Goal: Task Accomplishment & Management: Complete application form

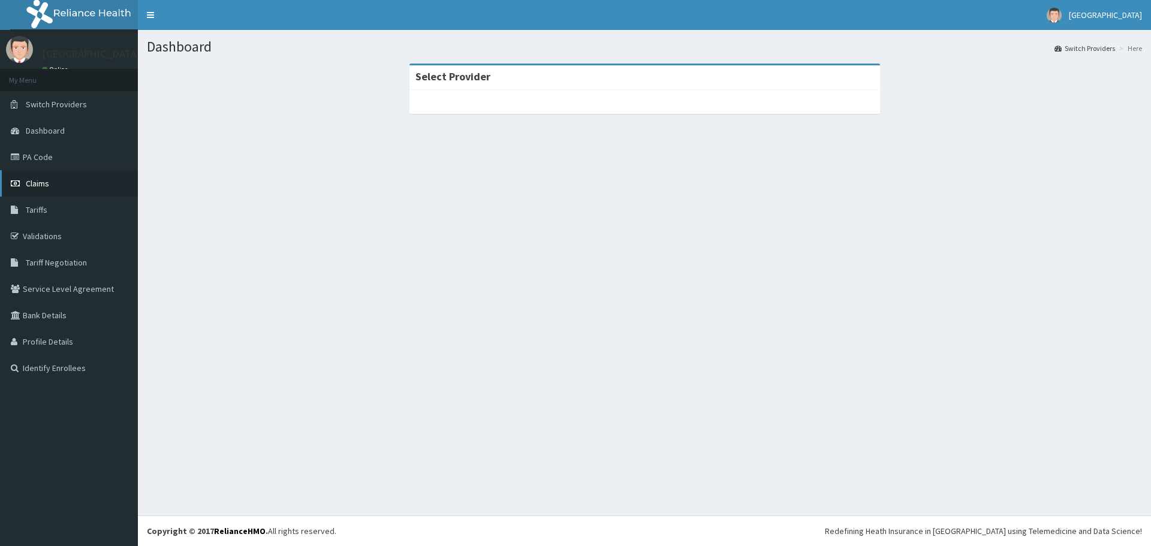
click at [48, 185] on span "Claims" at bounding box center [37, 183] width 23 height 11
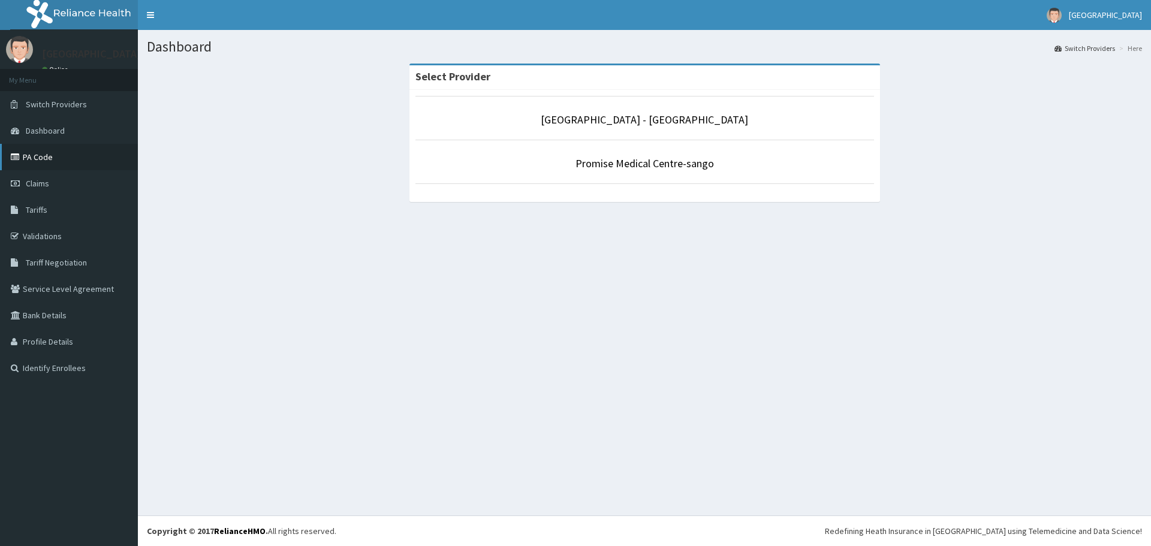
click at [62, 156] on link "PA Code" at bounding box center [69, 157] width 138 height 26
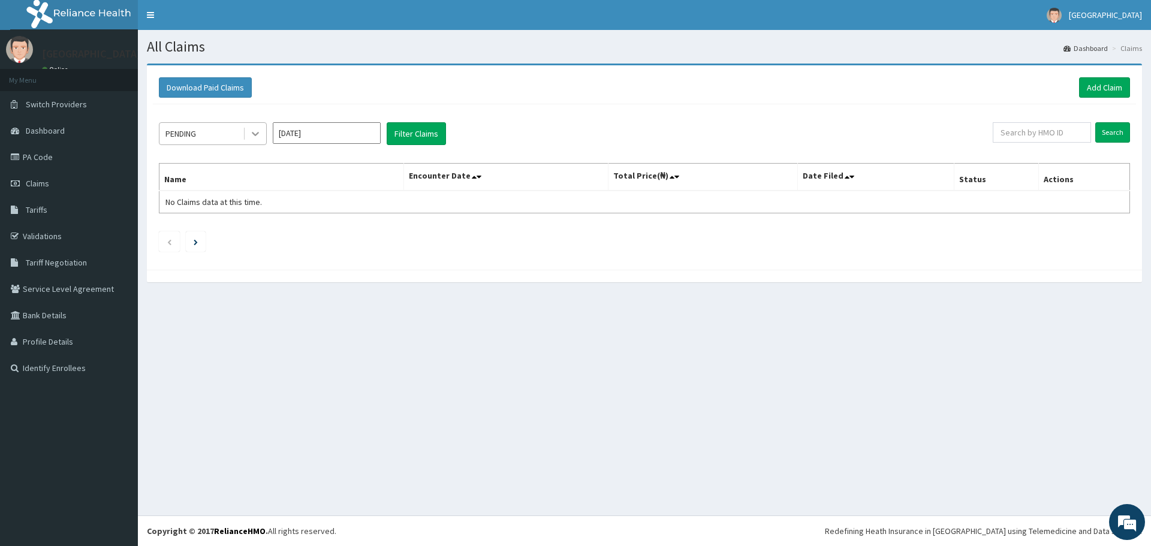
click at [261, 136] on div at bounding box center [256, 134] width 22 height 22
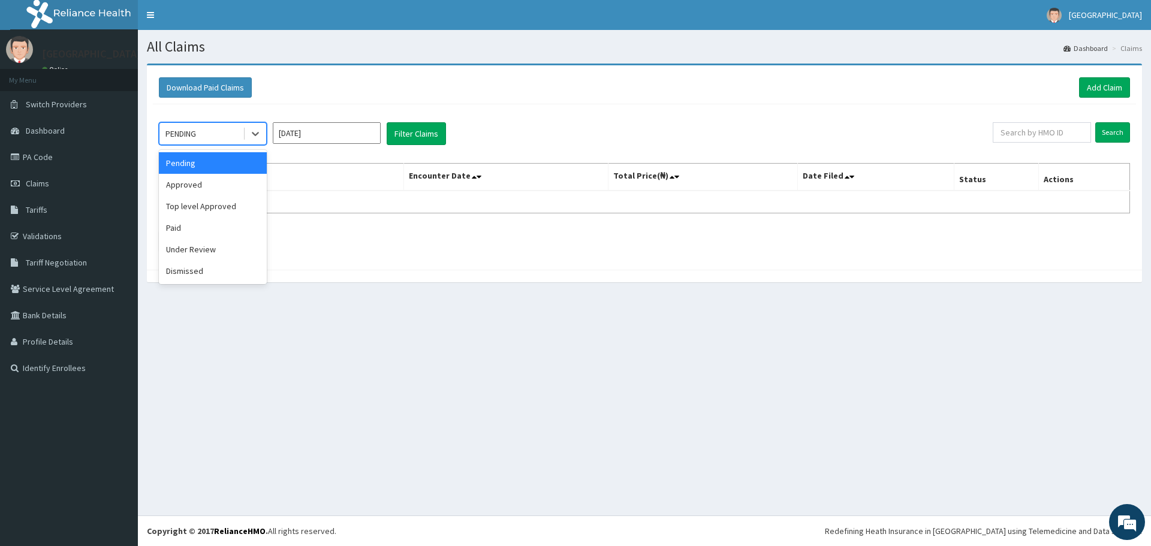
click at [324, 131] on input "[DATE]" at bounding box center [327, 133] width 108 height 22
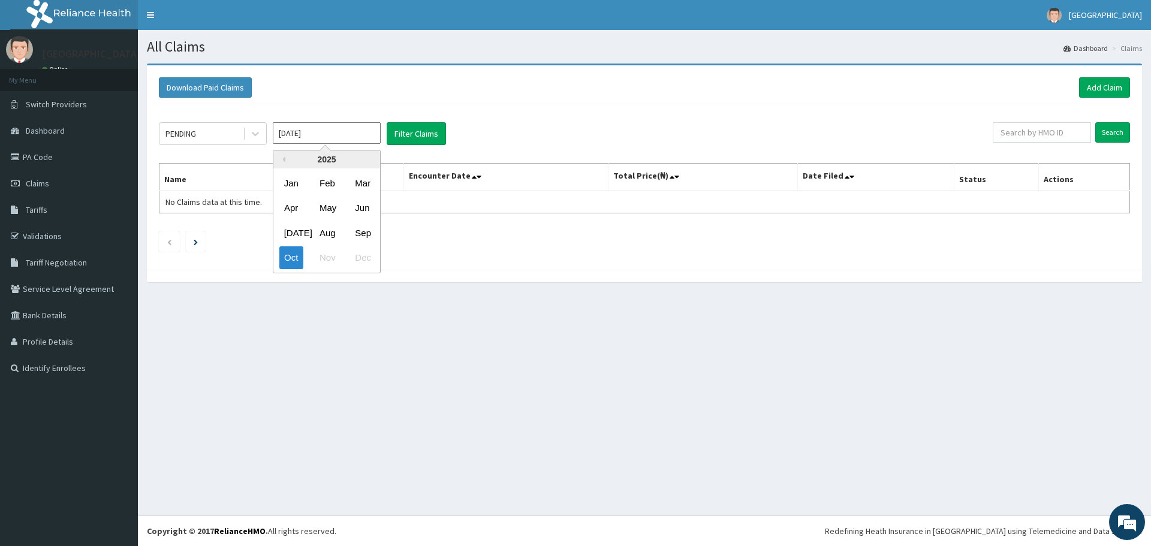
click at [375, 230] on div "Jul Aug Sep" at bounding box center [326, 233] width 107 height 25
click at [366, 234] on div "Sep" at bounding box center [362, 233] width 24 height 22
type input "Sep 2025"
click at [410, 128] on button "Filter Claims" at bounding box center [416, 133] width 59 height 23
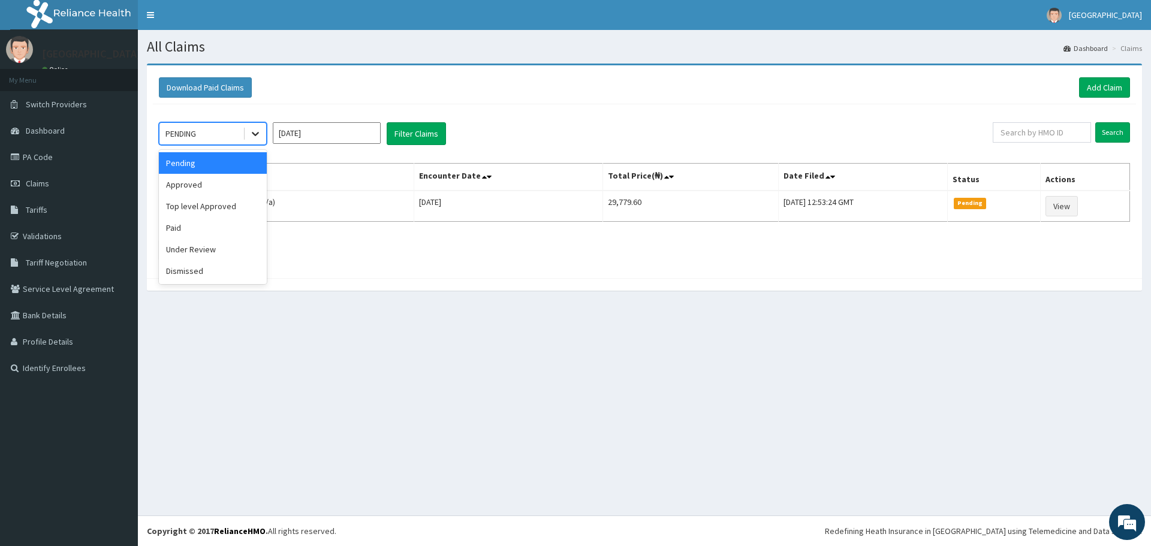
click at [254, 134] on icon at bounding box center [255, 134] width 7 height 4
click at [208, 269] on div "Dismissed" at bounding box center [213, 271] width 108 height 22
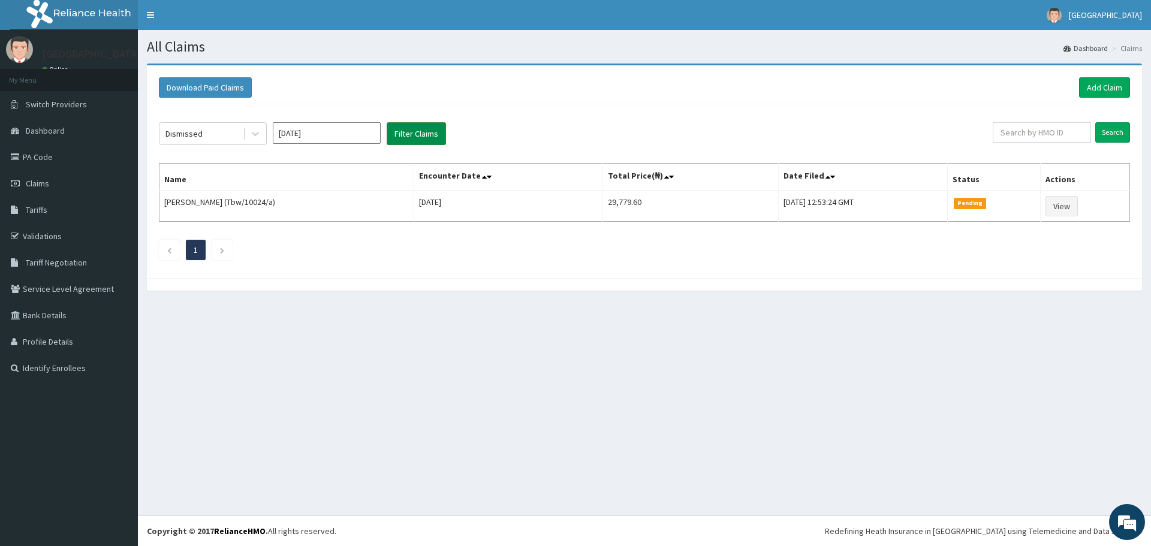
click at [416, 138] on button "Filter Claims" at bounding box center [416, 133] width 59 height 23
click at [248, 140] on div at bounding box center [256, 134] width 22 height 22
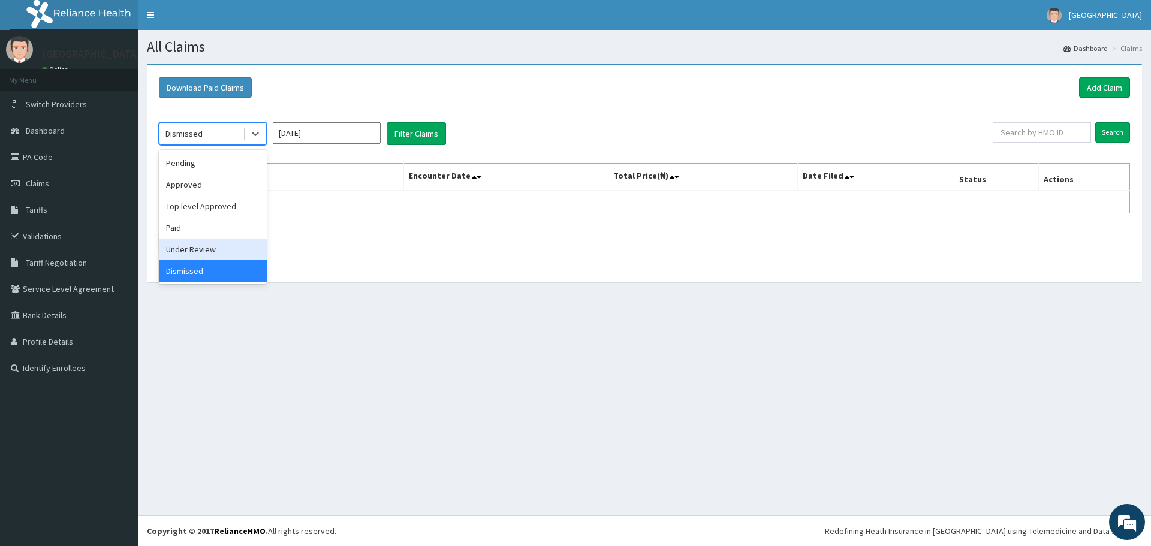
click at [219, 242] on div "Under Review" at bounding box center [213, 250] width 108 height 22
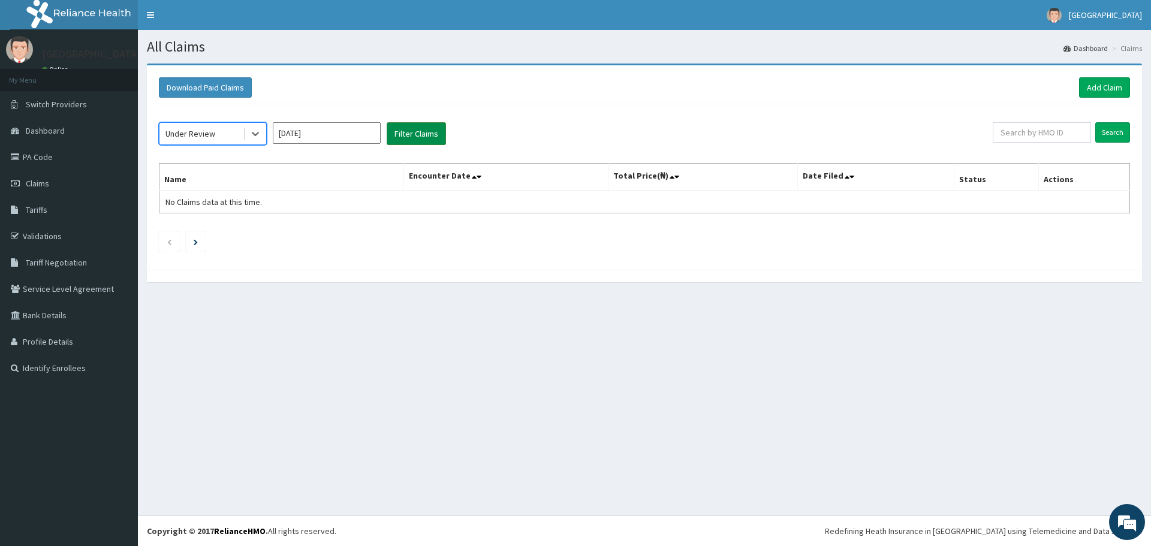
click at [394, 132] on button "Filter Claims" at bounding box center [416, 133] width 59 height 23
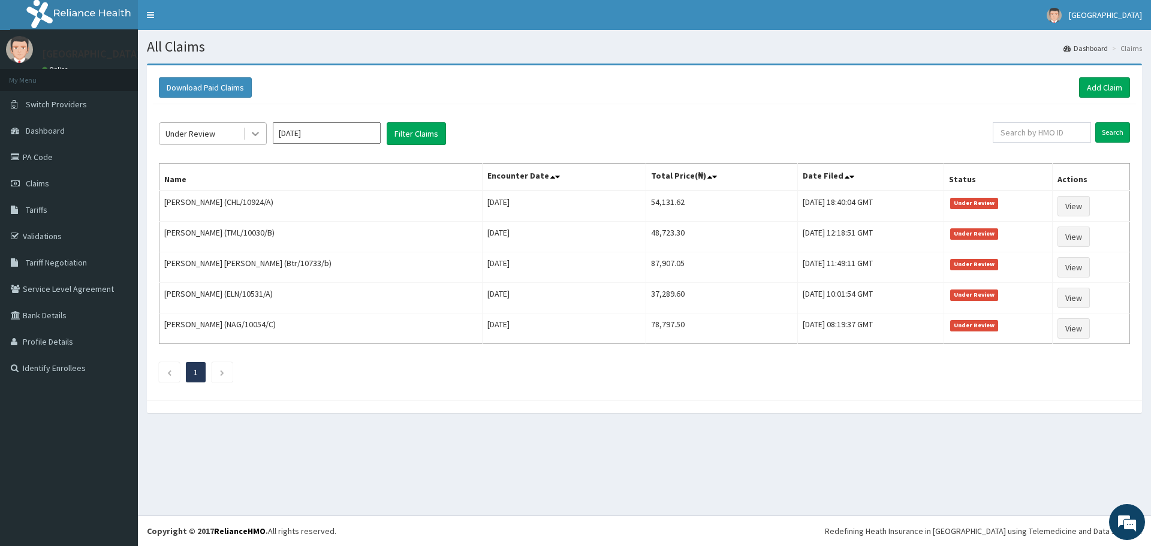
click at [253, 131] on icon at bounding box center [255, 134] width 12 height 12
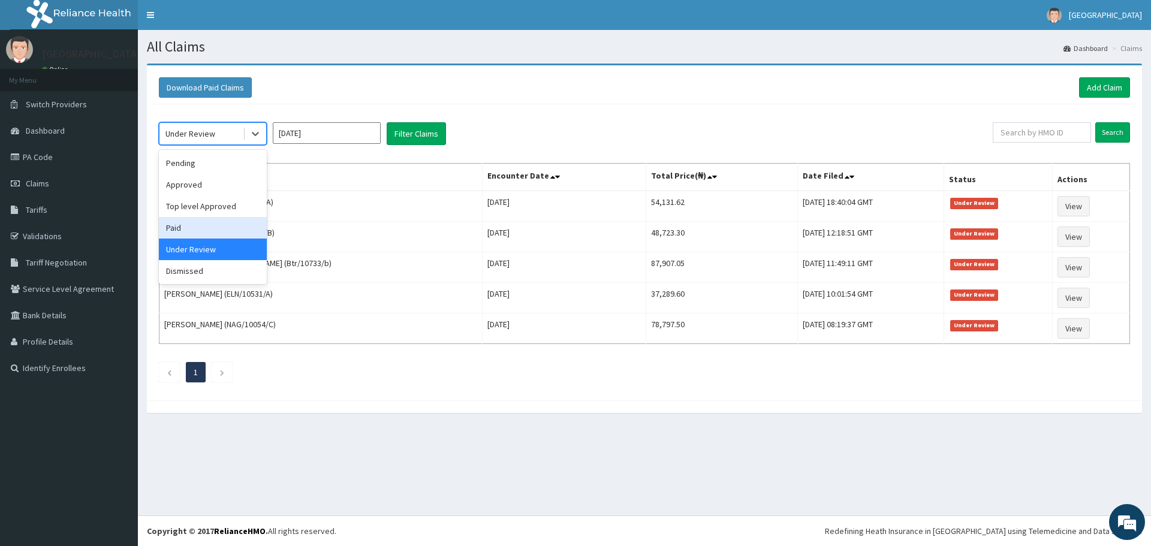
click at [222, 224] on div "Paid" at bounding box center [213, 228] width 108 height 22
click at [259, 135] on icon at bounding box center [255, 134] width 12 height 12
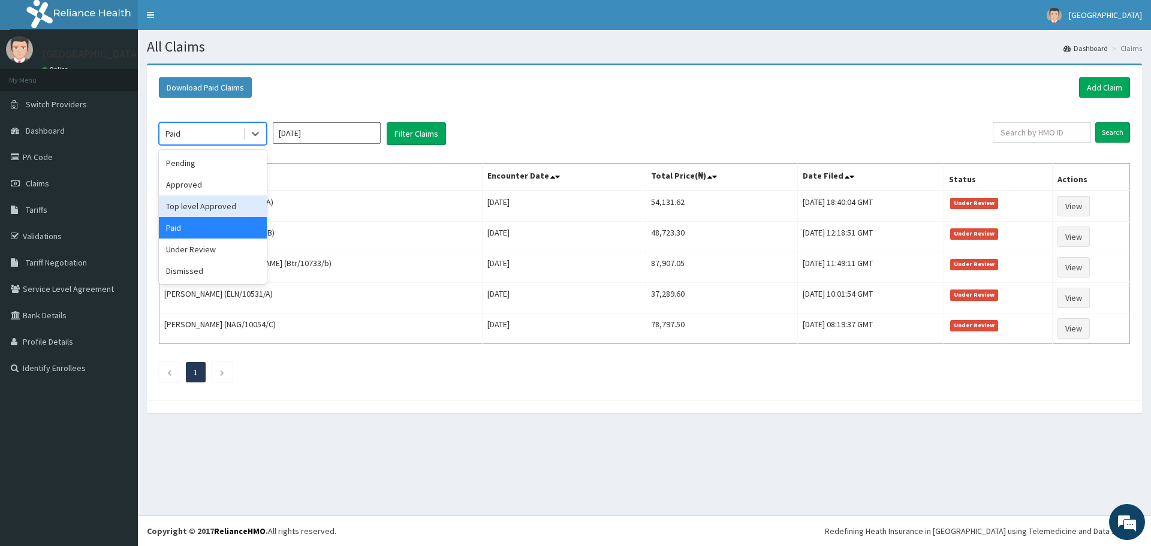
click at [232, 205] on div "Top level Approved" at bounding box center [213, 206] width 108 height 22
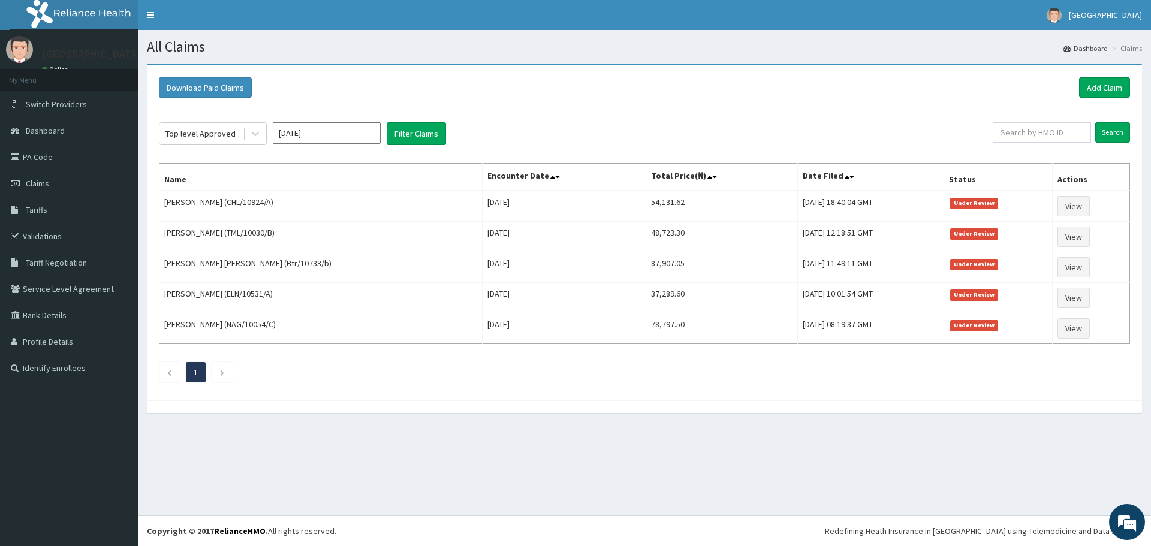
click at [441, 121] on div "Top level Approved Sep 2025 Filter Claims Search Name Encounter Date Total Pric…" at bounding box center [644, 249] width 983 height 290
click at [434, 132] on button "Filter Claims" at bounding box center [416, 133] width 59 height 23
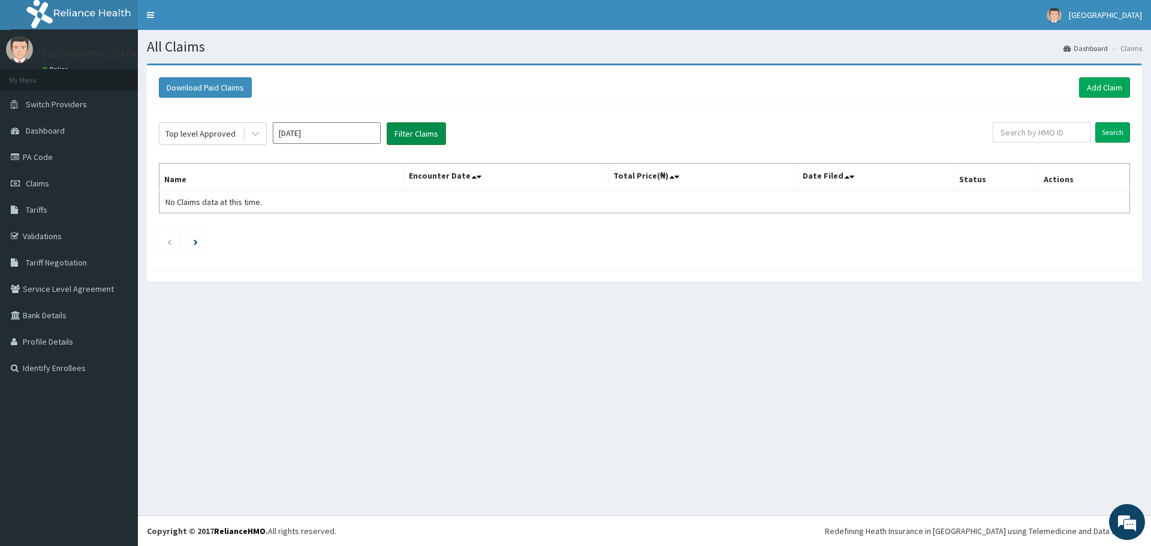
click at [412, 133] on button "Filter Claims" at bounding box center [416, 133] width 59 height 23
click at [255, 132] on icon at bounding box center [255, 134] width 12 height 12
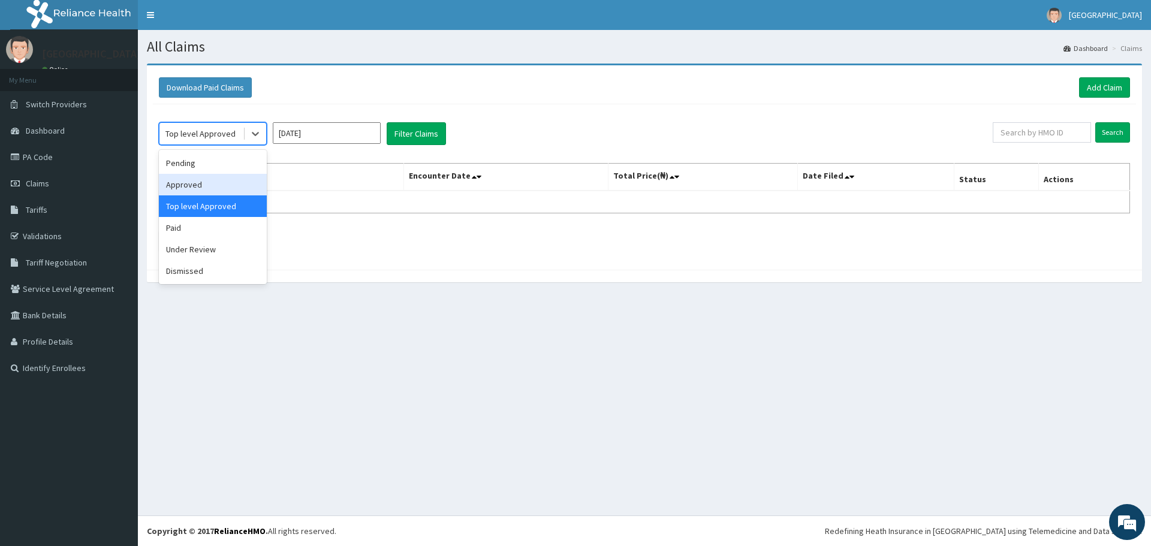
click at [254, 186] on div "Approved" at bounding box center [213, 185] width 108 height 22
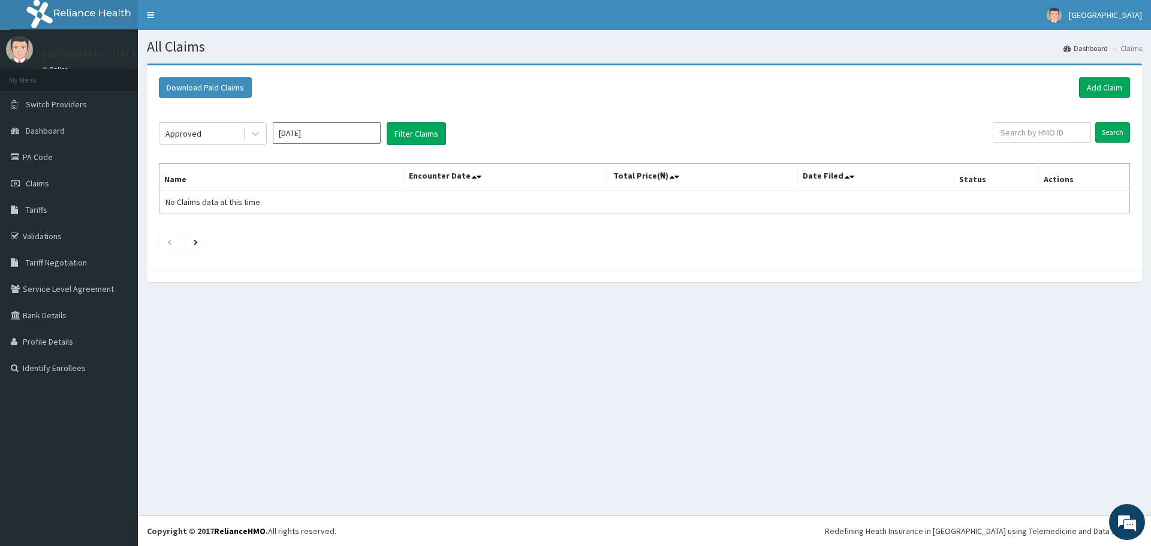
click at [450, 134] on div "Approved Sep 2025 Filter Claims" at bounding box center [576, 133] width 834 height 23
click at [439, 135] on button "Filter Claims" at bounding box center [416, 133] width 59 height 23
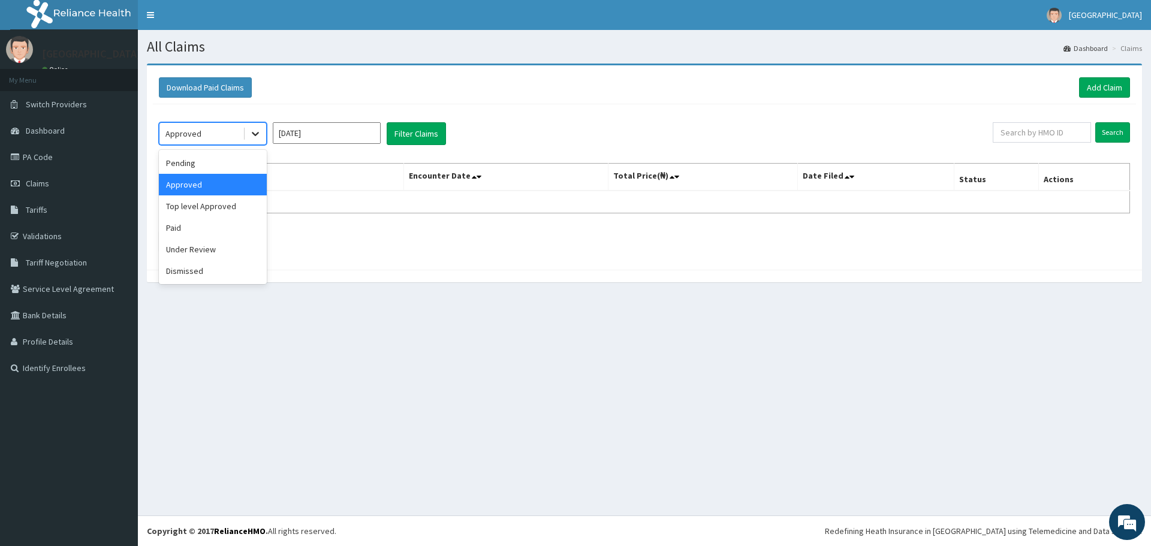
click at [263, 134] on div at bounding box center [256, 134] width 22 height 22
click at [194, 228] on div "Paid" at bounding box center [213, 228] width 108 height 22
click at [403, 143] on button "Filter Claims" at bounding box center [416, 133] width 59 height 23
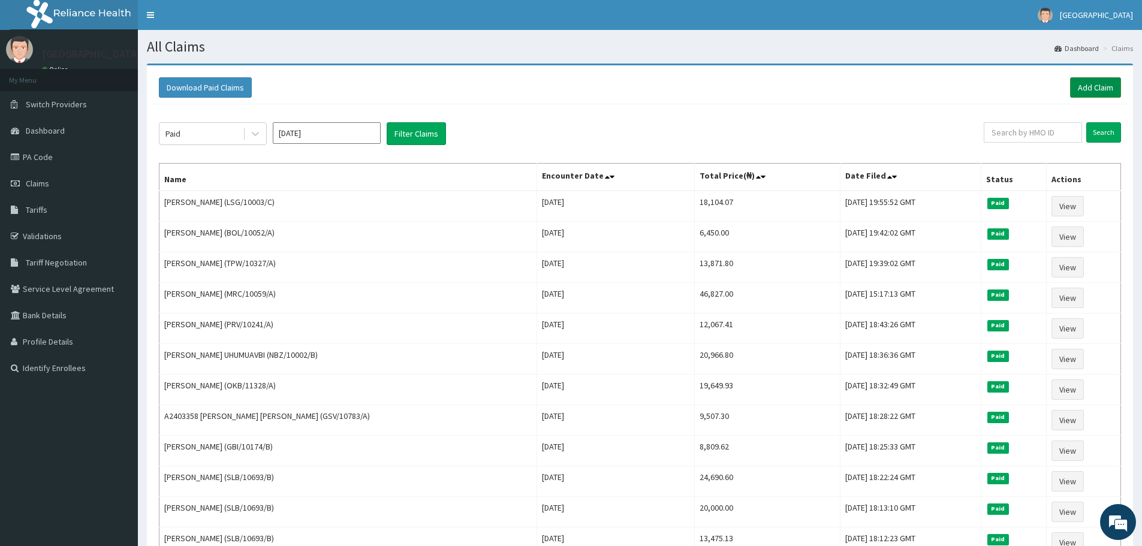
click at [1089, 94] on link "Add Claim" at bounding box center [1095, 87] width 51 height 20
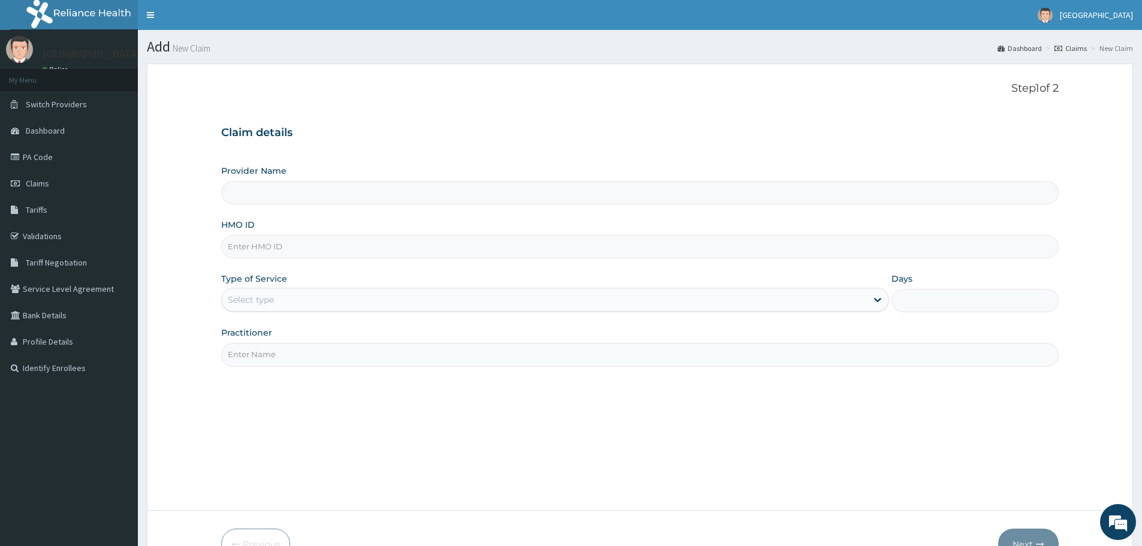
type input "Promise Medical Centre - Dopemu"
click at [43, 186] on span "Claims" at bounding box center [37, 183] width 23 height 11
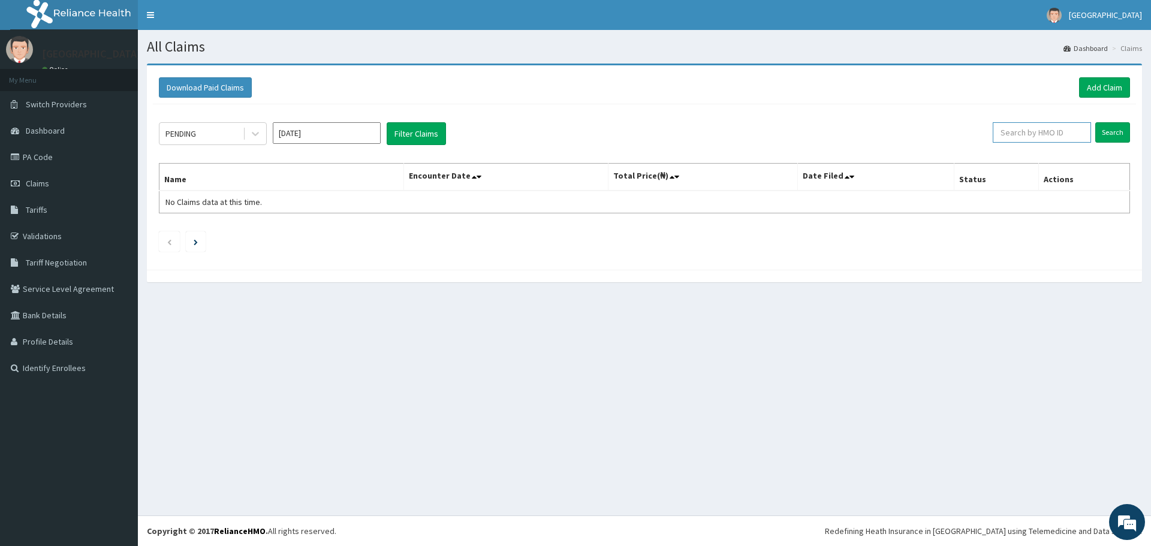
click at [1023, 132] on input "text" at bounding box center [1042, 132] width 98 height 20
paste input "QAL/10009/C"
type input "QAL/10009/C"
click at [1118, 138] on input "Search" at bounding box center [1112, 132] width 35 height 20
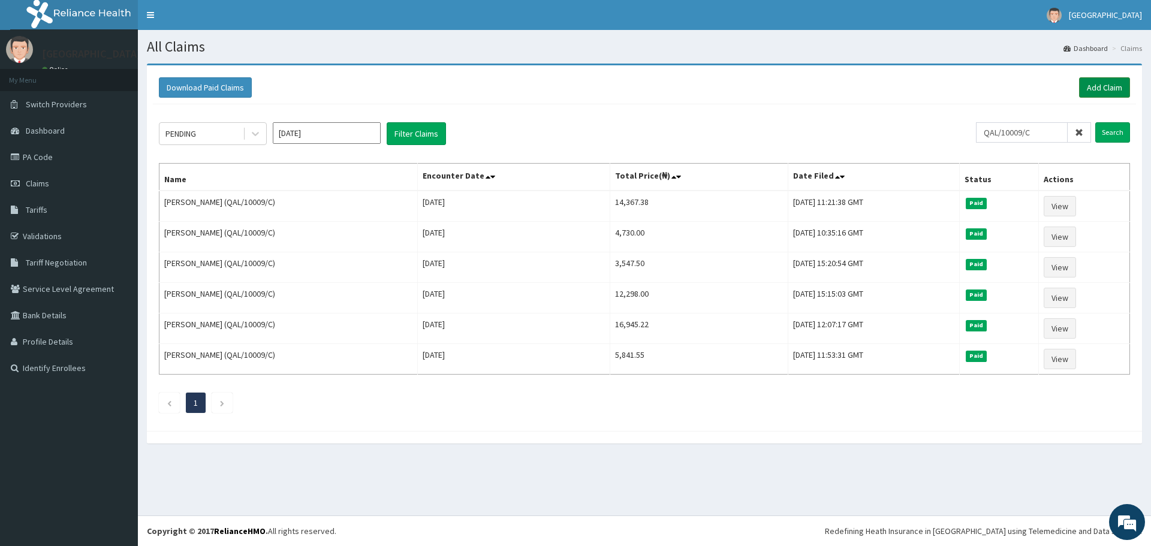
click at [1107, 91] on link "Add Claim" at bounding box center [1104, 87] width 51 height 20
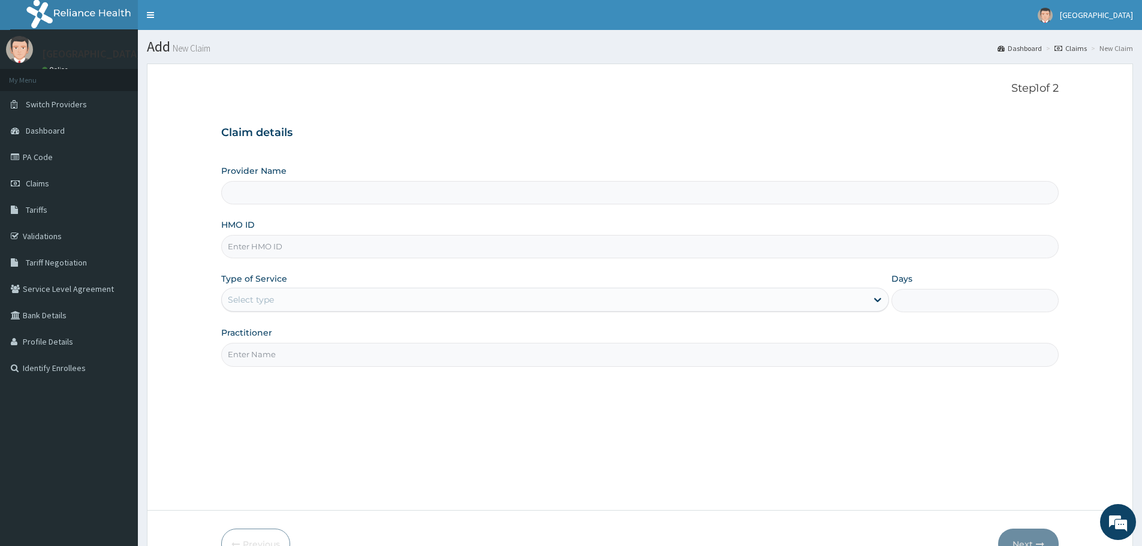
click at [434, 249] on input "HMO ID" at bounding box center [640, 246] width 838 height 23
type input "[GEOGRAPHIC_DATA] - [GEOGRAPHIC_DATA]"
paste input "QAL/10009/C"
type input "QAL/10009/C"
click at [514, 308] on div "Select type" at bounding box center [544, 299] width 645 height 19
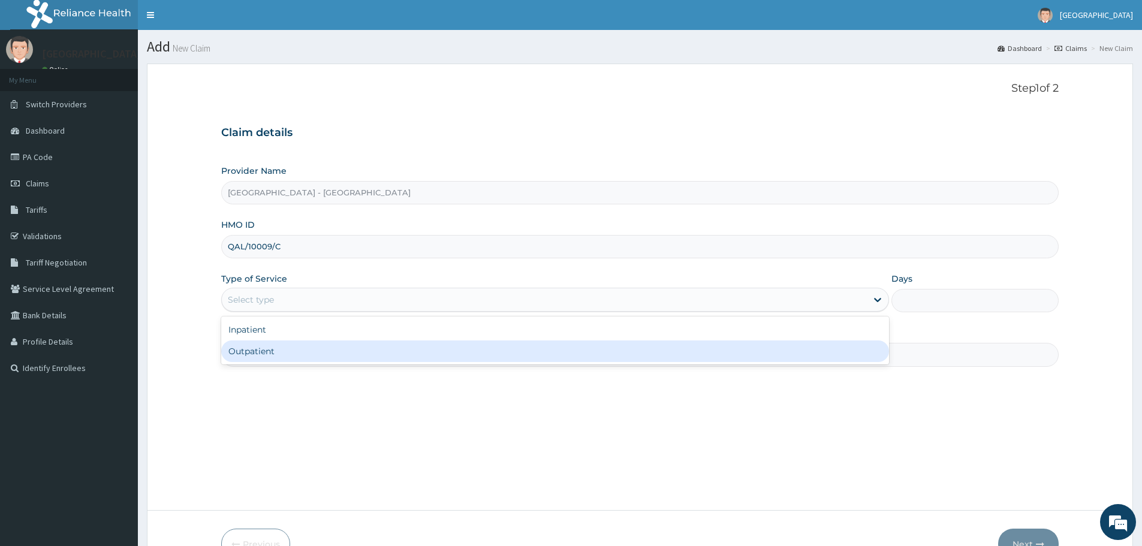
click at [372, 352] on div "Outpatient" at bounding box center [555, 352] width 668 height 22
type input "1"
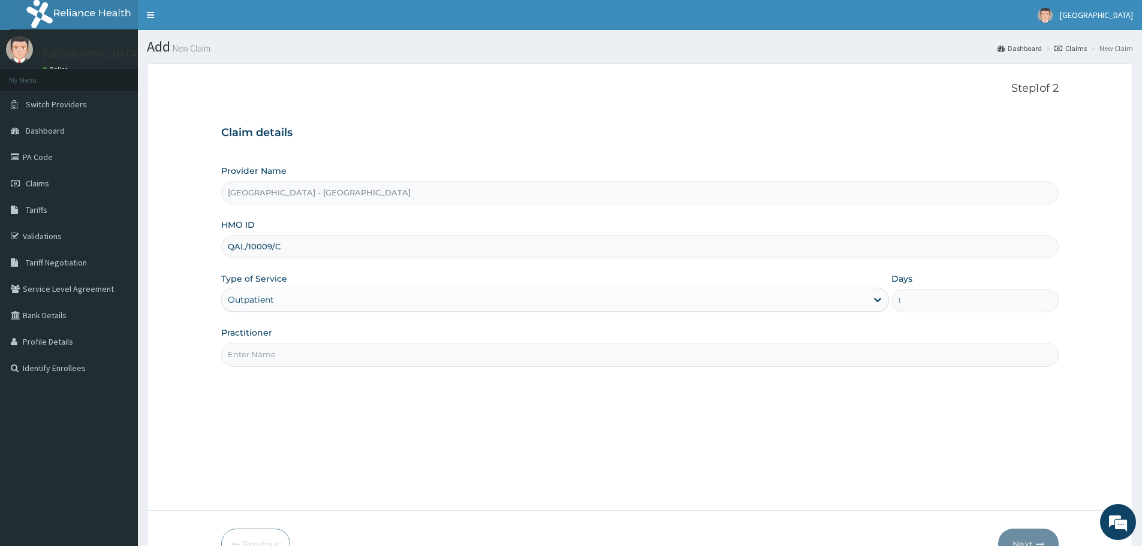
click at [372, 352] on input "Practitioner" at bounding box center [640, 354] width 838 height 23
type input "DR RAJI"
click at [1026, 532] on button "Next" at bounding box center [1028, 544] width 61 height 31
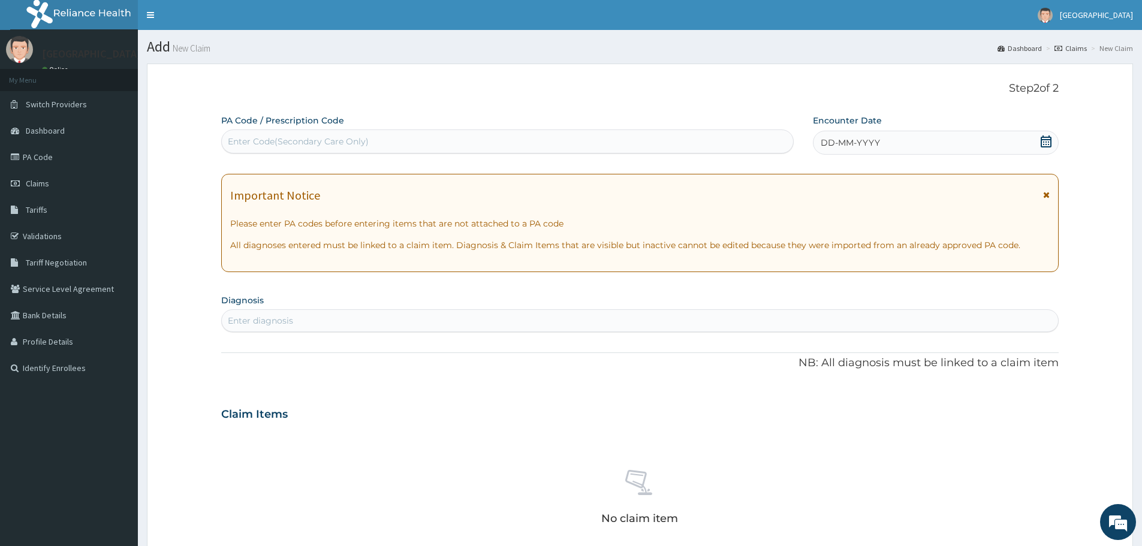
click at [923, 156] on div "PA Code / Prescription Code Enter Code(Secondary Care Only) Encounter Date DD-M…" at bounding box center [640, 419] width 838 height 609
drag, startPoint x: 913, startPoint y: 155, endPoint x: 913, endPoint y: 149, distance: 6.6
click at [913, 155] on div "PA Code / Prescription Code Enter Code(Secondary Care Only) Encounter Date DD-M…" at bounding box center [640, 419] width 838 height 609
click at [914, 146] on div "DD-MM-YYYY" at bounding box center [935, 143] width 245 height 24
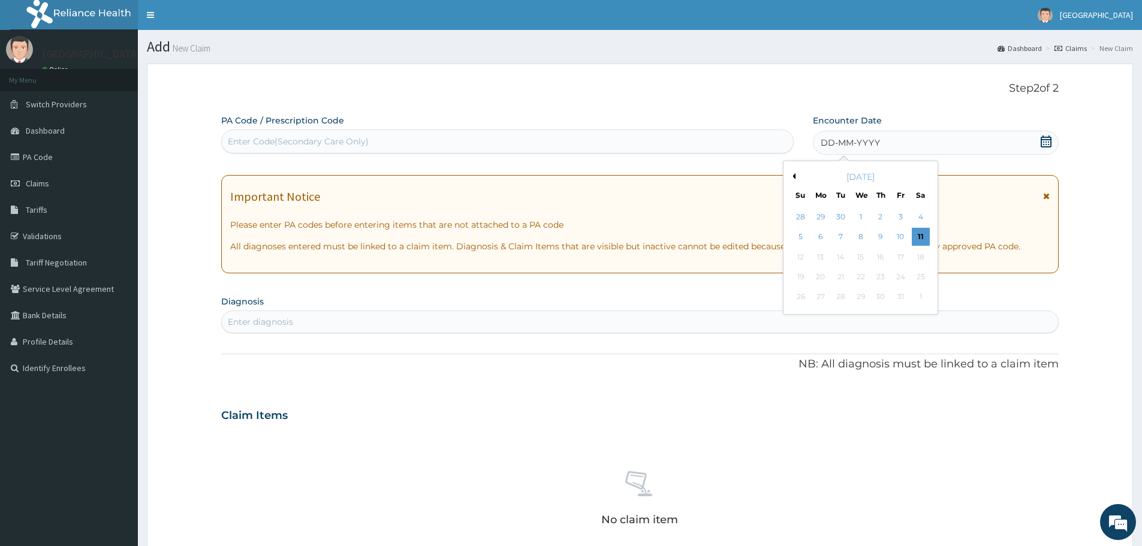
click at [793, 174] on button "Previous Month" at bounding box center [793, 176] width 6 height 6
click at [886, 234] on div "11" at bounding box center [881, 237] width 18 height 18
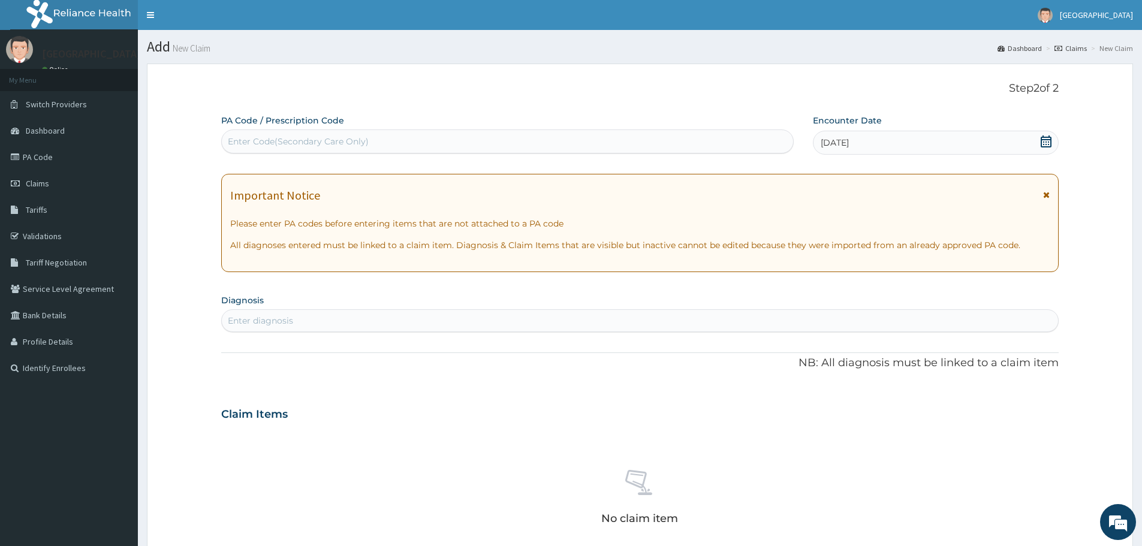
click at [758, 320] on div "Enter diagnosis" at bounding box center [640, 320] width 836 height 19
type input "m"
type input "u"
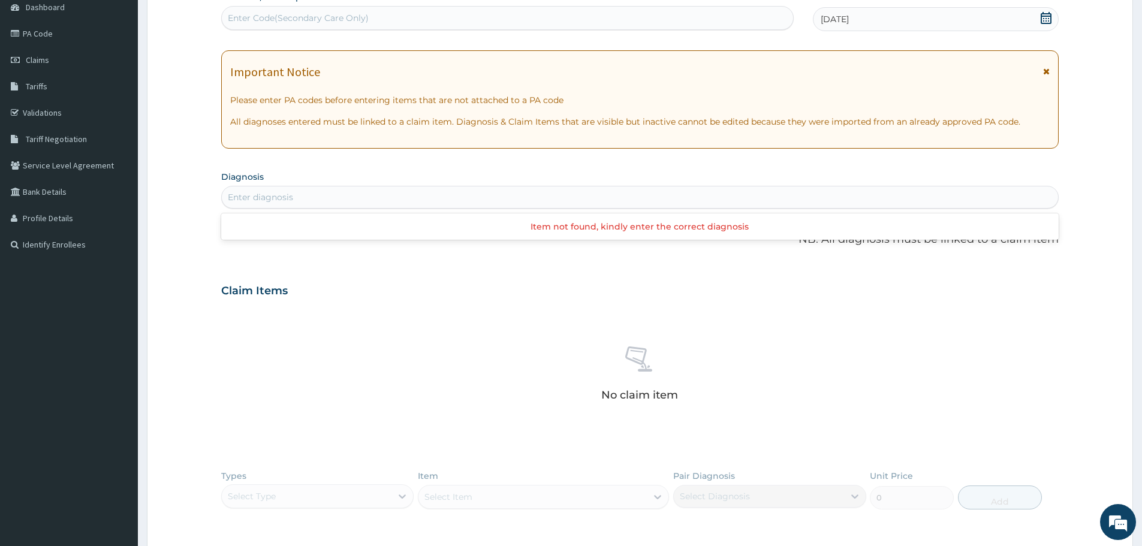
scroll to position [300, 0]
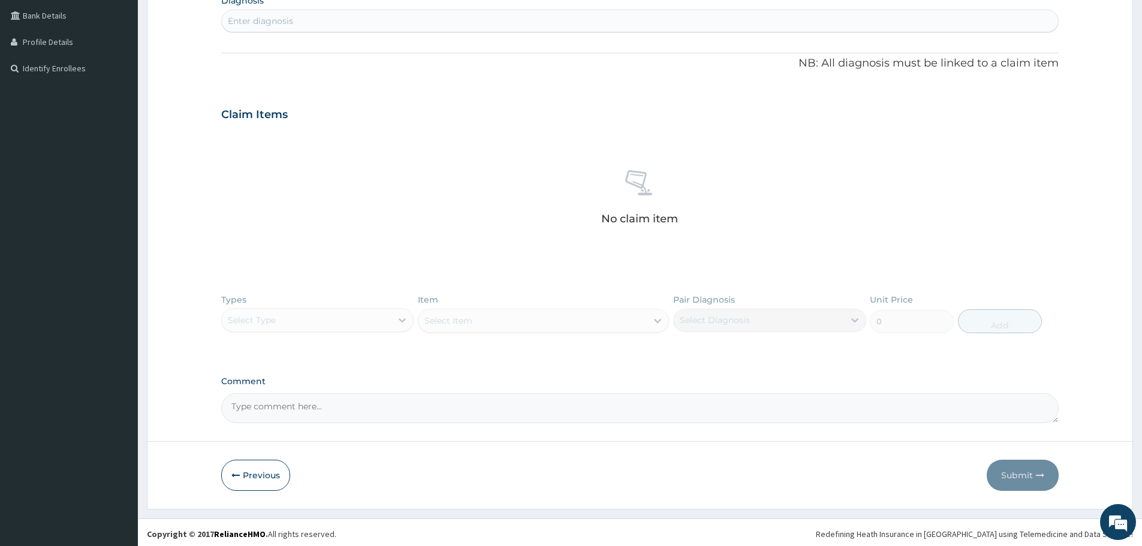
click at [621, 130] on div "Claim Items No claim item" at bounding box center [640, 183] width 838 height 172
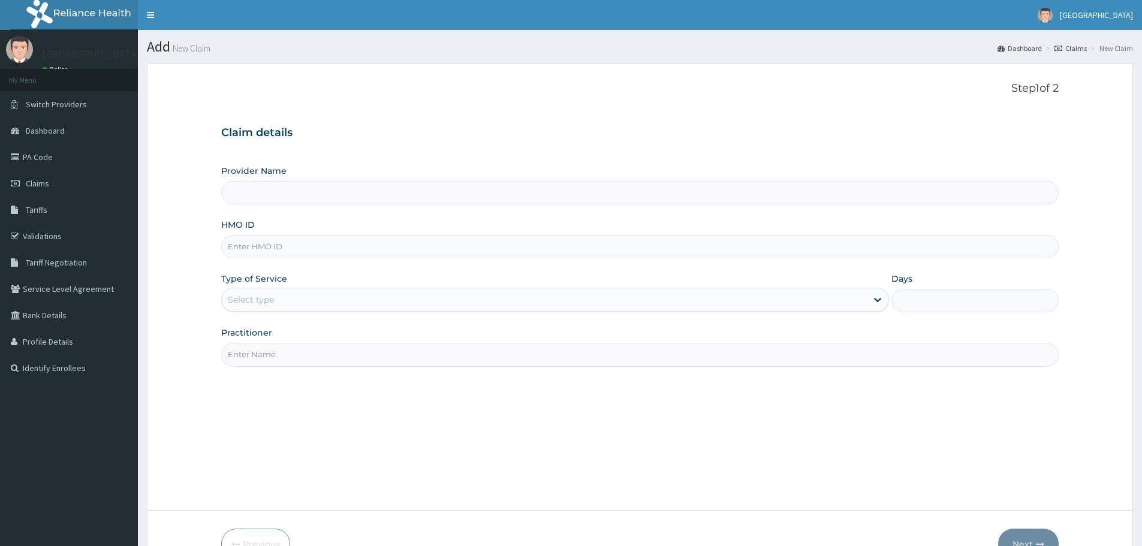
click at [480, 247] on input "HMO ID" at bounding box center [640, 246] width 838 height 23
type input "[GEOGRAPHIC_DATA] - [GEOGRAPHIC_DATA]"
paste input "QAL/10009/C"
type input "QAL/10009/C"
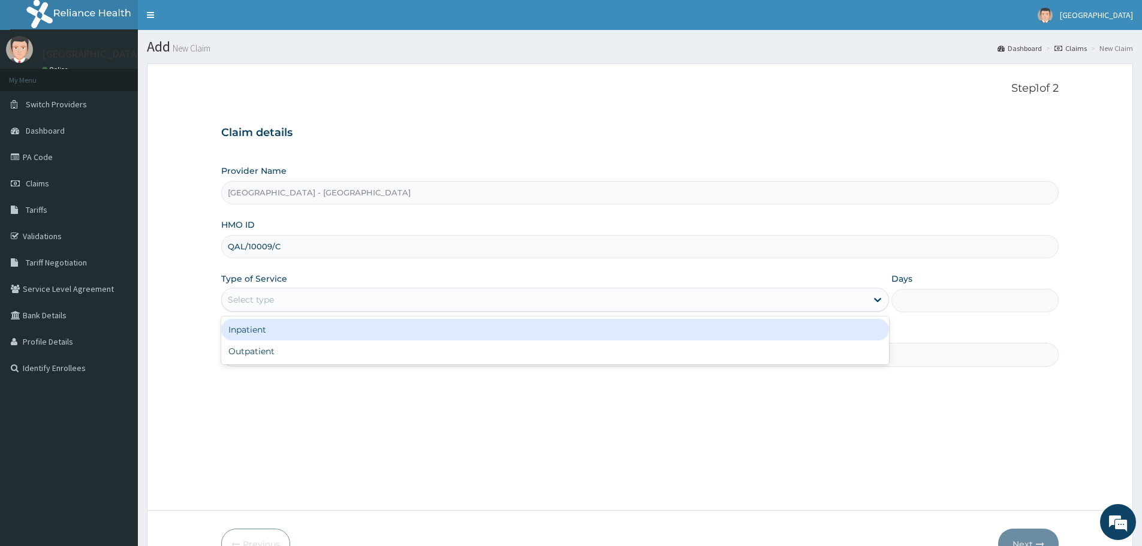
drag, startPoint x: 513, startPoint y: 295, endPoint x: 420, endPoint y: 357, distance: 111.9
click at [510, 295] on div "Select type" at bounding box center [544, 299] width 645 height 19
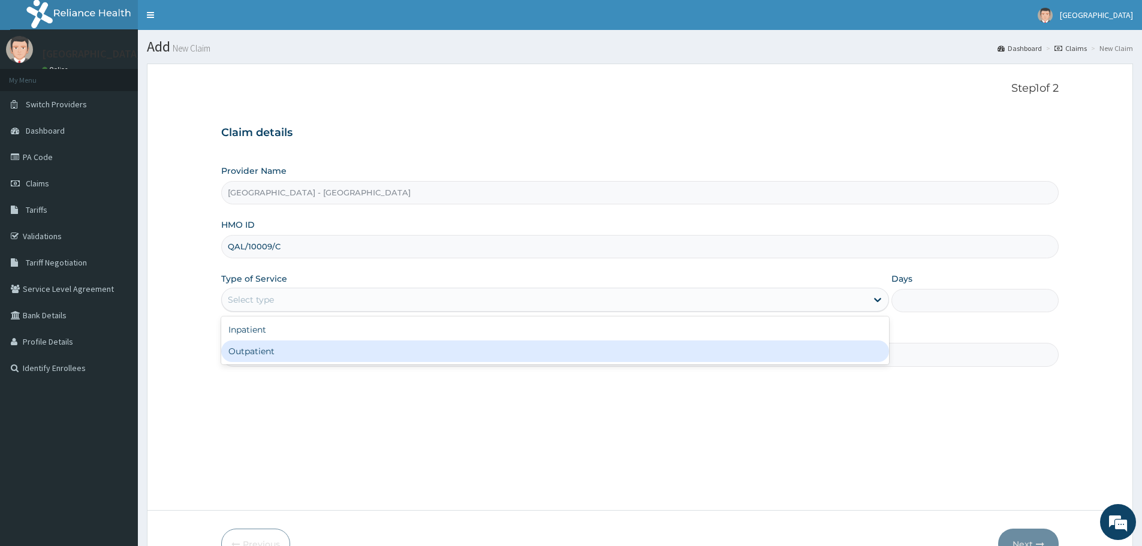
click at [399, 357] on div "Outpatient" at bounding box center [555, 352] width 668 height 22
type input "1"
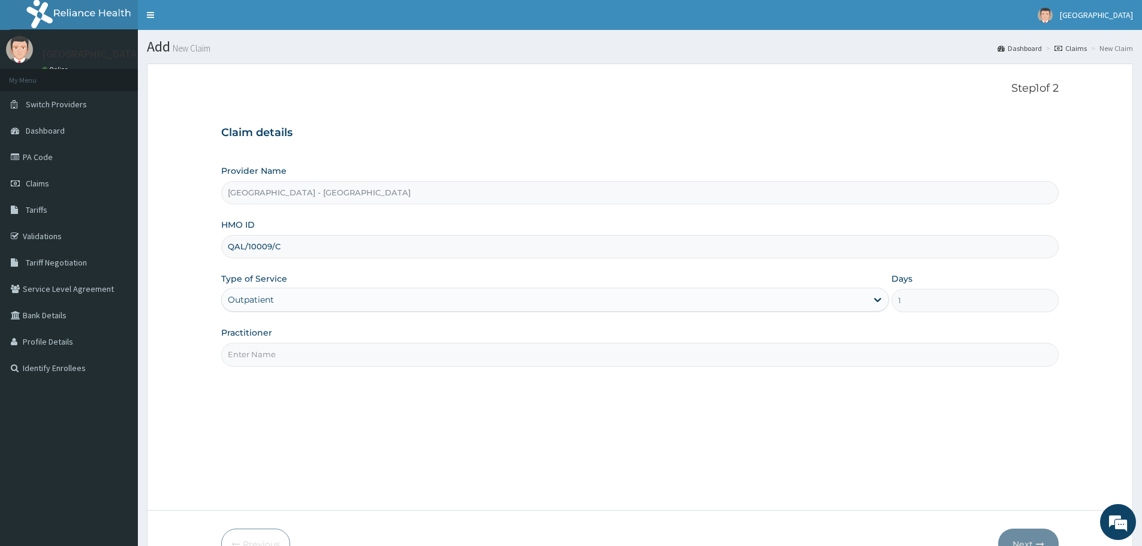
click at [399, 353] on input "Practitioner" at bounding box center [640, 354] width 838 height 23
type input "DR RAJI"
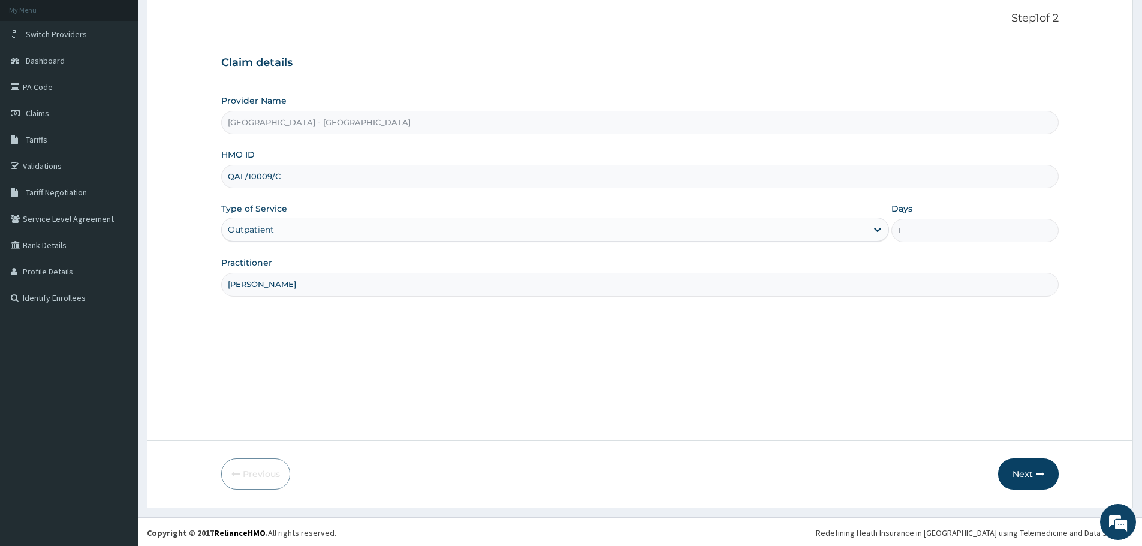
scroll to position [72, 0]
click at [1010, 472] on button "Next" at bounding box center [1028, 472] width 61 height 31
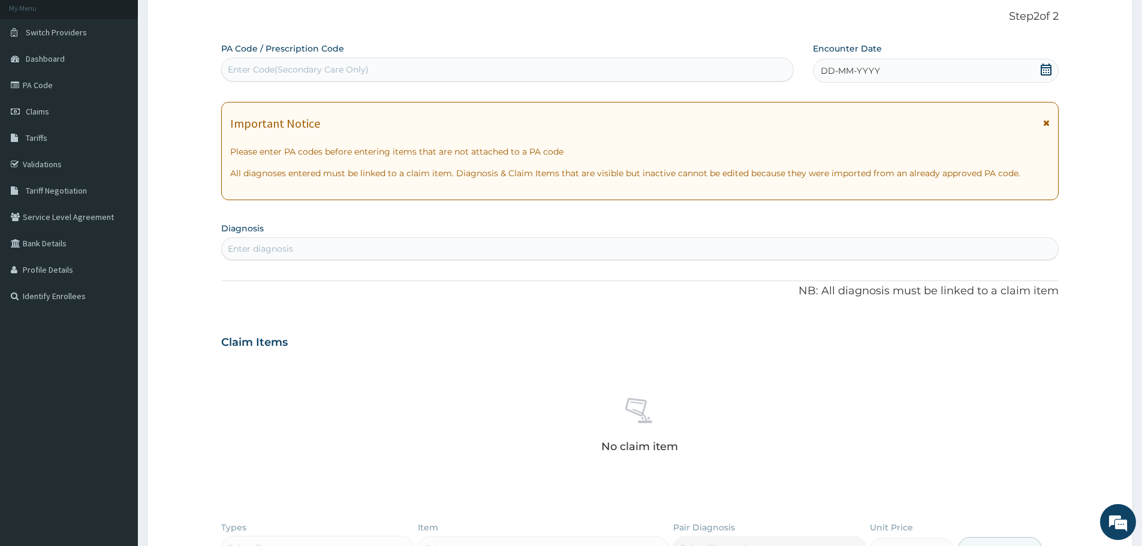
click at [852, 71] on span "DD-MM-YYYY" at bounding box center [850, 71] width 59 height 12
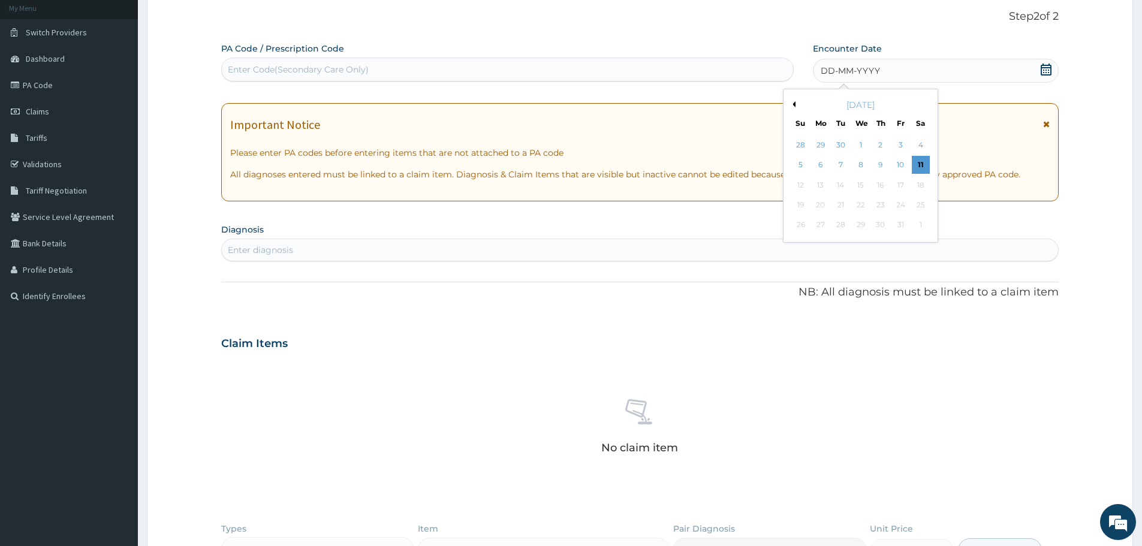
click at [793, 104] on button "Previous Month" at bounding box center [793, 104] width 6 height 6
click at [886, 161] on div "11" at bounding box center [881, 165] width 18 height 18
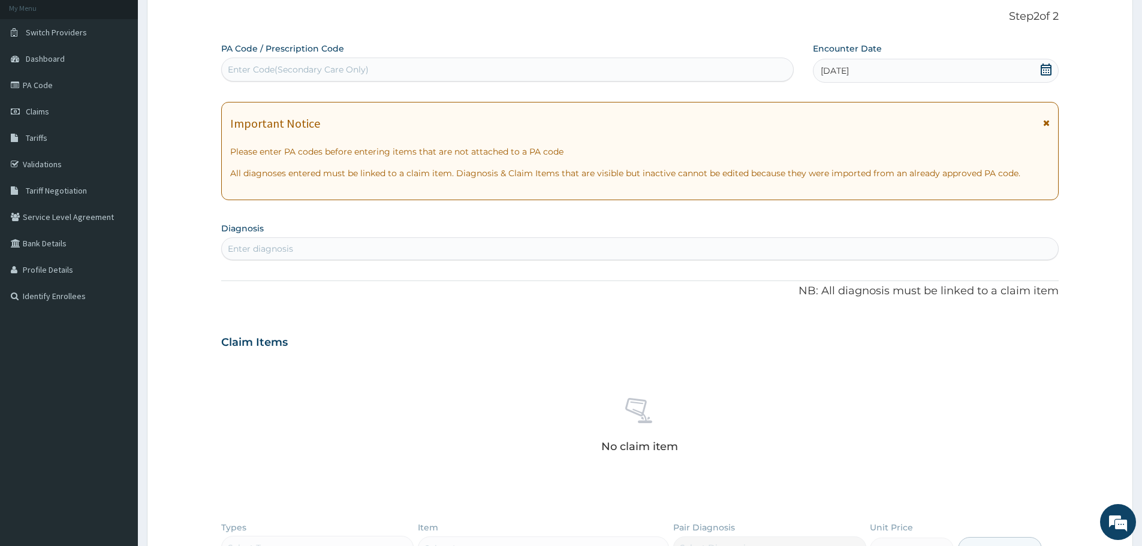
click at [542, 244] on div "Enter diagnosis" at bounding box center [640, 248] width 836 height 19
type input "malaria"
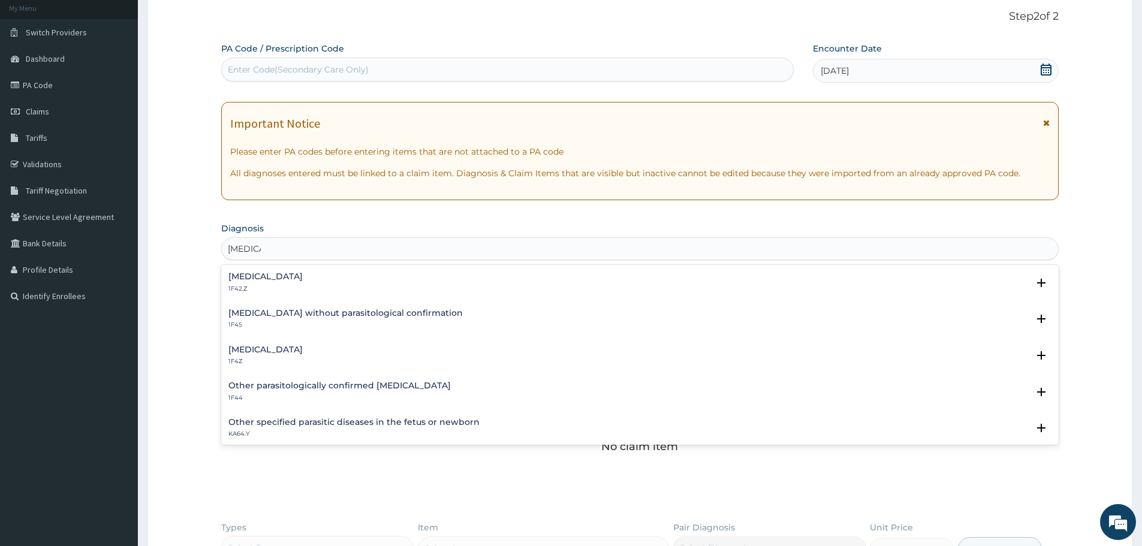
click at [237, 355] on div "Malaria, unspecified 1F4Z" at bounding box center [265, 355] width 74 height 21
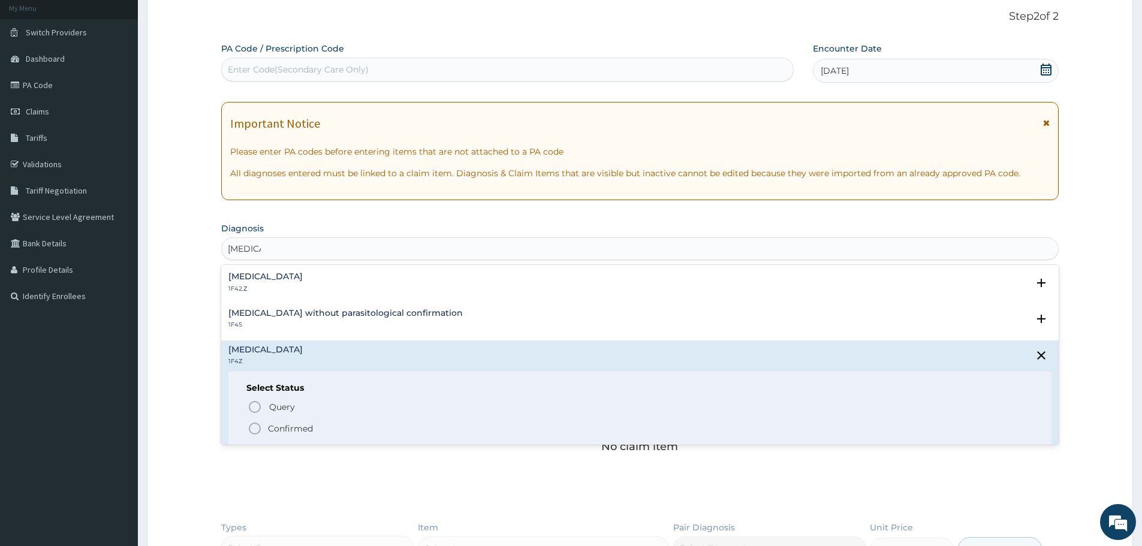
click at [278, 424] on p "Confirmed" at bounding box center [290, 429] width 45 height 12
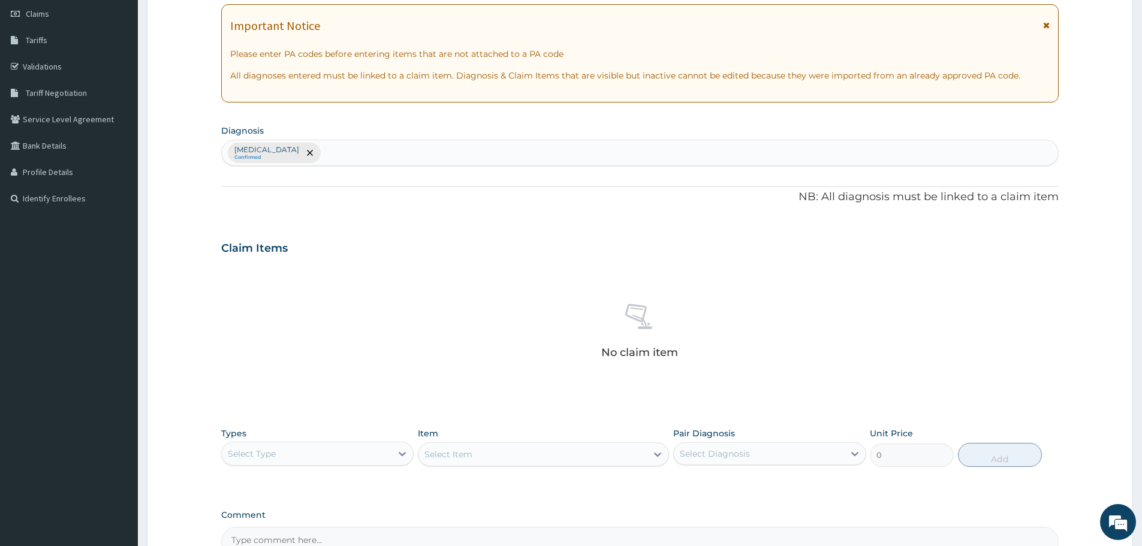
scroll to position [306, 0]
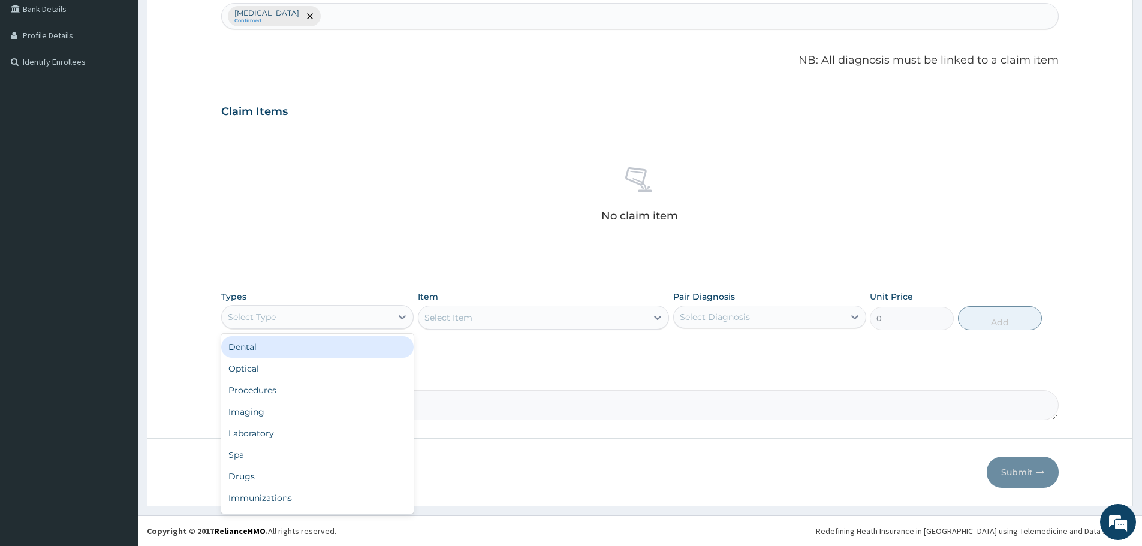
click at [381, 308] on div "Select Type" at bounding box center [307, 317] width 170 height 19
click at [269, 380] on div "Procedures" at bounding box center [317, 391] width 192 height 22
click at [762, 325] on div "Select Diagnosis" at bounding box center [759, 317] width 170 height 19
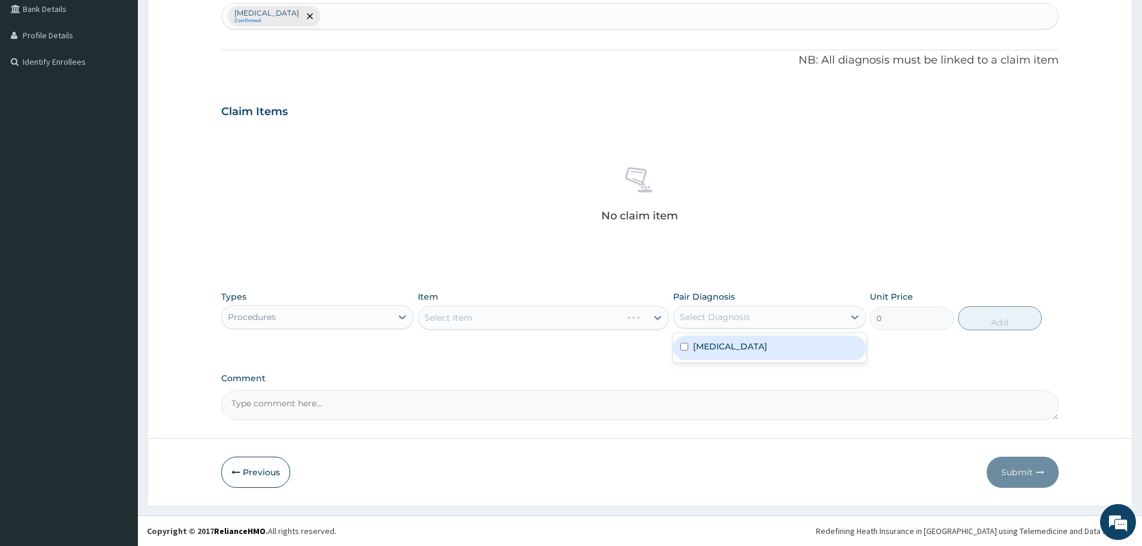
click at [736, 349] on label "[MEDICAL_DATA]" at bounding box center [730, 347] width 74 height 12
checkbox input "true"
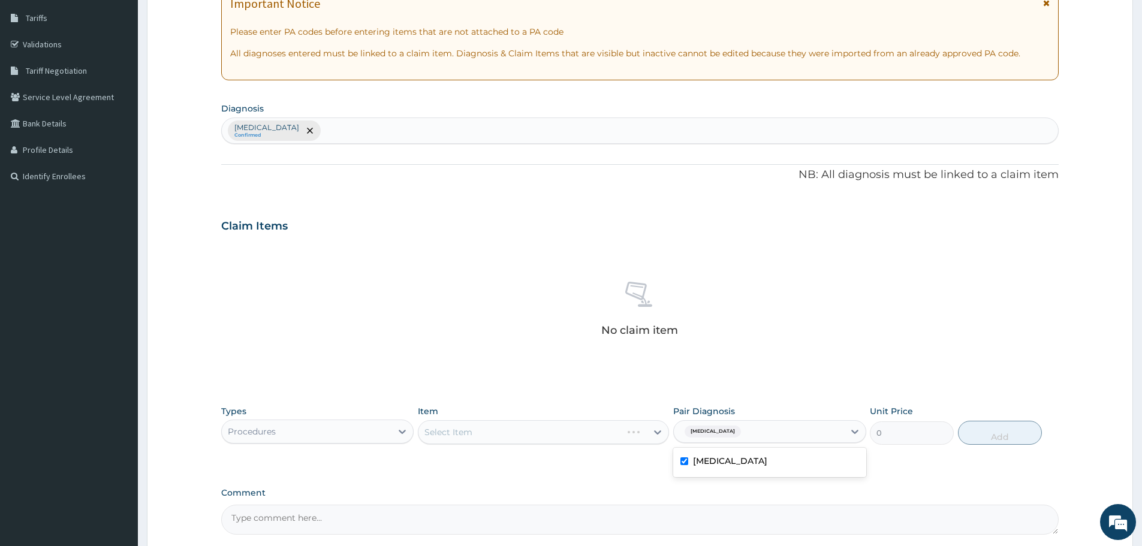
scroll to position [7, 0]
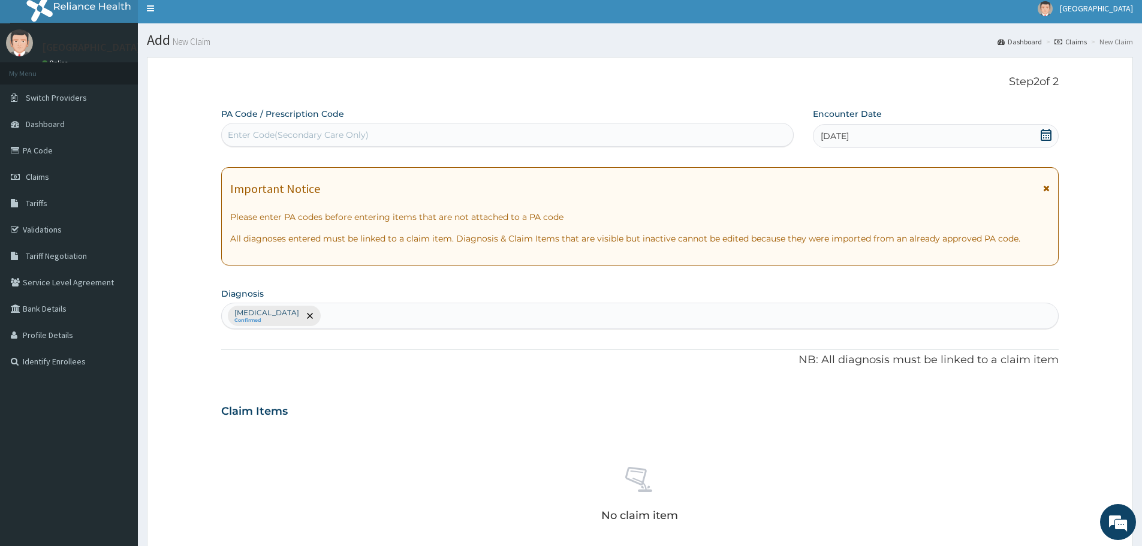
click at [400, 313] on div "[MEDICAL_DATA] Confirmed" at bounding box center [640, 315] width 836 height 25
type input "upper"
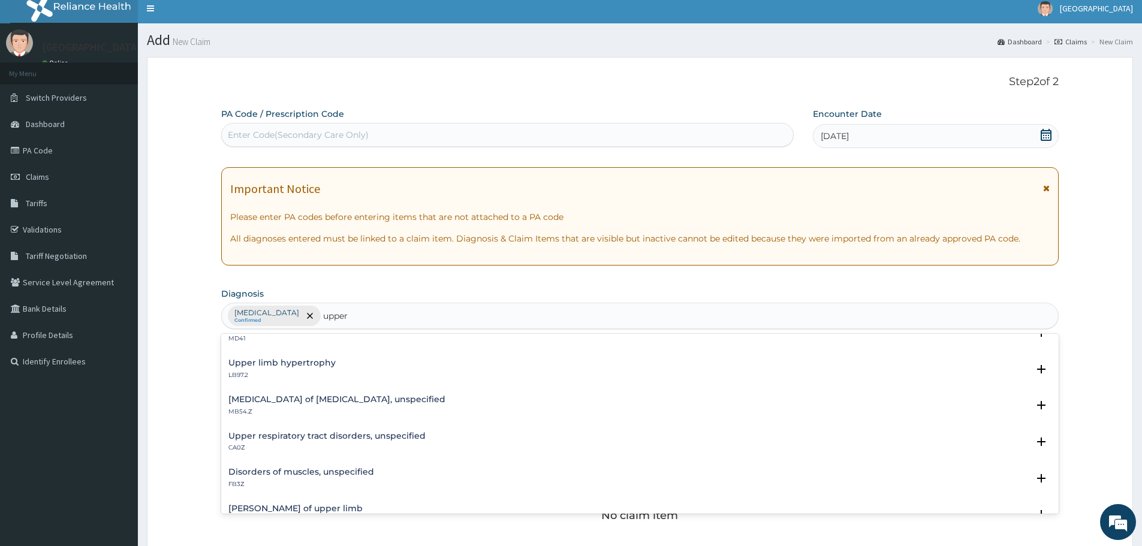
scroll to position [180, 0]
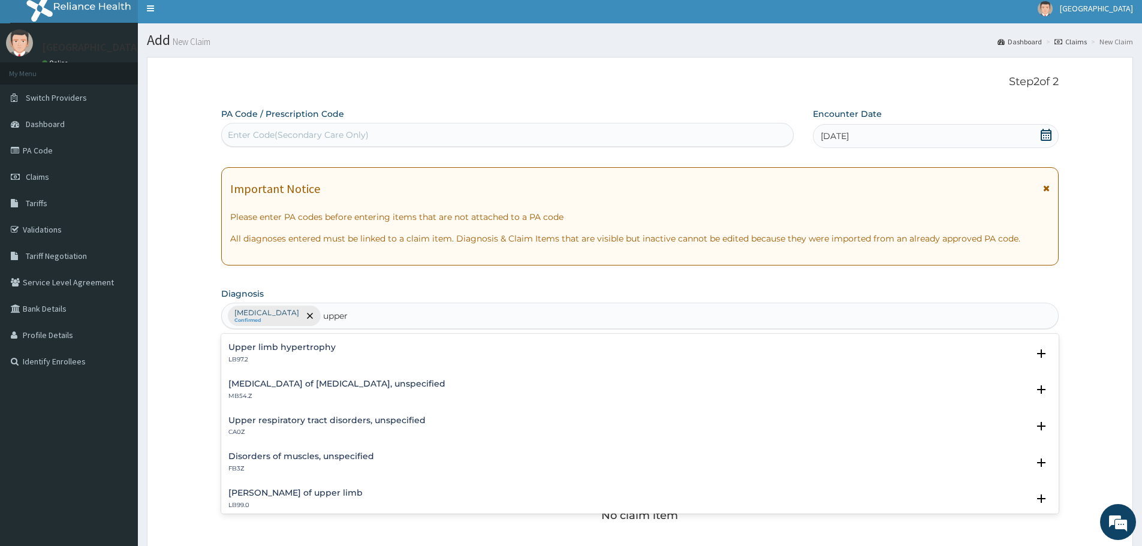
click at [310, 422] on h4 "Upper respiratory tract disorders, unspecified" at bounding box center [326, 420] width 197 height 9
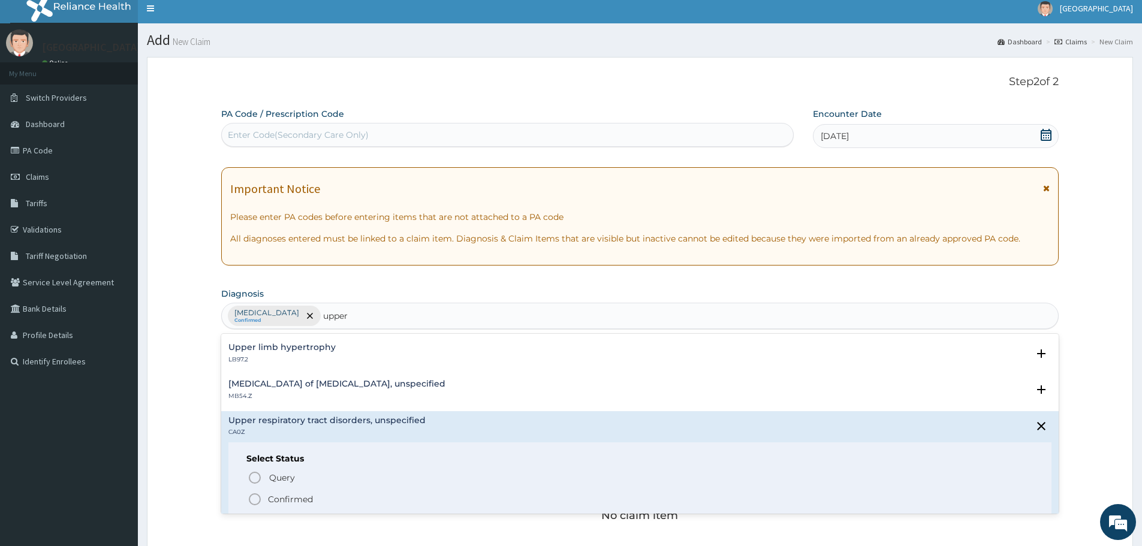
click at [302, 499] on p "Confirmed" at bounding box center [290, 499] width 45 height 12
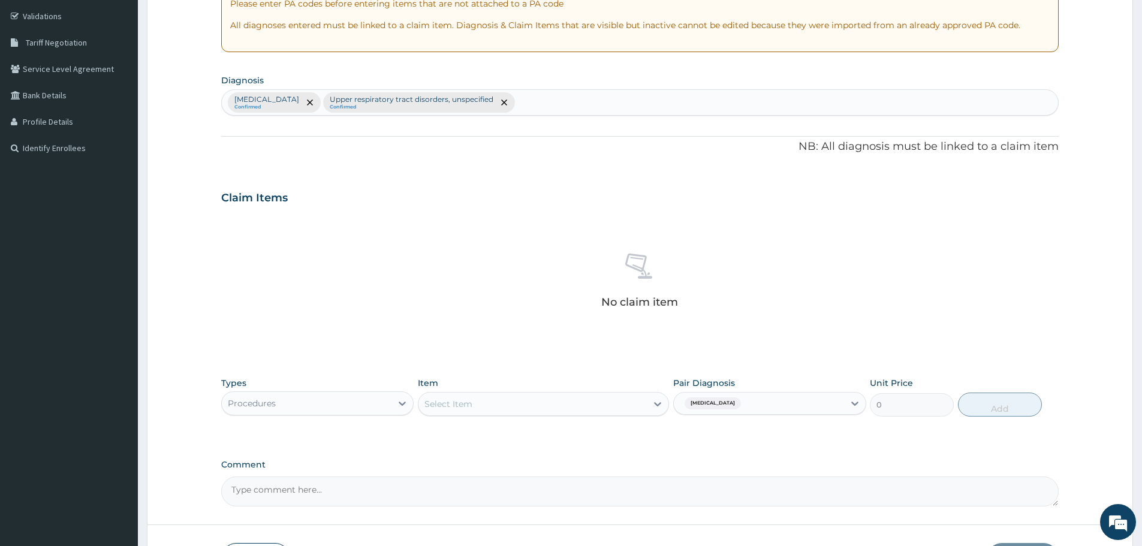
scroll to position [306, 0]
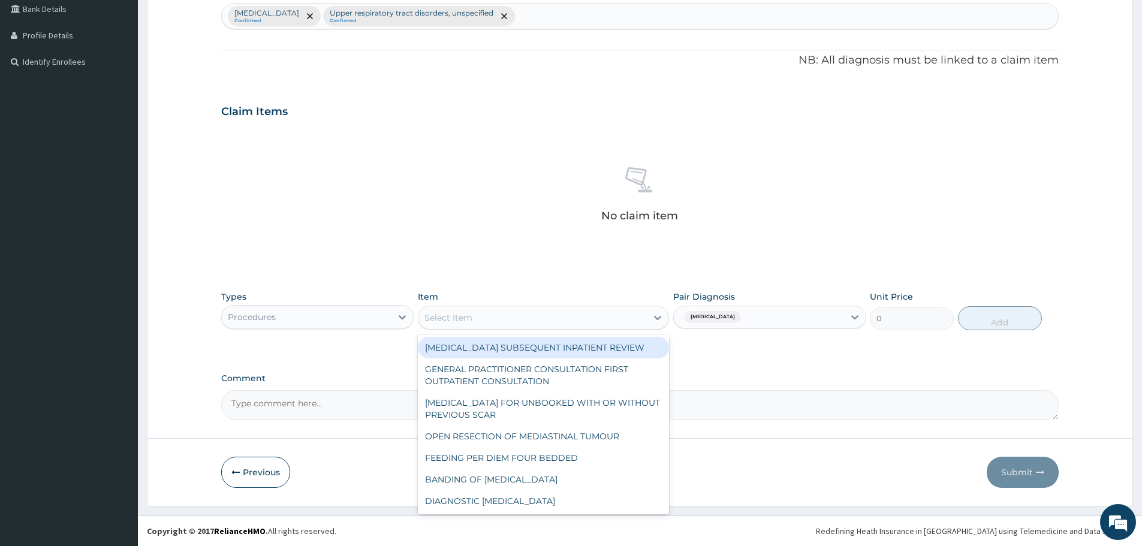
click at [496, 311] on div "Select Item" at bounding box center [532, 317] width 228 height 19
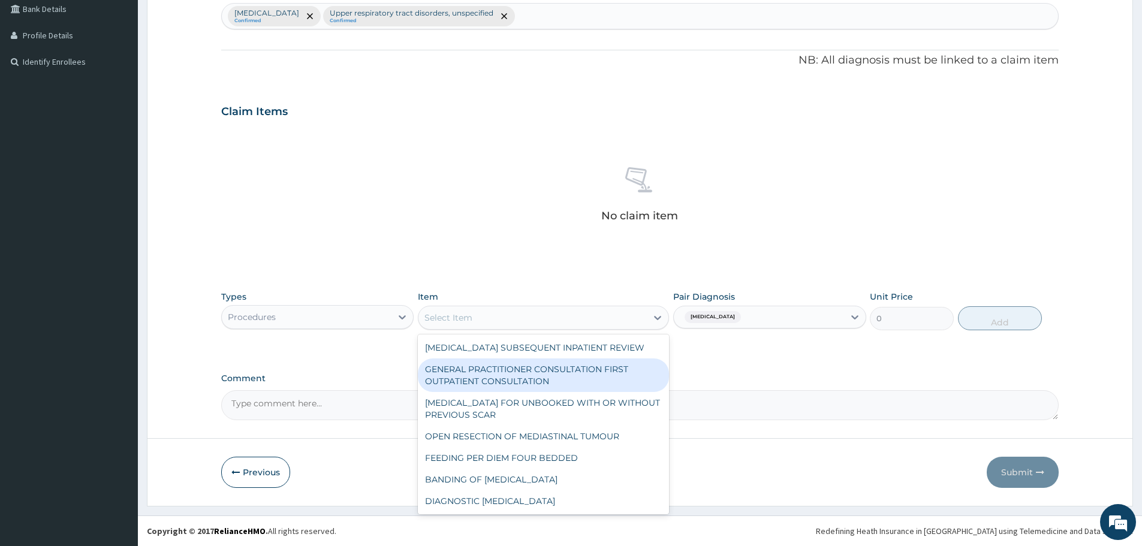
click at [484, 380] on div "GENERAL PRACTITIONER CONSULTATION FIRST OUTPATIENT CONSULTATION" at bounding box center [543, 376] width 251 height 34
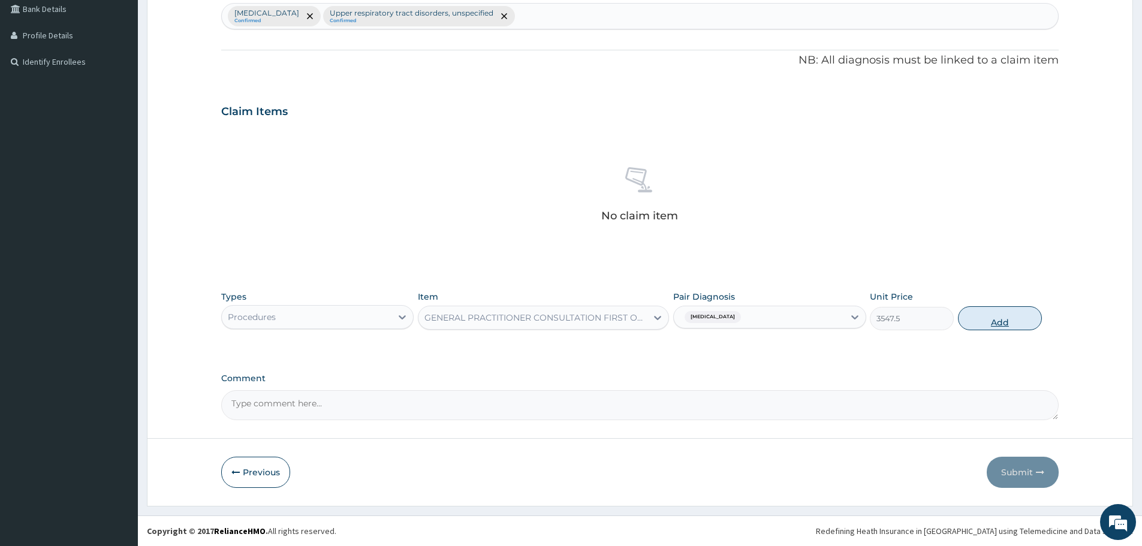
click at [1008, 314] on button "Add" at bounding box center [1000, 318] width 84 height 24
type input "0"
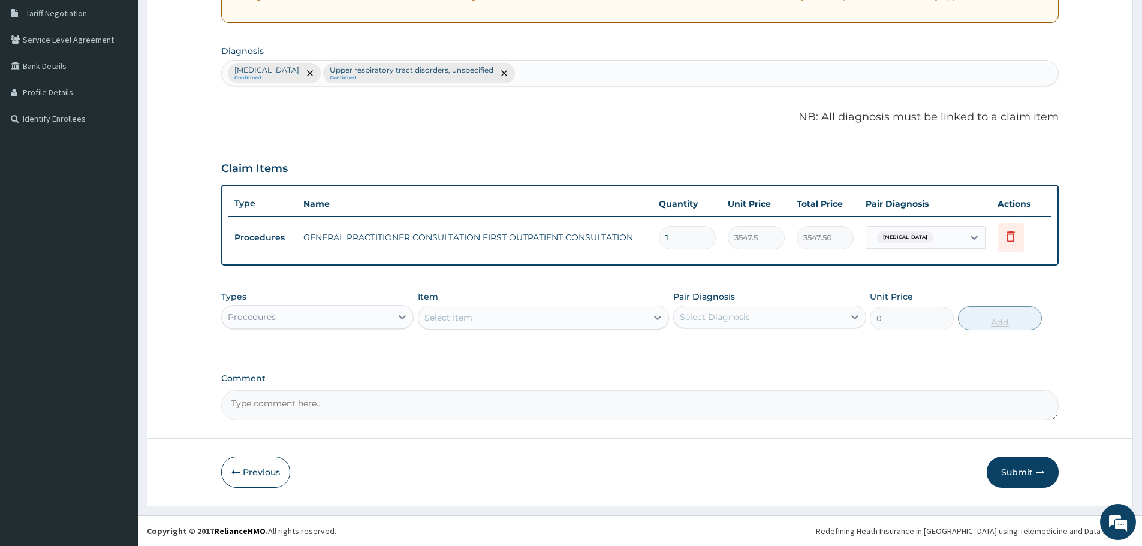
scroll to position [249, 0]
click at [271, 310] on div "Procedures" at bounding box center [307, 317] width 170 height 19
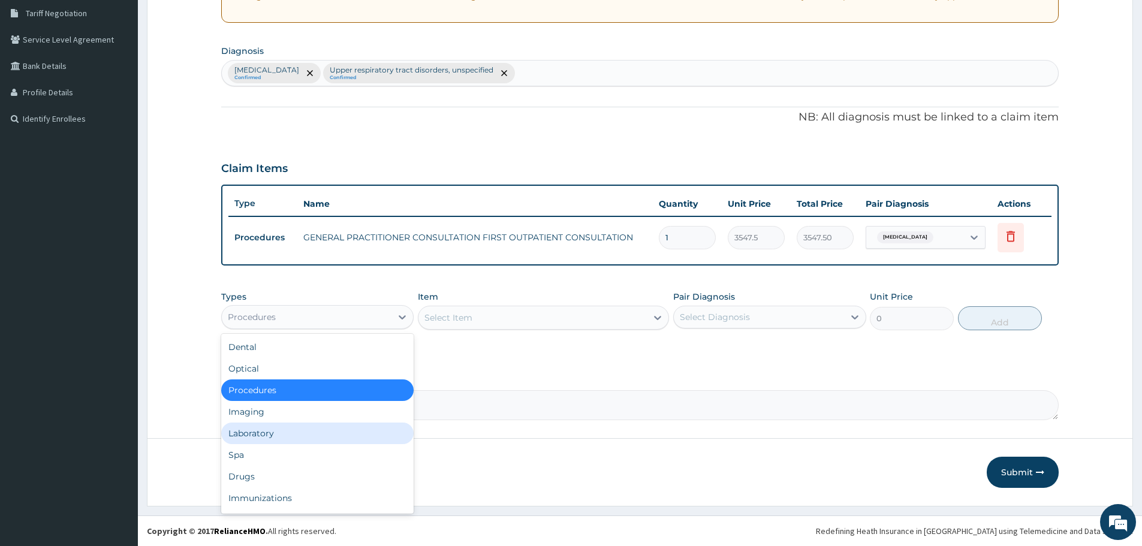
drag, startPoint x: 274, startPoint y: 429, endPoint x: 588, endPoint y: 384, distance: 316.8
click at [275, 428] on div "Laboratory" at bounding box center [317, 434] width 192 height 22
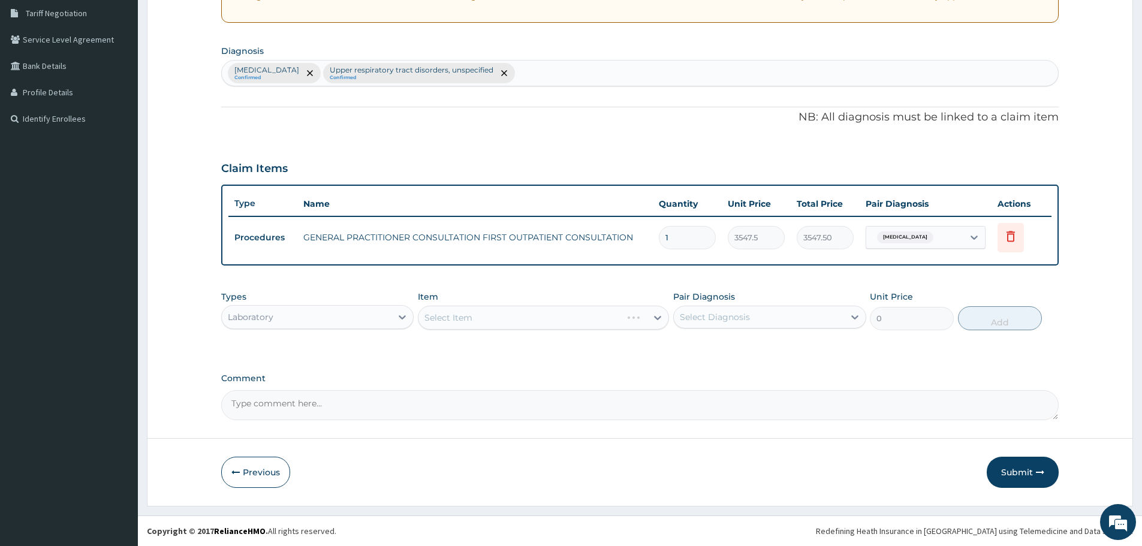
click at [800, 317] on div "Select Diagnosis" at bounding box center [759, 317] width 170 height 19
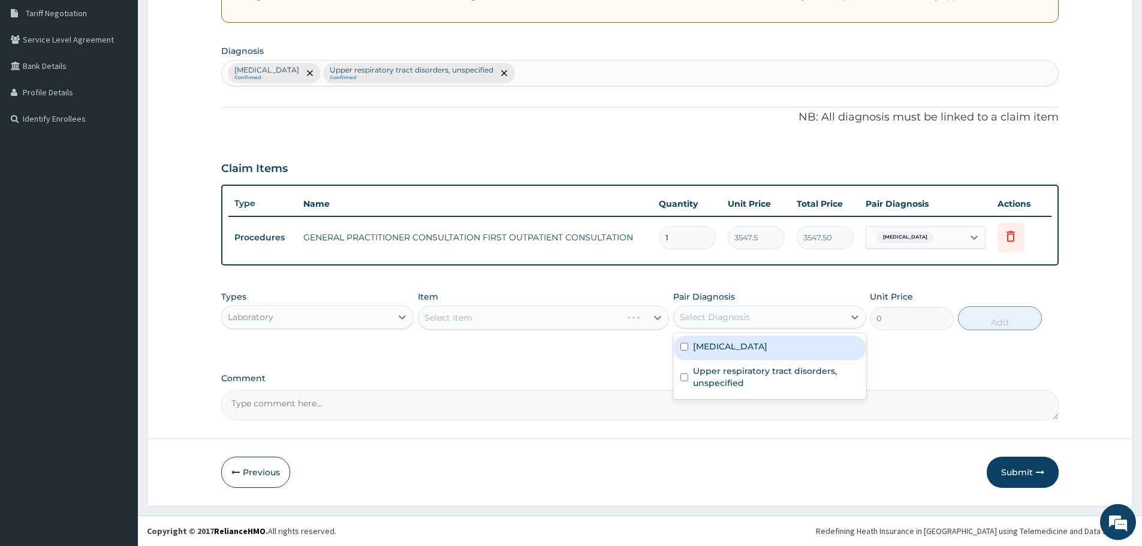
click at [744, 354] on div "[MEDICAL_DATA]" at bounding box center [769, 348] width 192 height 25
checkbox input "true"
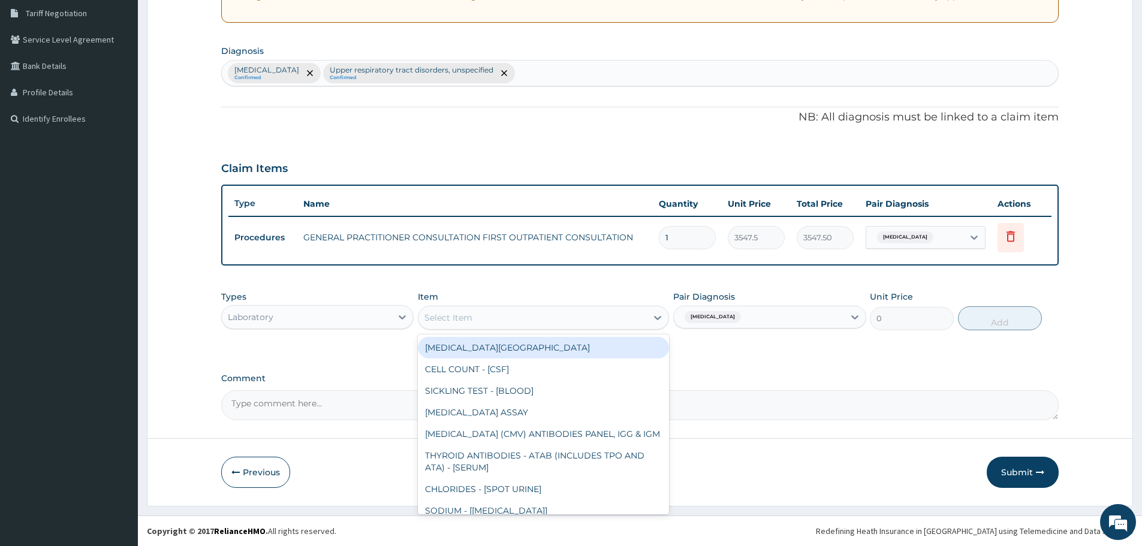
click at [519, 316] on div "Select Item" at bounding box center [532, 317] width 228 height 19
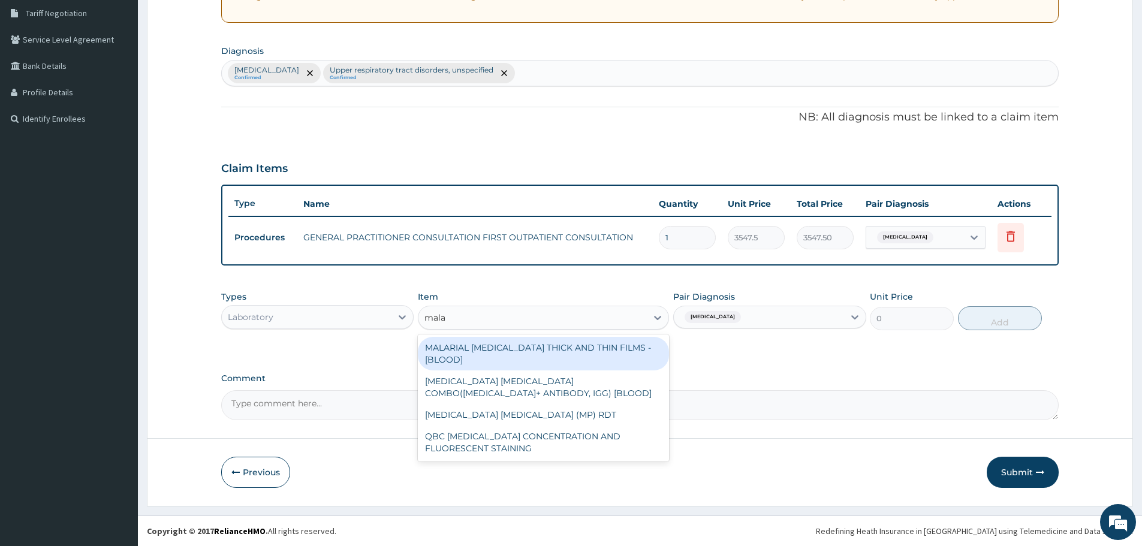
type input "malar"
click at [528, 350] on div "MALARIAL PARASITE THICK AND THIN FILMS - [BLOOD]" at bounding box center [543, 354] width 251 height 34
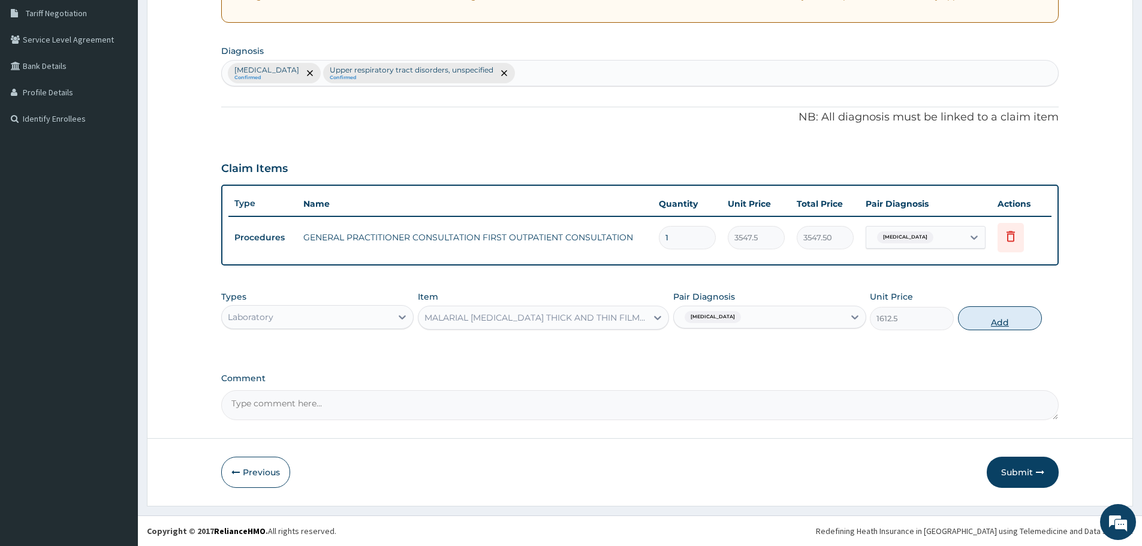
click at [992, 325] on button "Add" at bounding box center [1000, 318] width 84 height 24
type input "0"
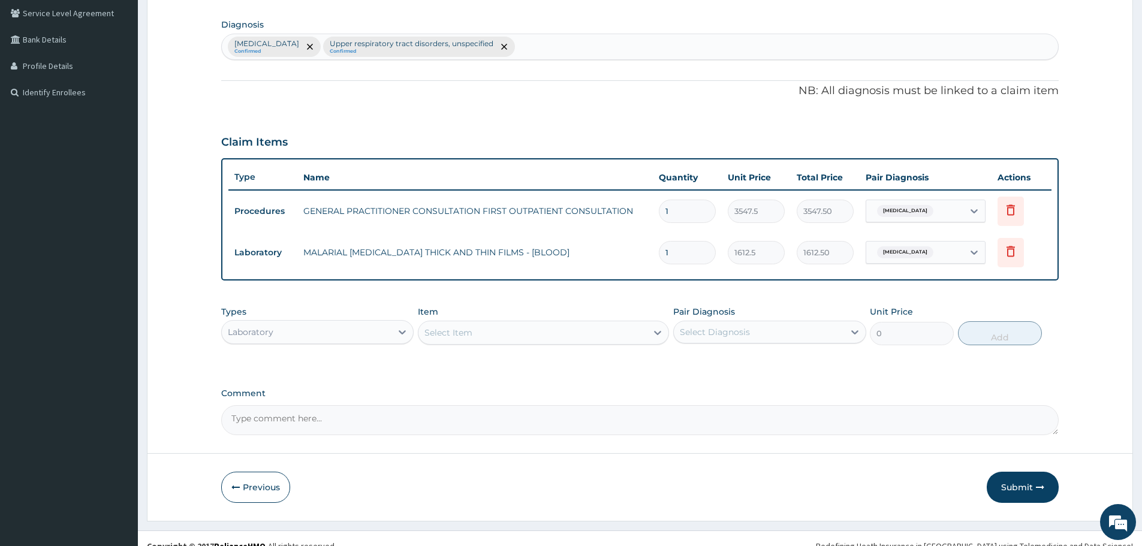
scroll to position [291, 0]
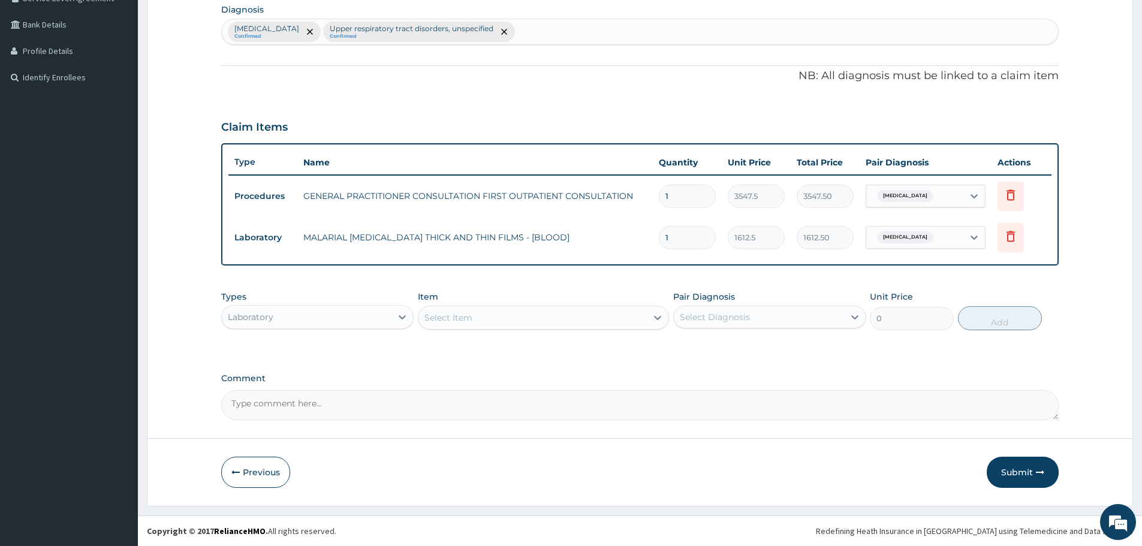
click at [633, 317] on div "Select Item" at bounding box center [532, 317] width 228 height 19
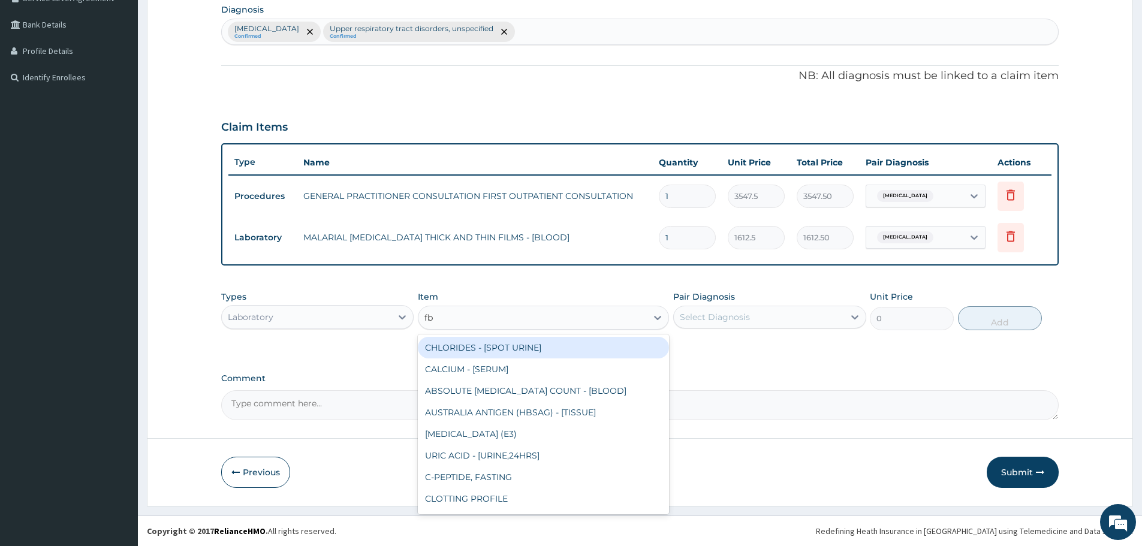
type input "fbc"
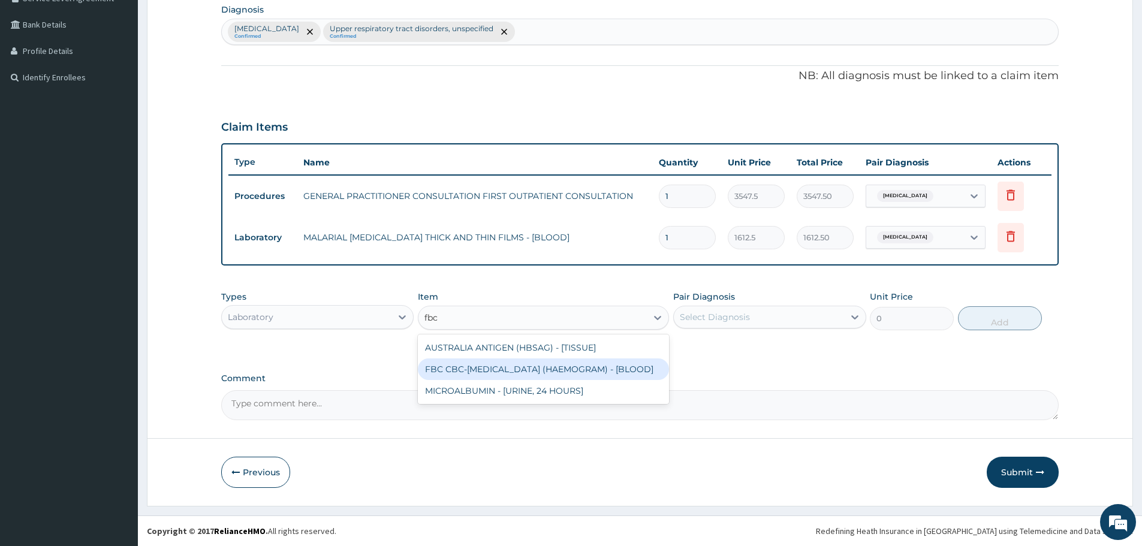
click at [594, 380] on div "FBC CBC-COMPLETE BLOOD COUNT (HAEMOGRAM) - [BLOOD]" at bounding box center [543, 370] width 251 height 22
type input "4300"
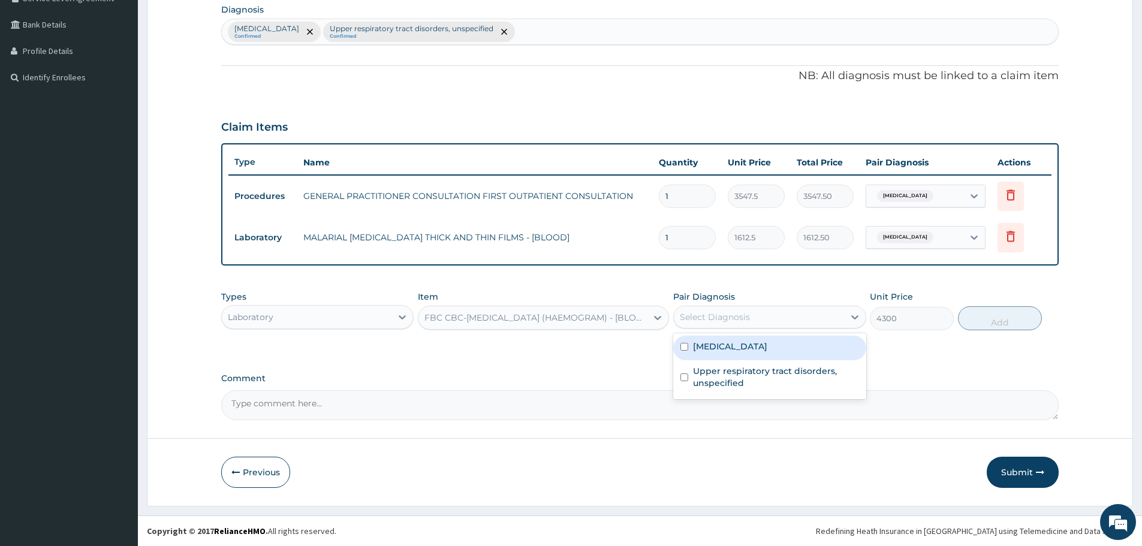
click at [784, 318] on div "Select Diagnosis" at bounding box center [759, 317] width 170 height 19
drag, startPoint x: 767, startPoint y: 342, endPoint x: 760, endPoint y: 371, distance: 29.1
click at [766, 342] on label "[MEDICAL_DATA]" at bounding box center [730, 347] width 74 height 12
checkbox input "true"
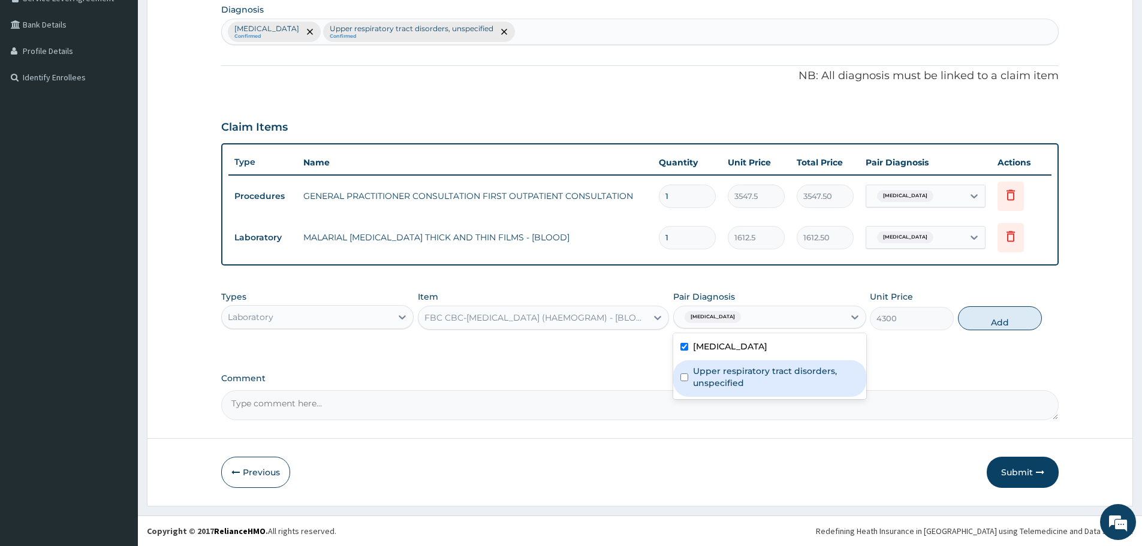
click at [760, 371] on label "Upper respiratory tract disorders, unspecified" at bounding box center [775, 377] width 165 height 24
checkbox input "true"
click at [969, 321] on button "Add" at bounding box center [1000, 318] width 84 height 24
type input "0"
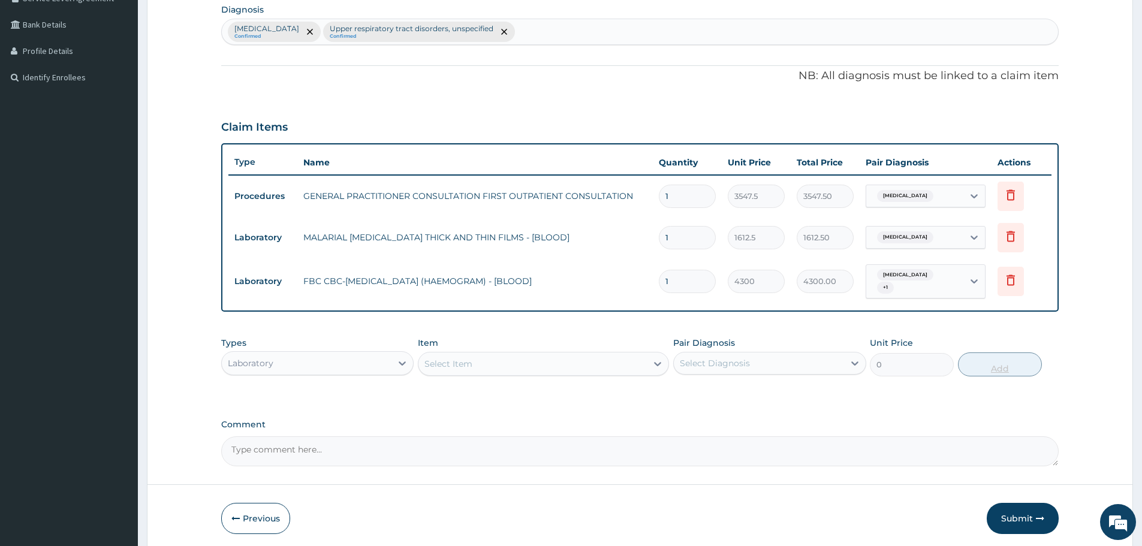
scroll to position [337, 0]
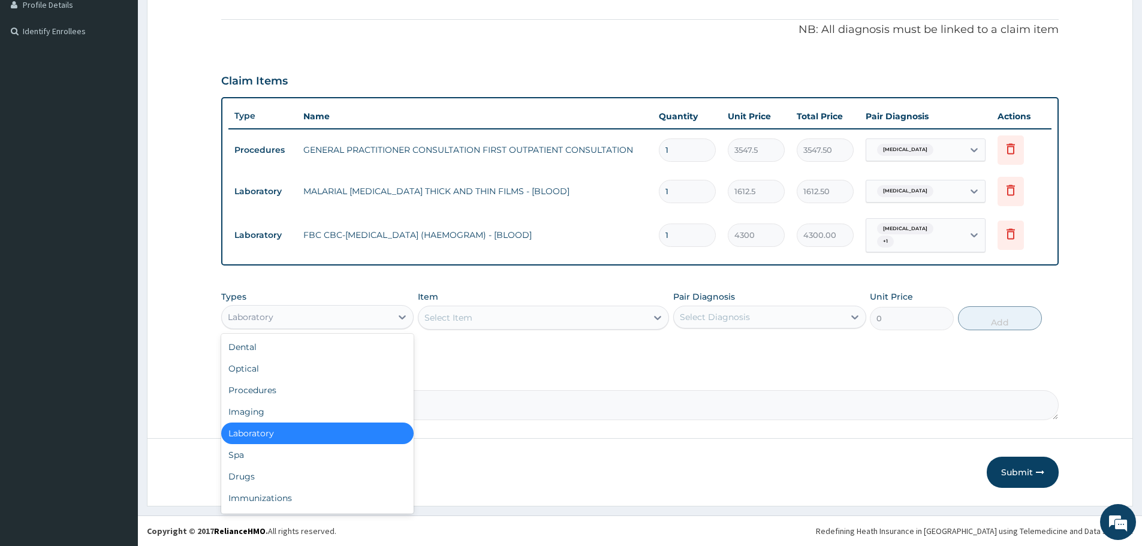
drag, startPoint x: 312, startPoint y: 316, endPoint x: 291, endPoint y: 412, distance: 98.7
click at [304, 329] on div "option Laboratory, selected. option Laboratory selected, 5 of 10. 10 results av…" at bounding box center [317, 317] width 192 height 24
click at [272, 473] on div "Drugs" at bounding box center [317, 477] width 192 height 22
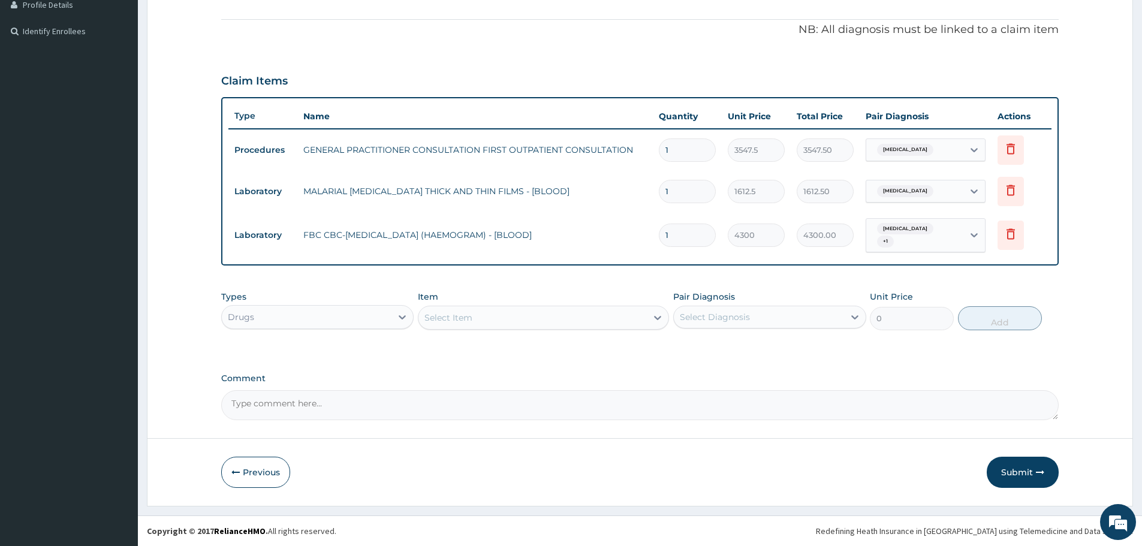
click at [604, 305] on div "Item Select Item" at bounding box center [543, 311] width 251 height 40
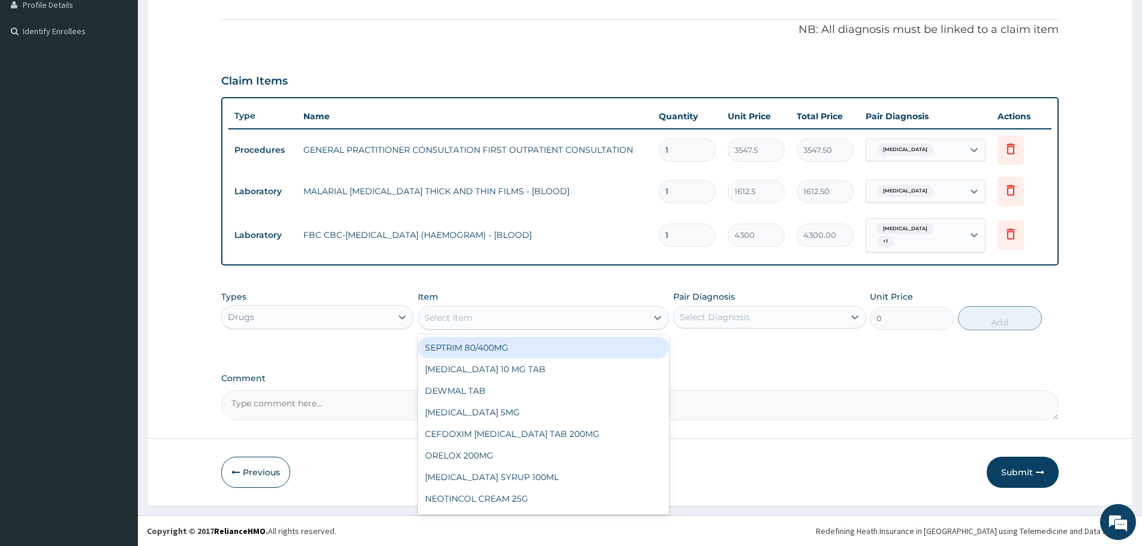
click at [602, 313] on div "Select Item" at bounding box center [532, 317] width 228 height 19
type input "amox"
click at [585, 344] on div "CO-AMOXICLAV 228.5MG/5ML SUSPENSION 100ML" at bounding box center [543, 348] width 251 height 22
type input "2246.75"
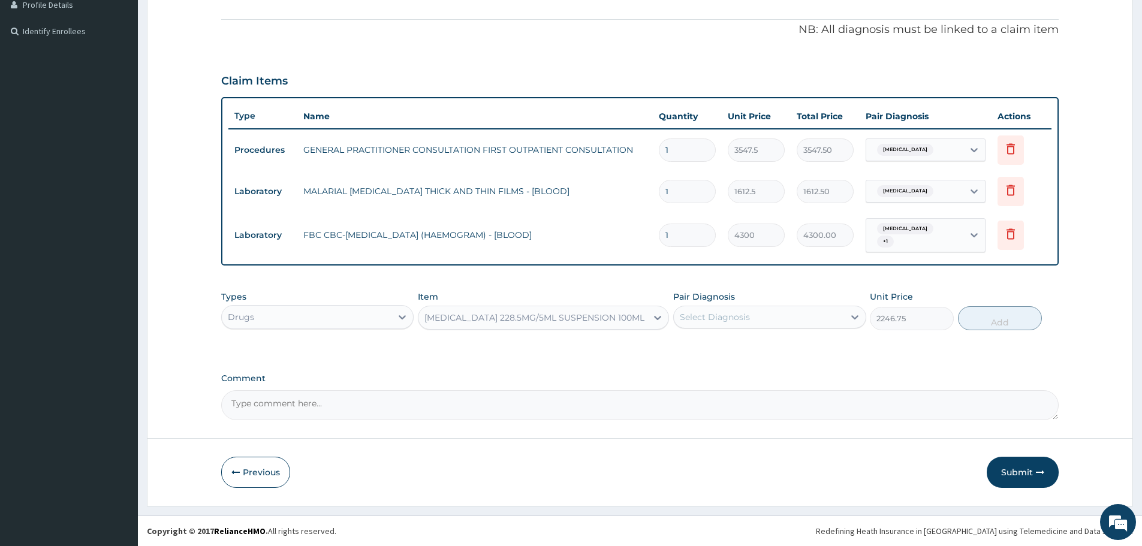
click at [592, 311] on div "CO-AMOXICLAV 228.5MG/5ML SUSPENSION 100ML" at bounding box center [532, 317] width 228 height 19
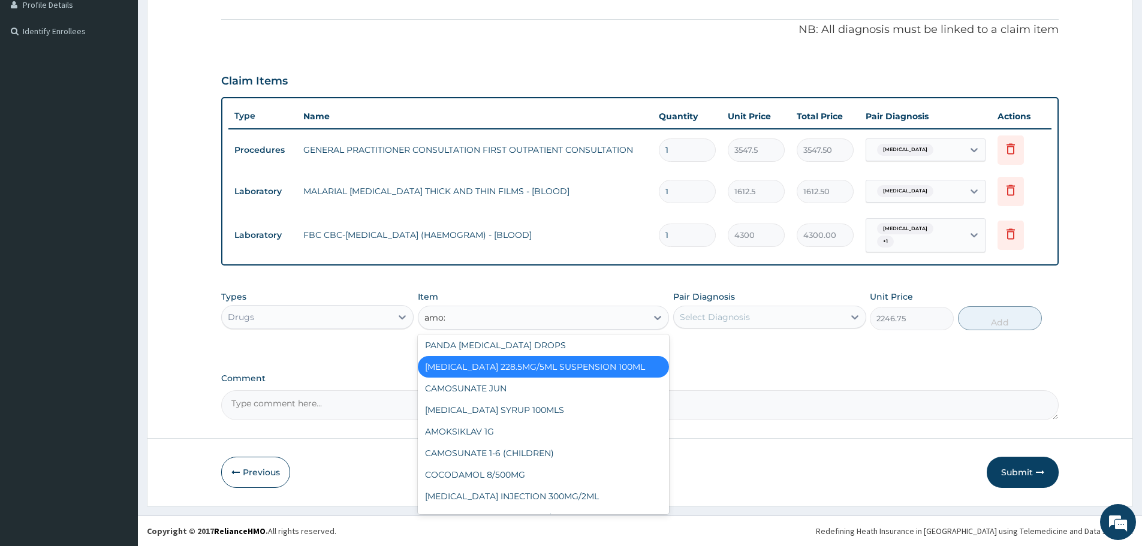
scroll to position [0, 0]
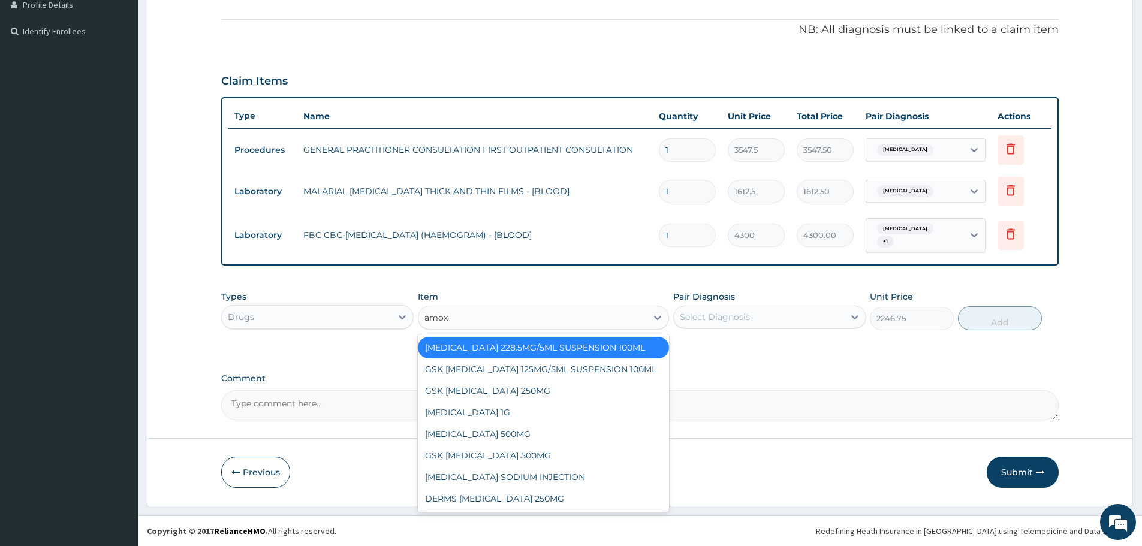
type input "amoxi"
click at [580, 366] on div "GSK AMOXIL 125MG/5ML SUSPENSION 100ML" at bounding box center [543, 370] width 251 height 22
type input "8868.75"
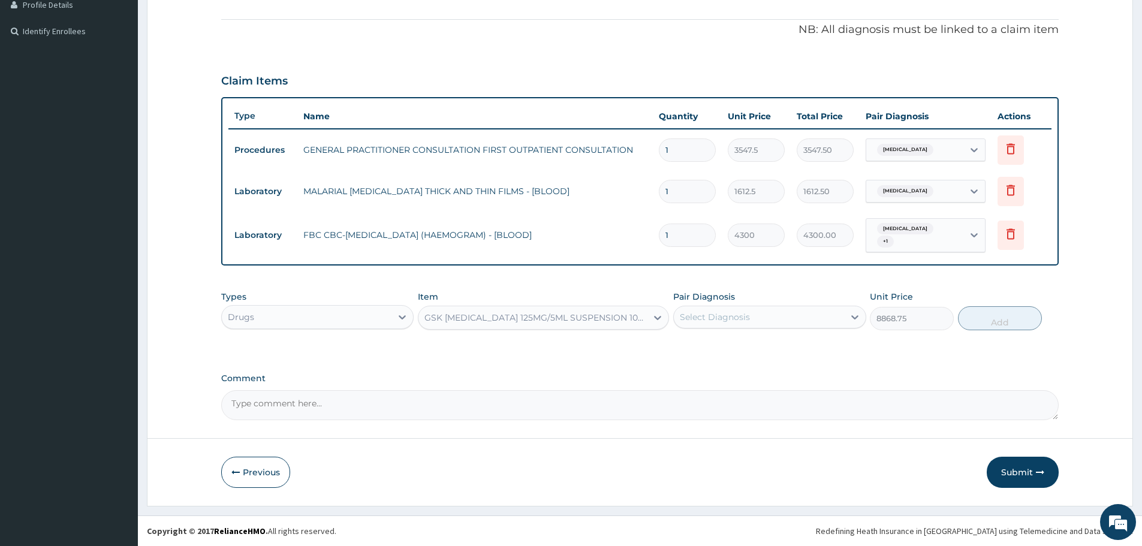
click at [729, 326] on div "Select Diagnosis" at bounding box center [759, 317] width 170 height 19
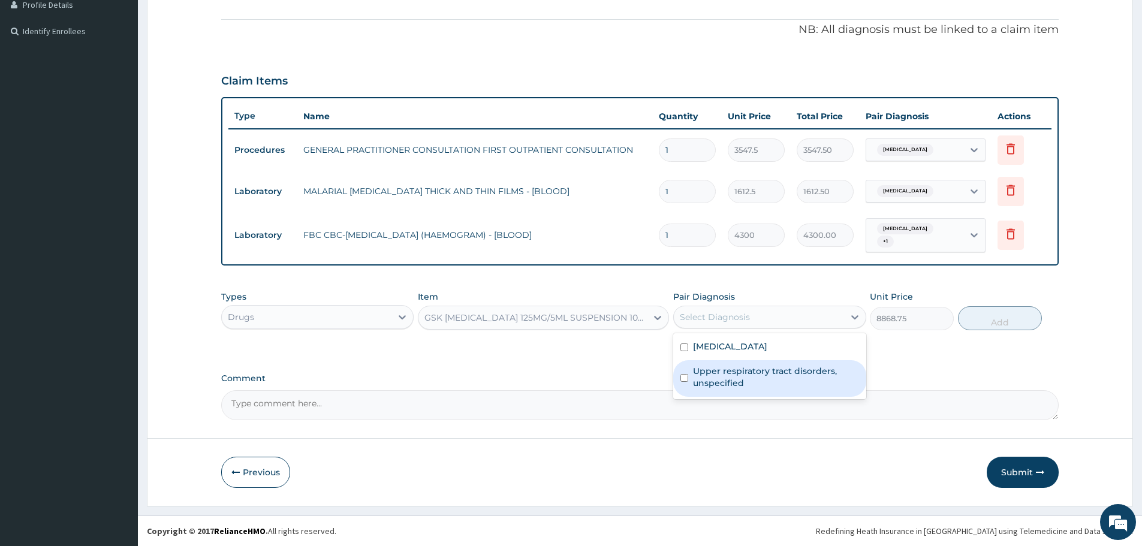
click at [716, 377] on label "Upper respiratory tract disorders, unspecified" at bounding box center [775, 377] width 165 height 24
checkbox input "true"
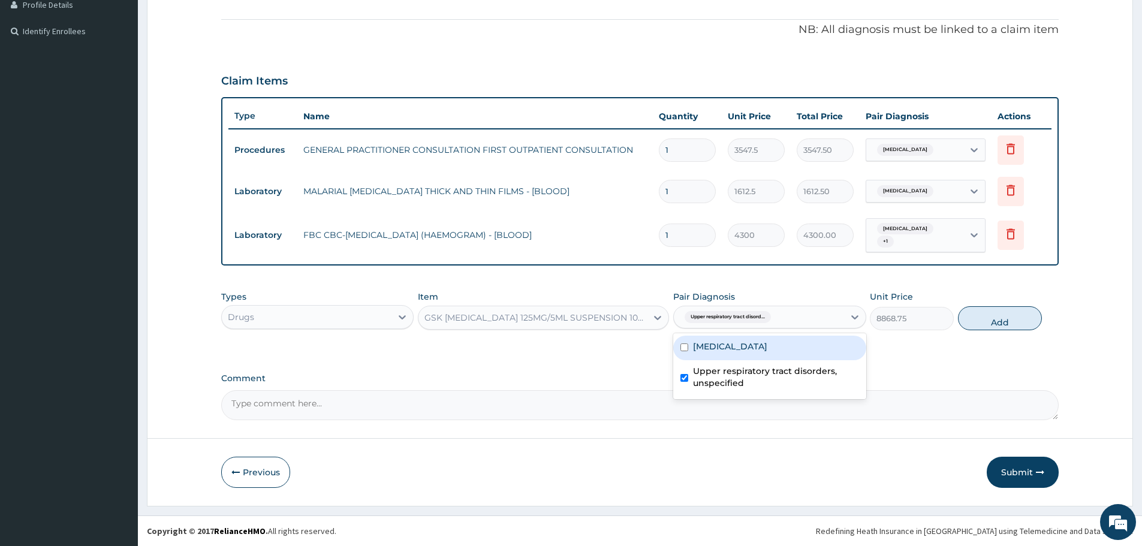
click at [727, 354] on div "[MEDICAL_DATA]" at bounding box center [769, 348] width 192 height 25
checkbox input "true"
click at [981, 322] on button "Add" at bounding box center [1000, 318] width 84 height 24
type input "0"
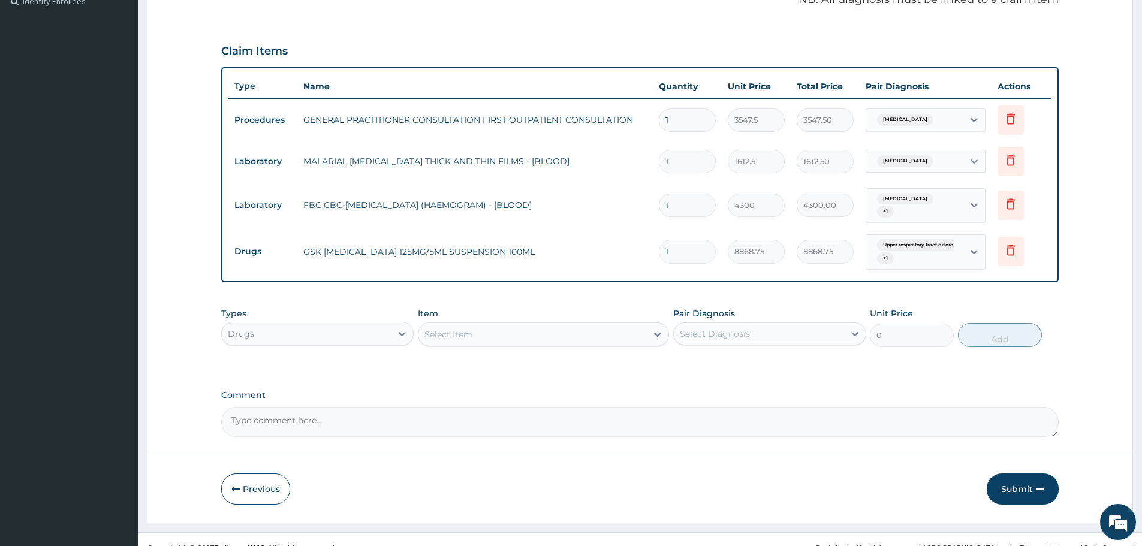
scroll to position [384, 0]
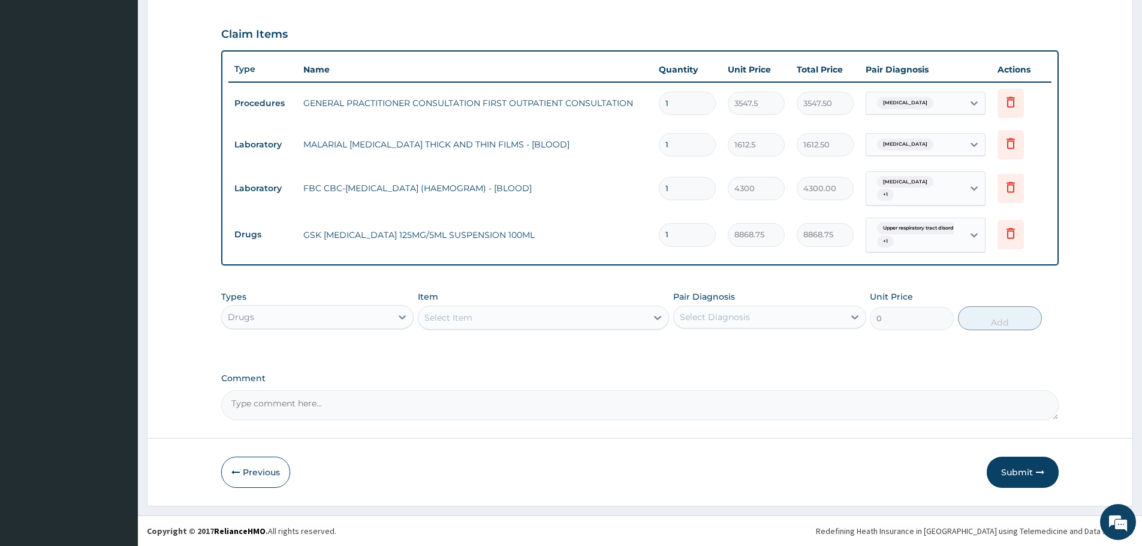
click at [508, 321] on div "Select Item" at bounding box center [532, 317] width 228 height 19
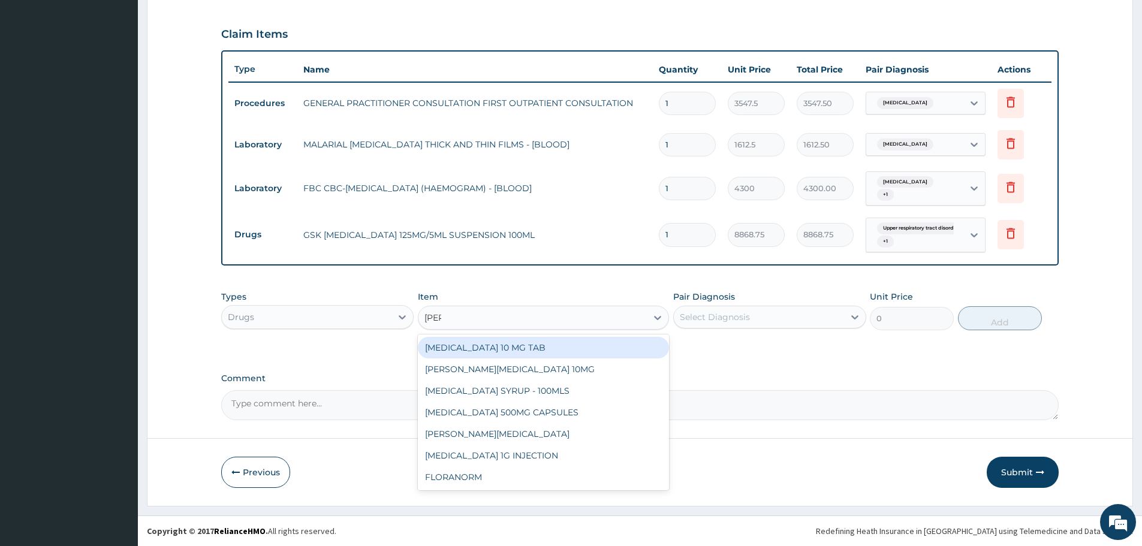
type input "lorat"
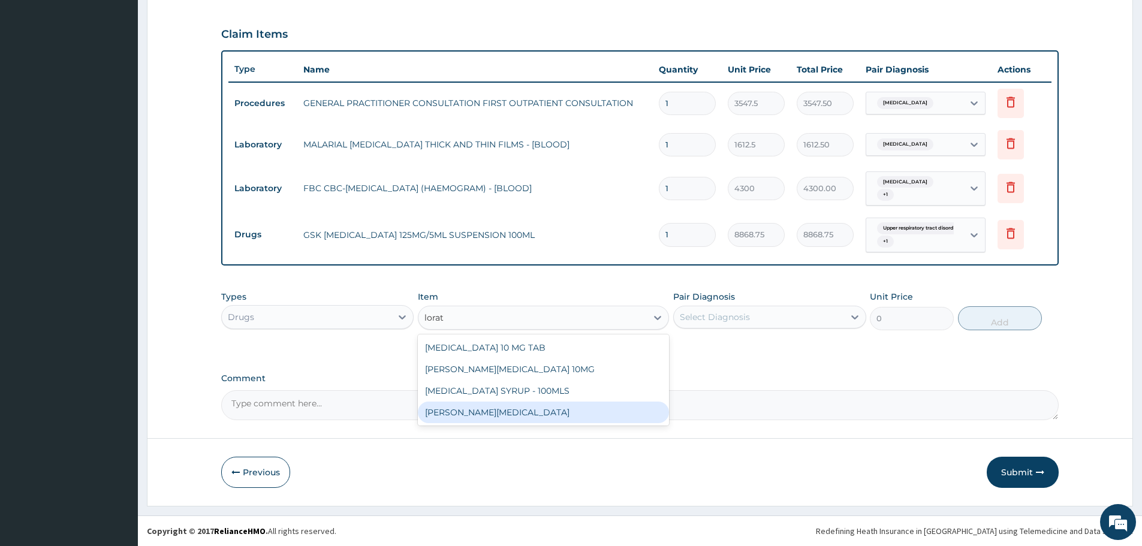
click at [508, 411] on div "LORATYN LORATADINE SYRUP" at bounding box center [543, 413] width 251 height 22
type input "1182.5"
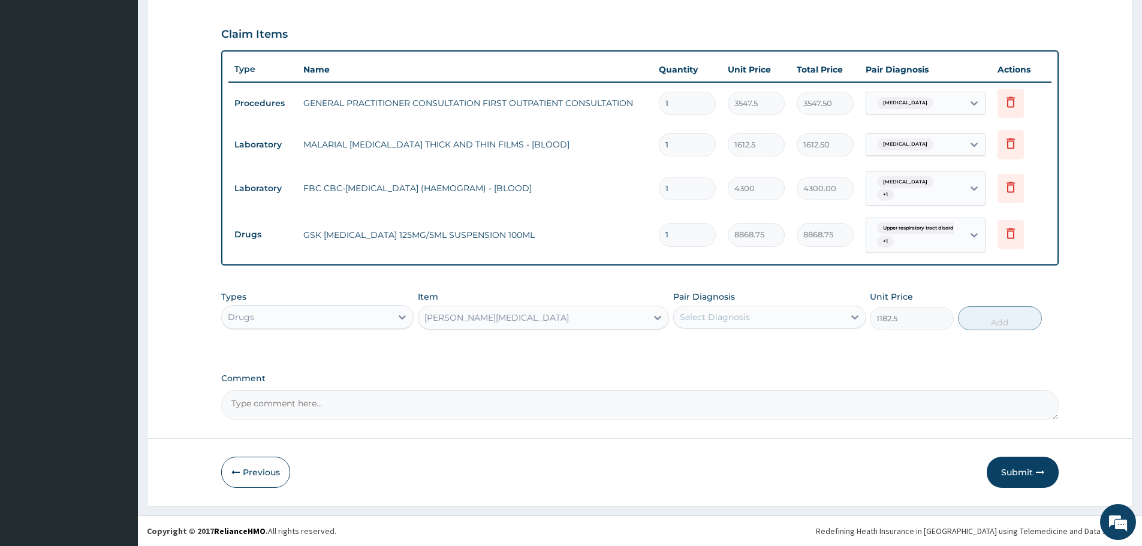
click at [680, 322] on div "Select Diagnosis" at bounding box center [715, 317] width 70 height 12
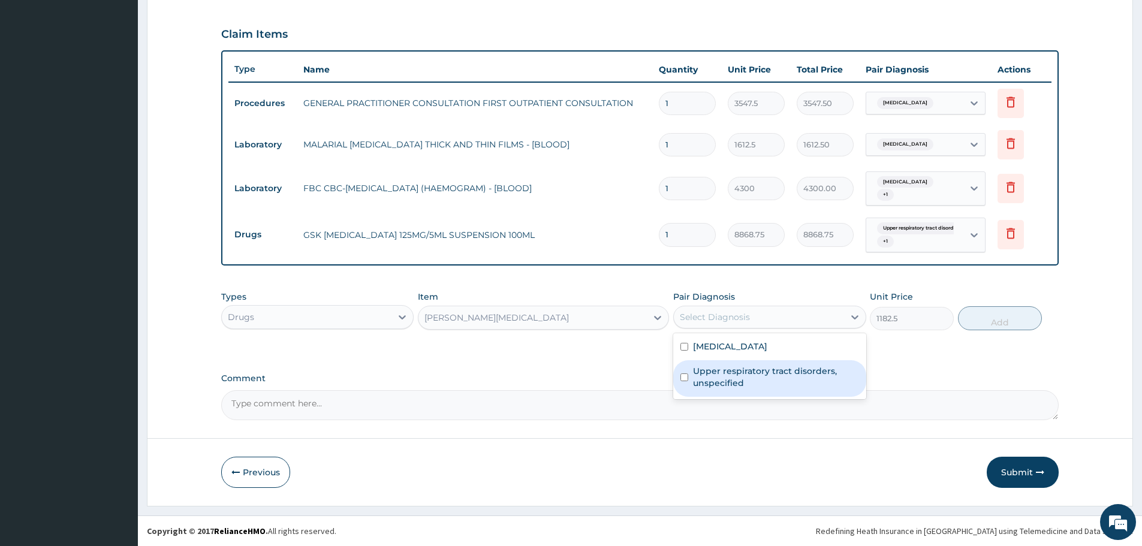
click at [711, 370] on label "Upper respiratory tract disorders, unspecified" at bounding box center [775, 377] width 165 height 24
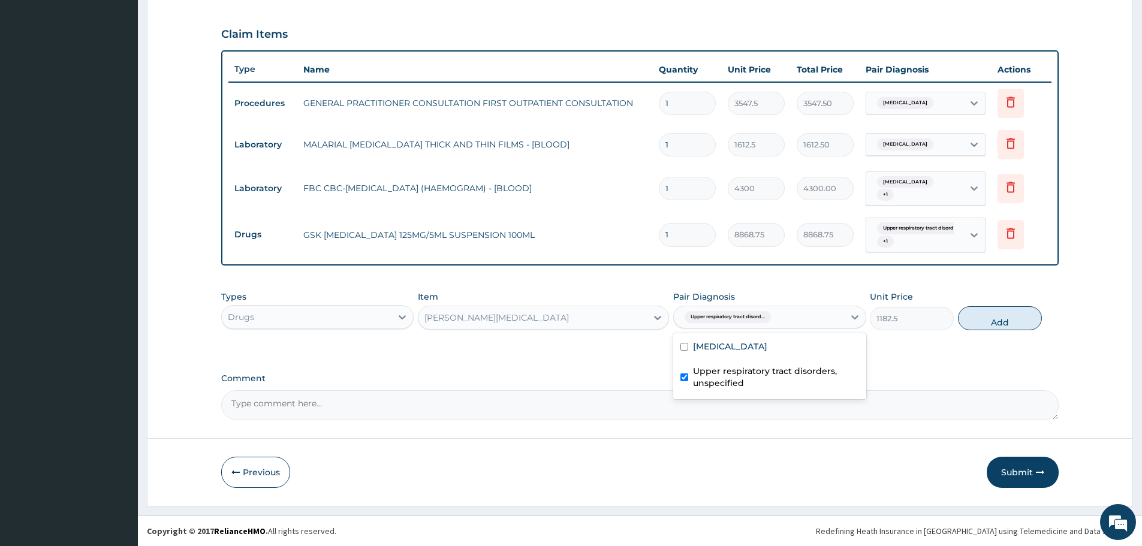
checkbox input "true"
click at [984, 317] on button "Add" at bounding box center [1000, 318] width 84 height 24
type input "0"
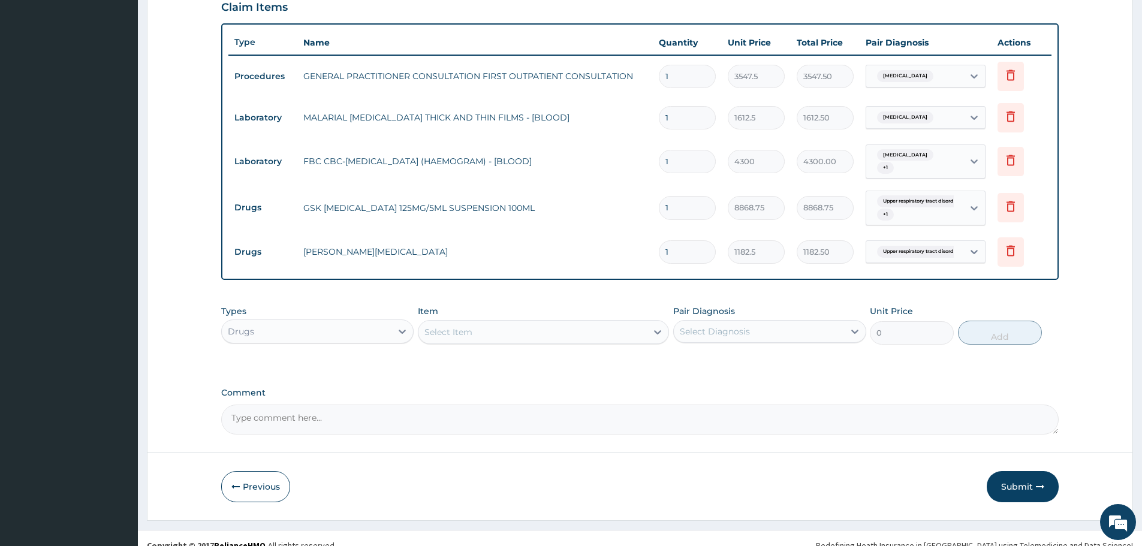
scroll to position [425, 0]
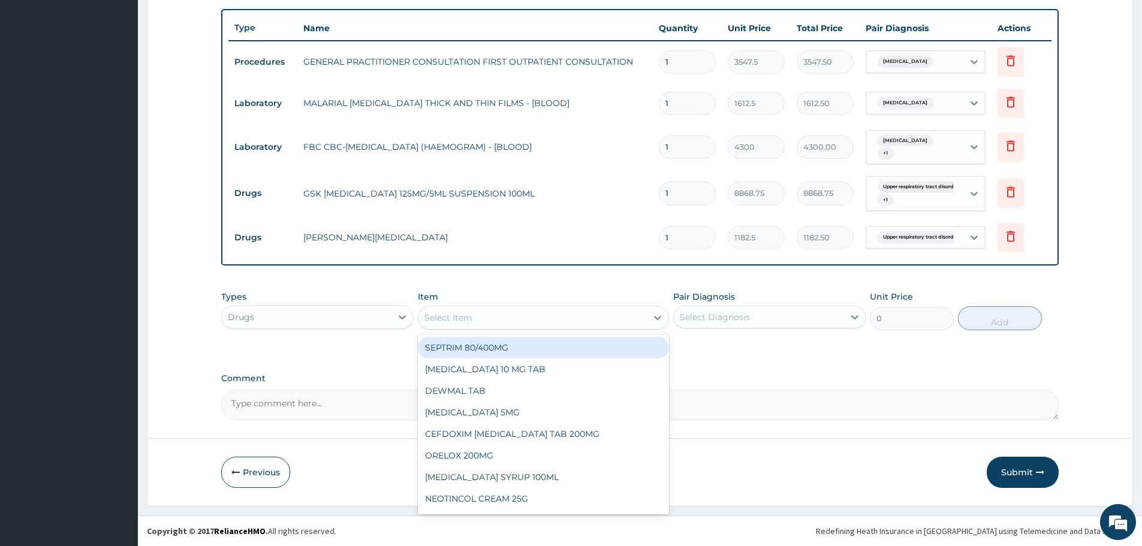
click at [530, 311] on div "Select Item" at bounding box center [532, 317] width 228 height 19
type input "cough"
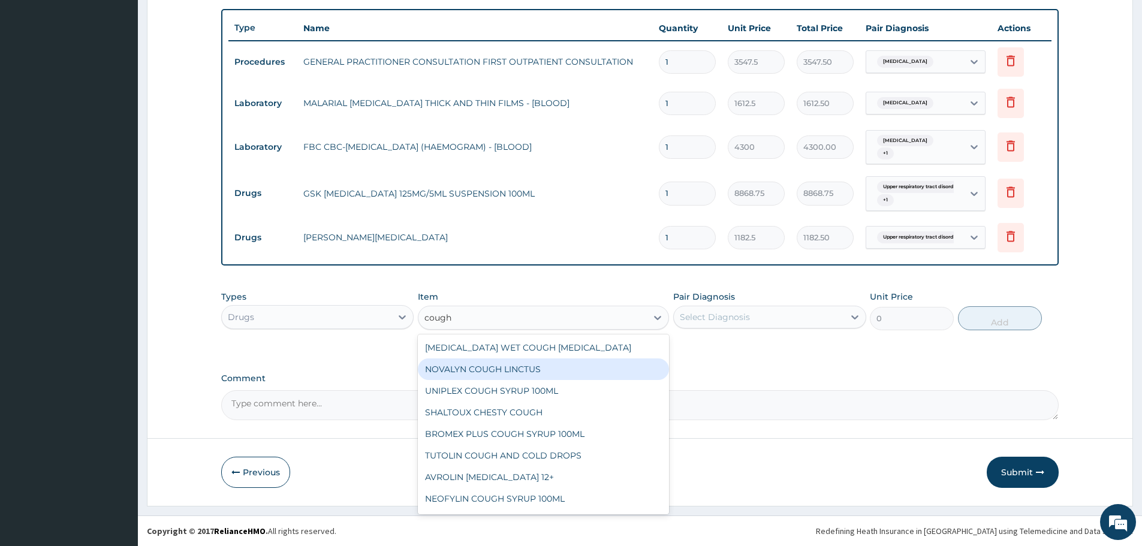
scroll to position [106, 0]
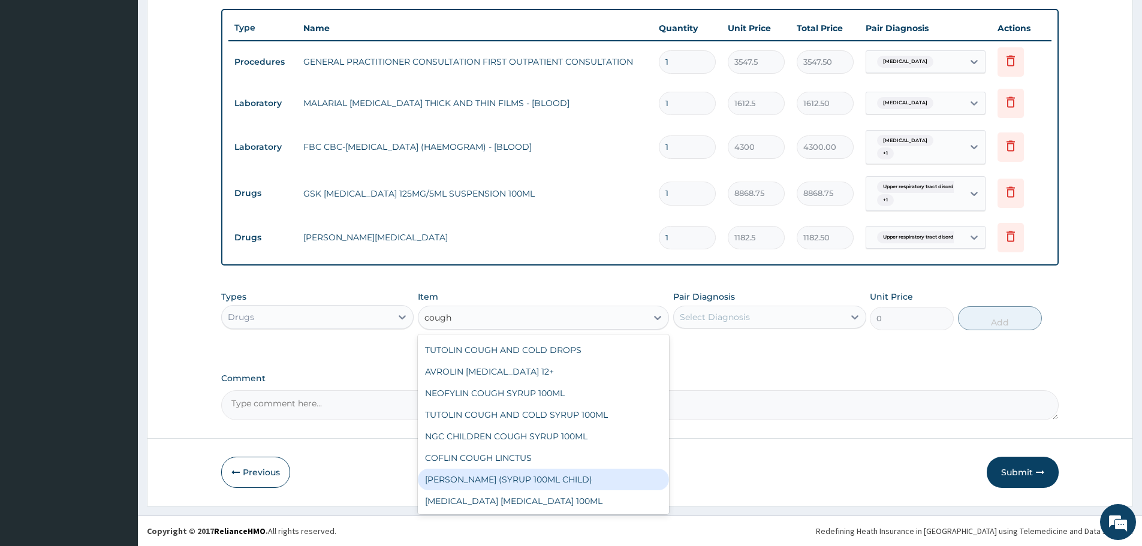
click at [534, 486] on div "EMZOLYN COUGH (SYRUP 100ML CHILD)" at bounding box center [543, 480] width 251 height 22
type input "1478.125"
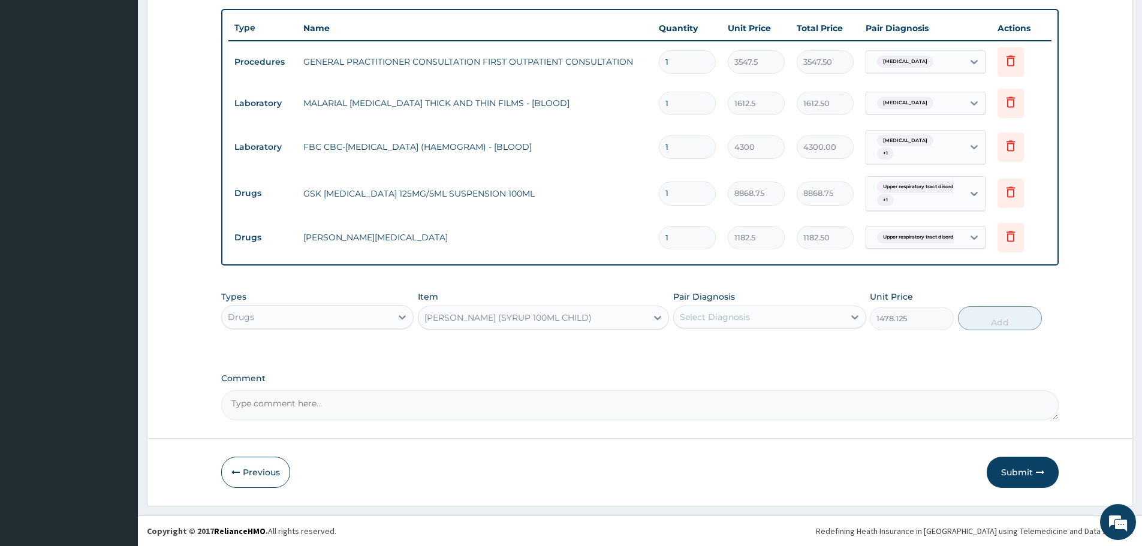
click at [711, 319] on div "Select Diagnosis" at bounding box center [715, 317] width 70 height 12
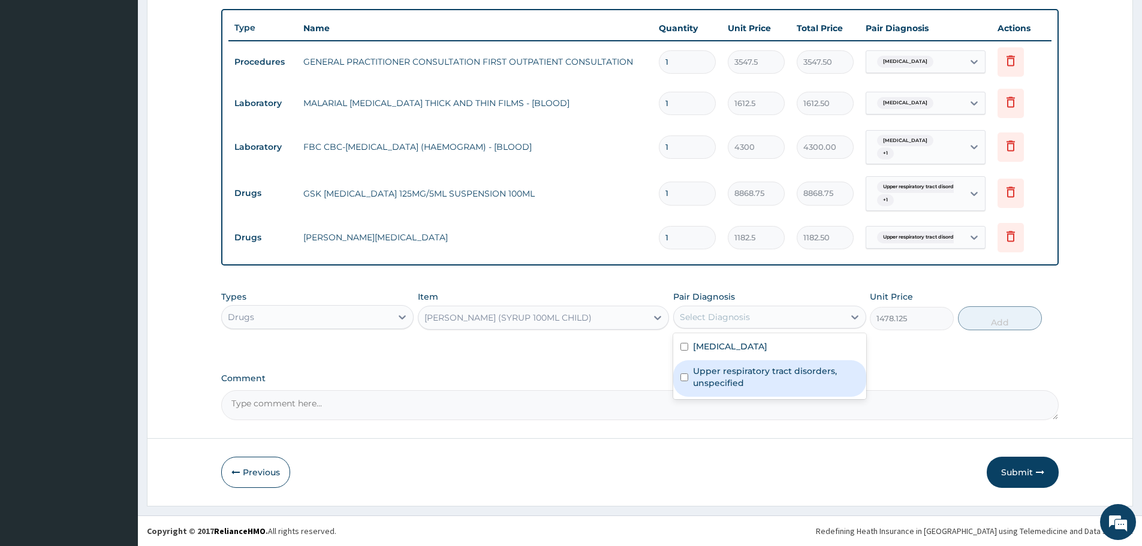
click at [718, 381] on label "Upper respiratory tract disorders, unspecified" at bounding box center [775, 377] width 165 height 24
checkbox input "true"
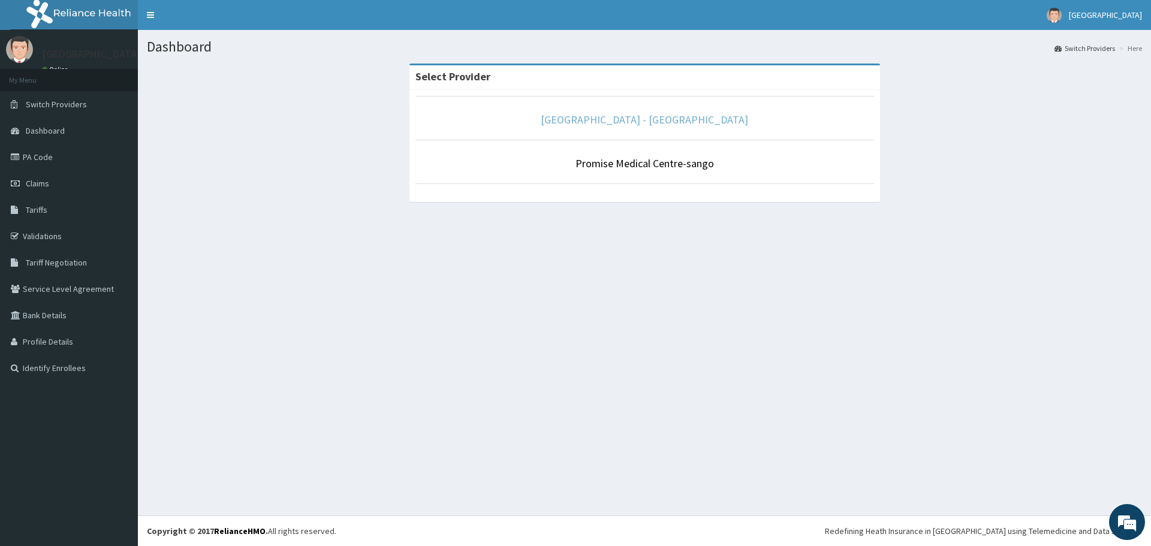
click at [677, 125] on link "[GEOGRAPHIC_DATA] - [GEOGRAPHIC_DATA]" at bounding box center [644, 120] width 207 height 14
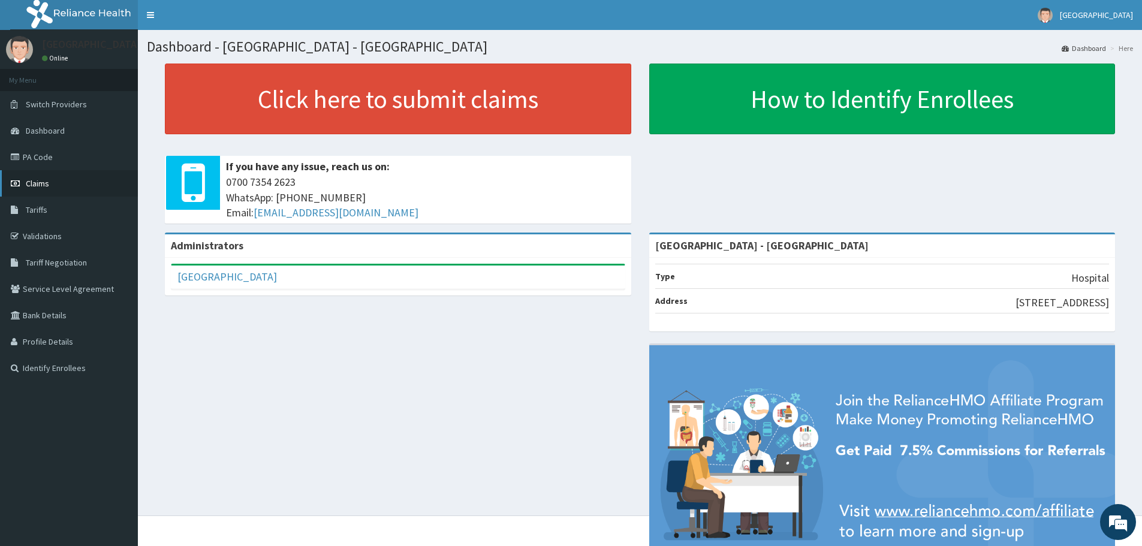
click at [48, 185] on span "Claims" at bounding box center [37, 183] width 23 height 11
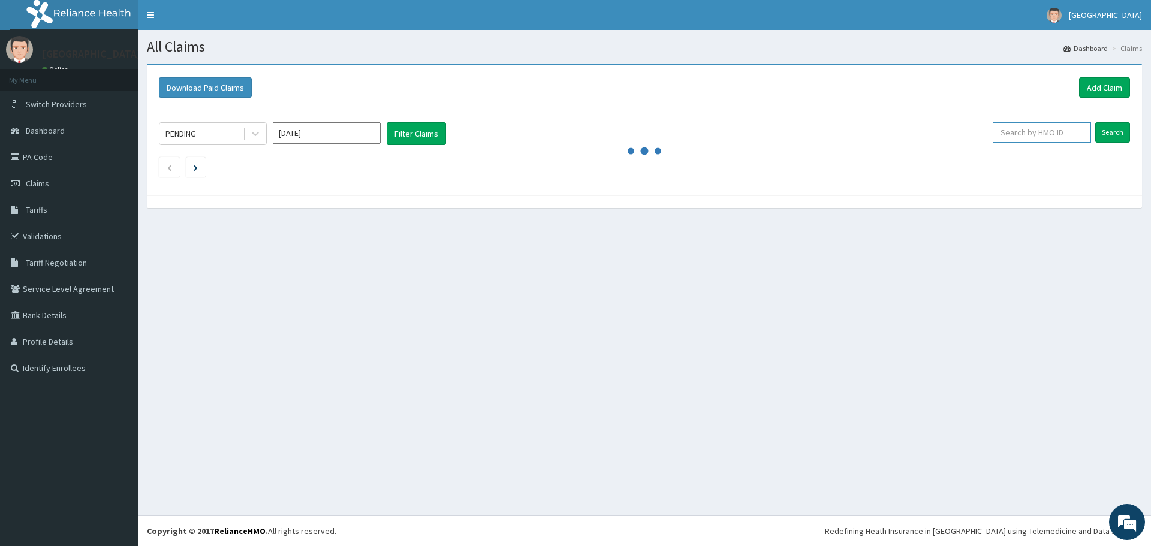
click at [1053, 130] on input "text" at bounding box center [1042, 132] width 98 height 20
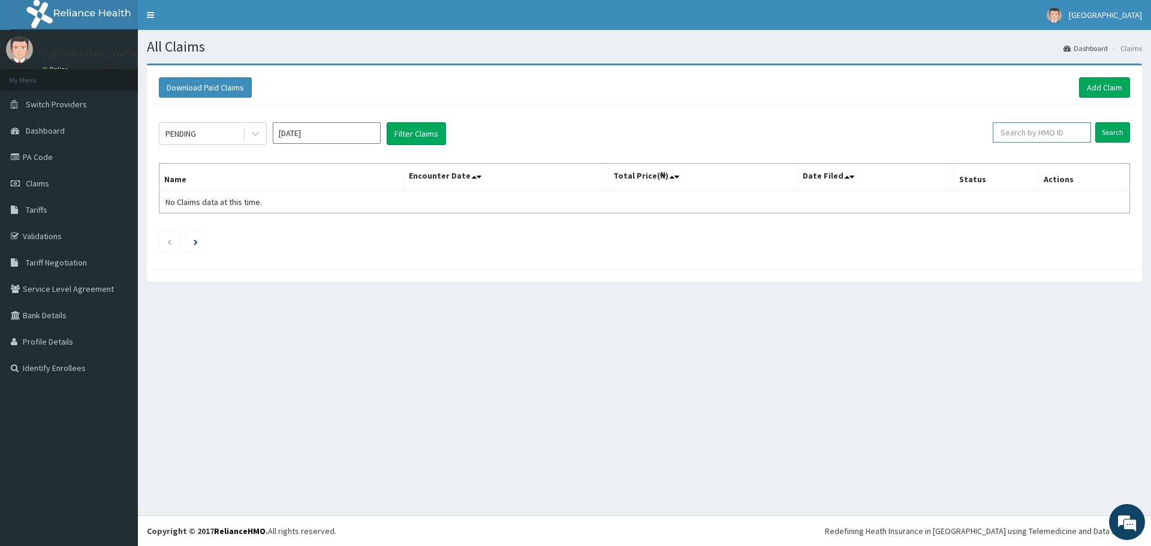
paste input "QAL/10009/C"
type input "QAL/10009/C"
click at [1116, 136] on input "Search" at bounding box center [1112, 132] width 35 height 20
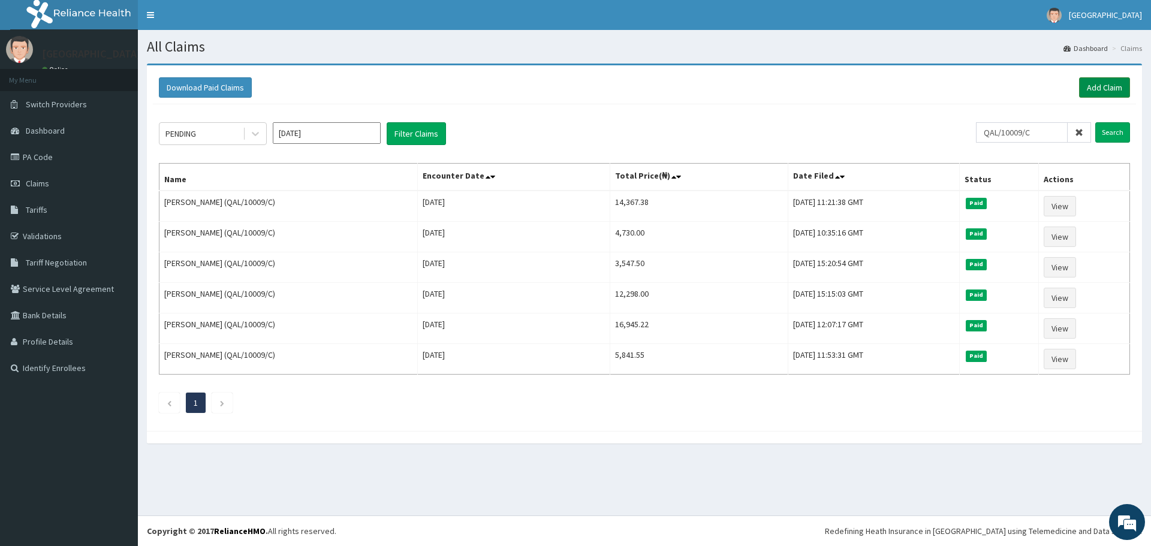
click at [1094, 95] on link "Add Claim" at bounding box center [1104, 87] width 51 height 20
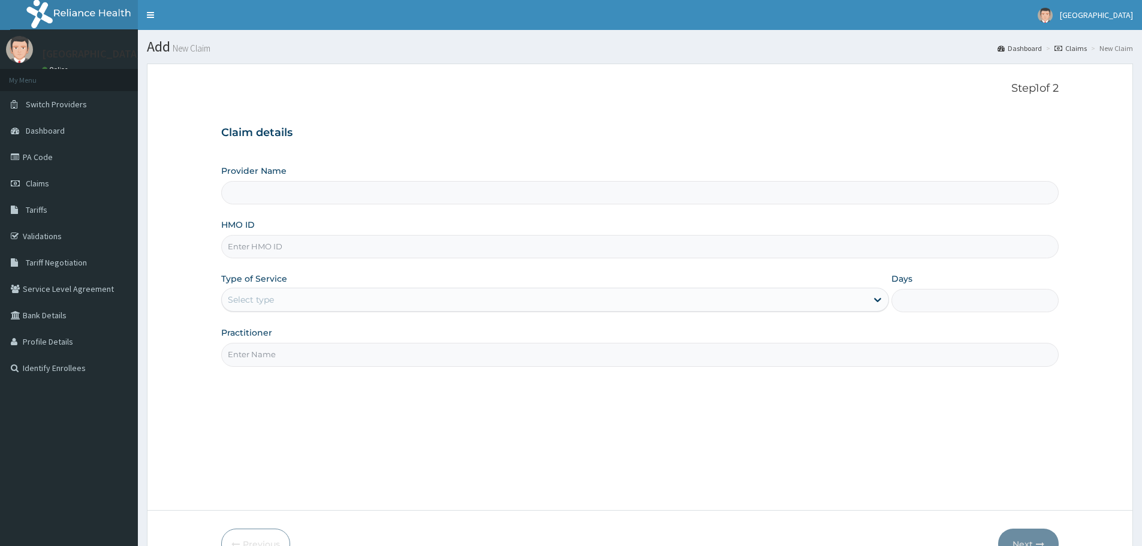
click at [398, 246] on input "HMO ID" at bounding box center [640, 246] width 838 height 23
paste input "QAL/10009/C"
type input "QAL/10009/C"
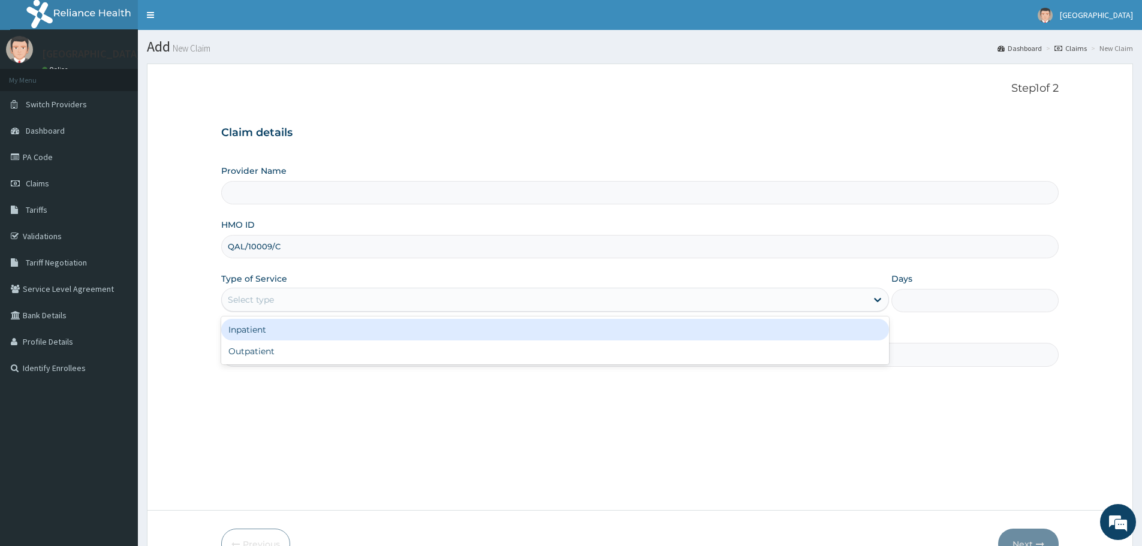
click at [418, 311] on div "Select type" at bounding box center [555, 300] width 668 height 24
type input "[GEOGRAPHIC_DATA] - [GEOGRAPHIC_DATA]"
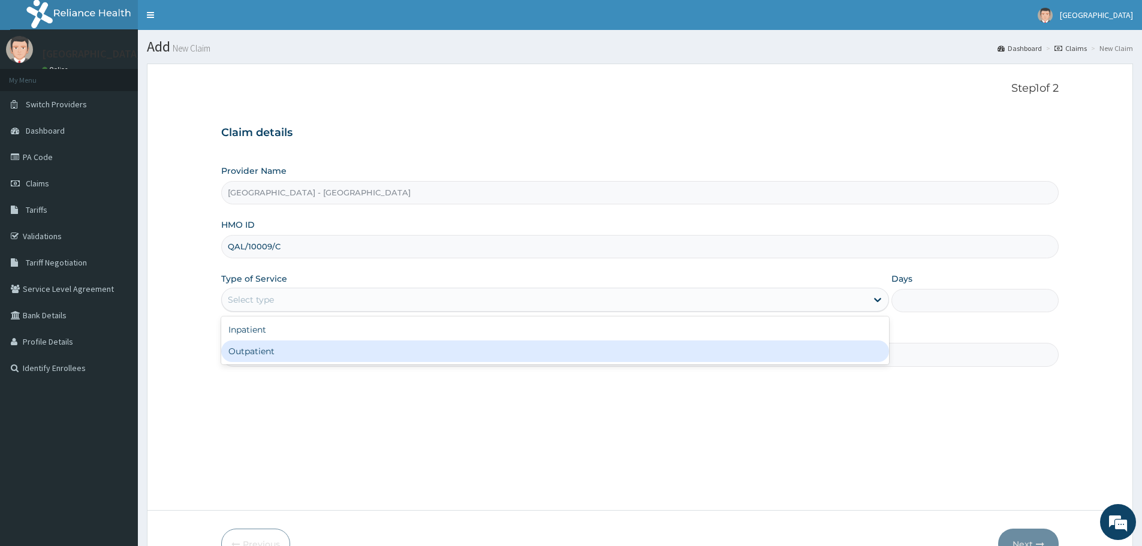
click at [350, 355] on div "Outpatient" at bounding box center [555, 352] width 668 height 22
type input "1"
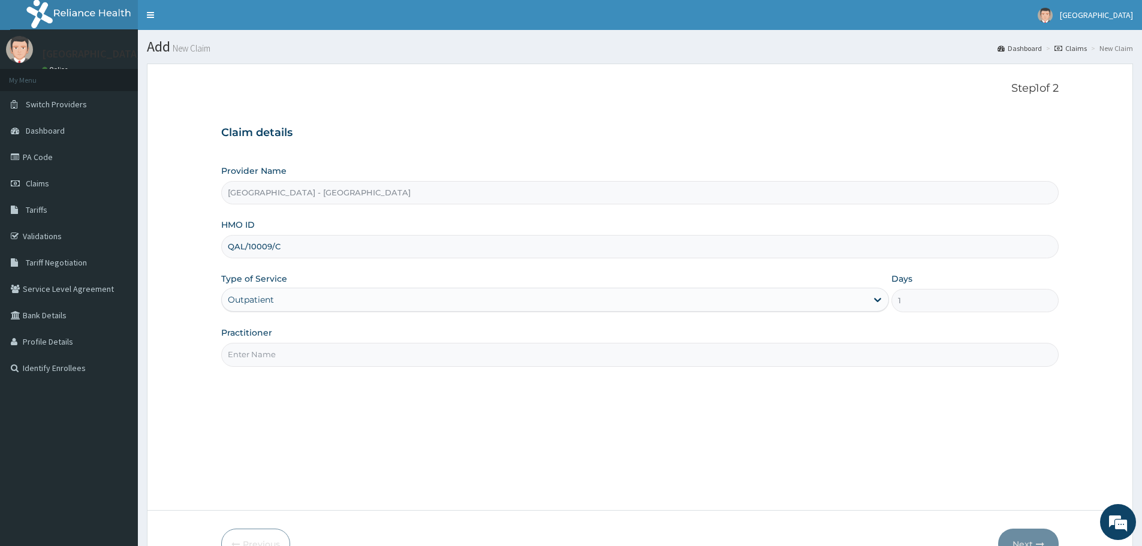
click at [350, 355] on input "Practitioner" at bounding box center [640, 354] width 838 height 23
type input "[PERSON_NAME]"
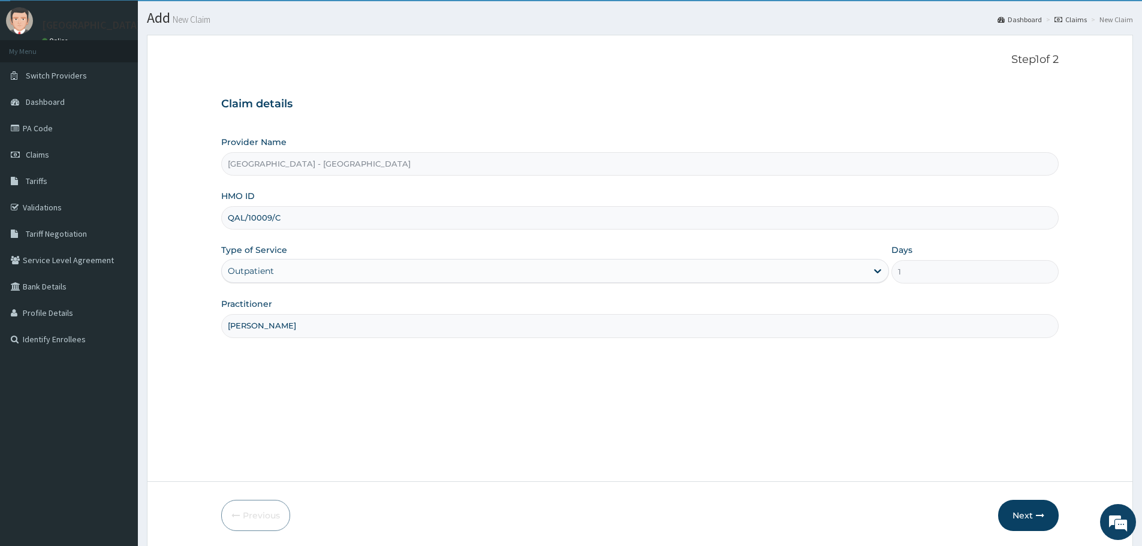
scroll to position [72, 0]
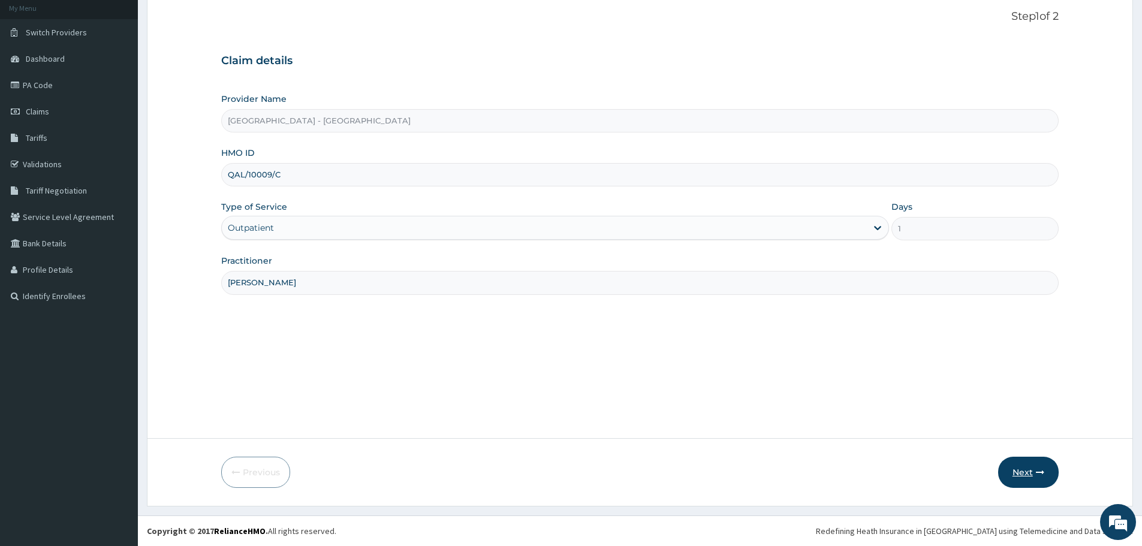
click at [1014, 474] on button "Next" at bounding box center [1028, 472] width 61 height 31
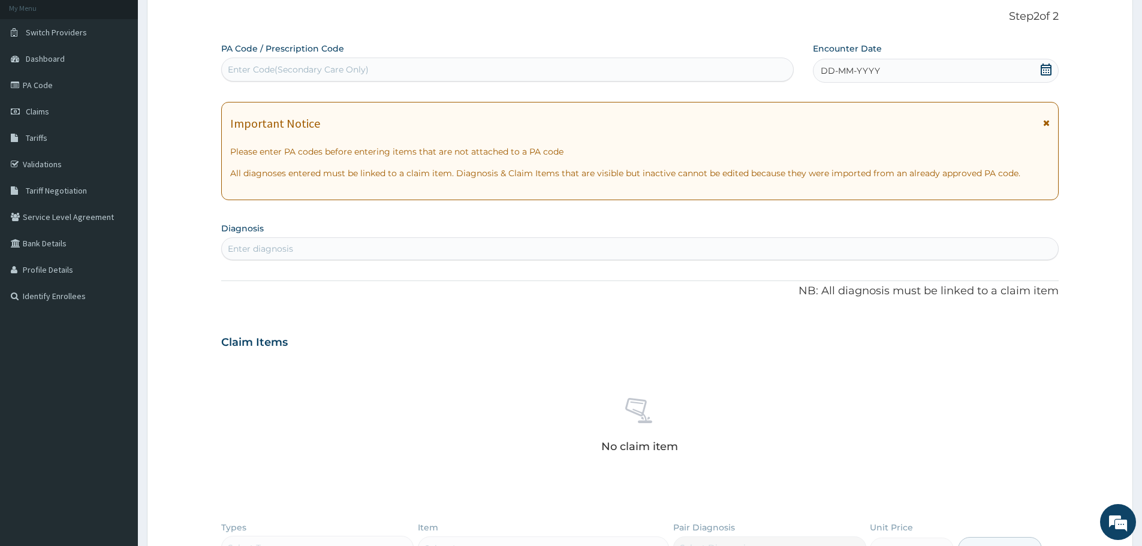
click at [833, 75] on span "DD-MM-YYYY" at bounding box center [850, 71] width 59 height 12
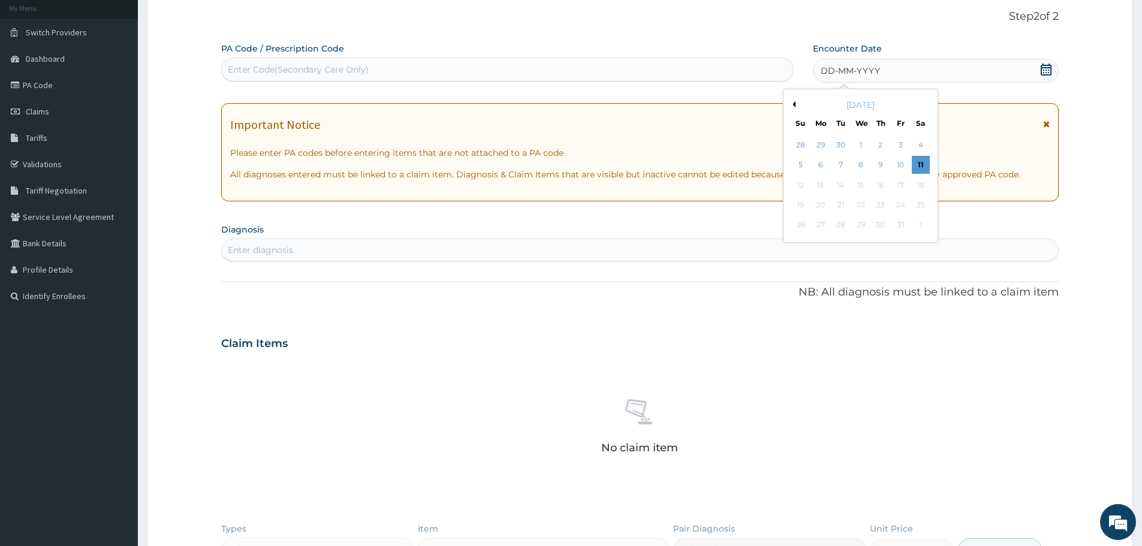
click at [797, 104] on div "[DATE]" at bounding box center [860, 105] width 144 height 12
click at [792, 101] on button "Previous Month" at bounding box center [793, 104] width 6 height 6
click at [881, 164] on div "11" at bounding box center [881, 165] width 18 height 18
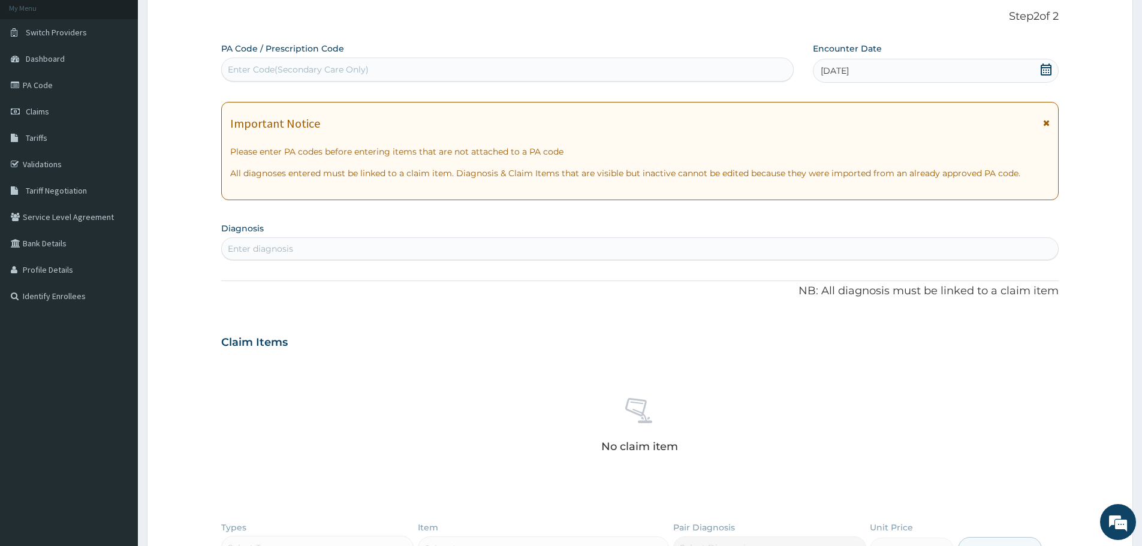
click at [767, 234] on section "Diagnosis Enter diagnosis" at bounding box center [640, 239] width 838 height 41
click at [765, 247] on div "Enter diagnosis" at bounding box center [640, 248] width 836 height 19
type input "[MEDICAL_DATA]"
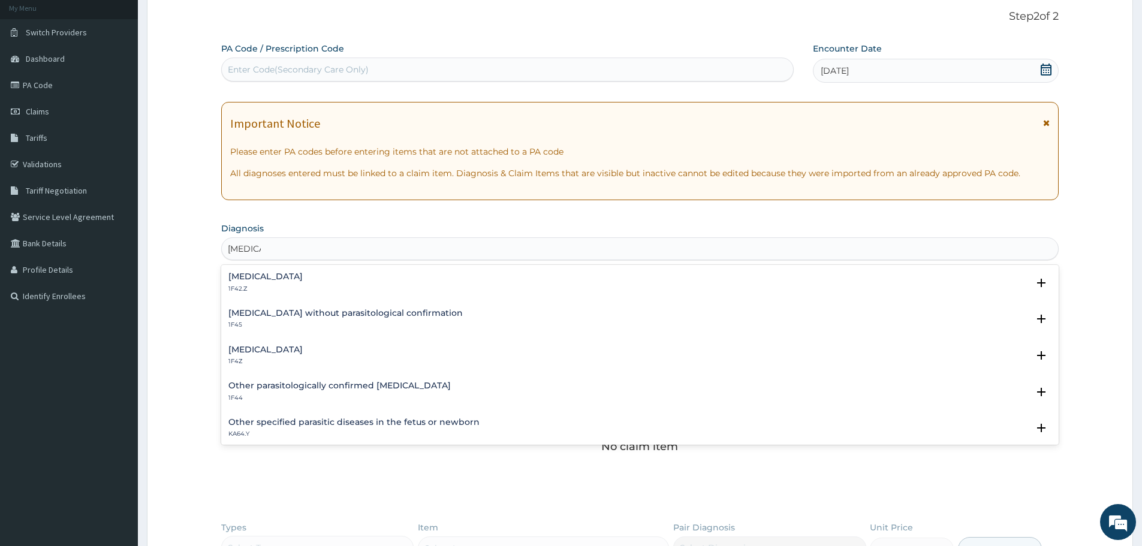
click at [303, 347] on h4 "[MEDICAL_DATA]" at bounding box center [265, 349] width 74 height 9
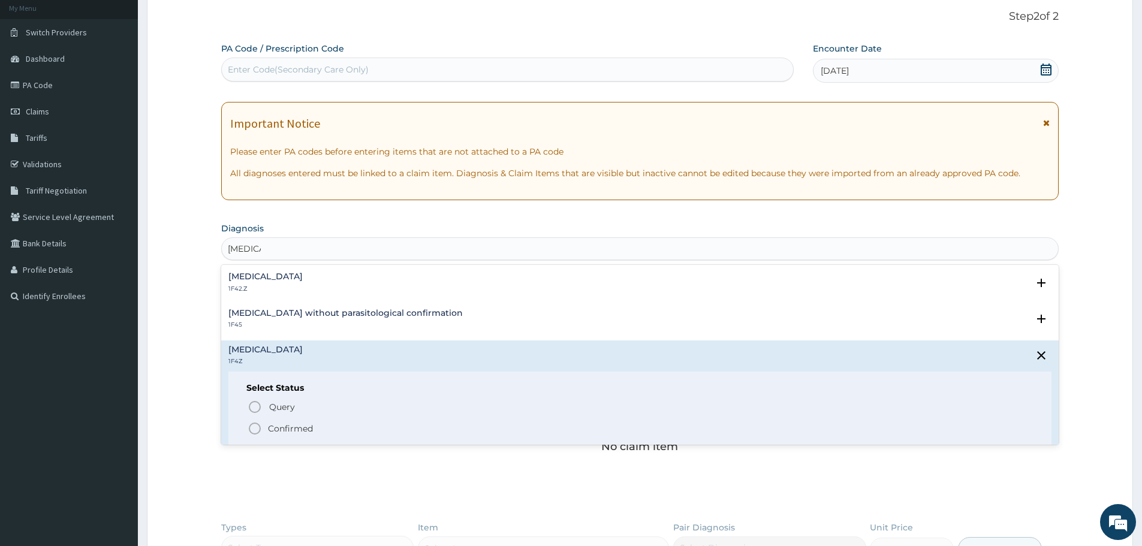
click at [294, 432] on p "Confirmed" at bounding box center [290, 429] width 45 height 12
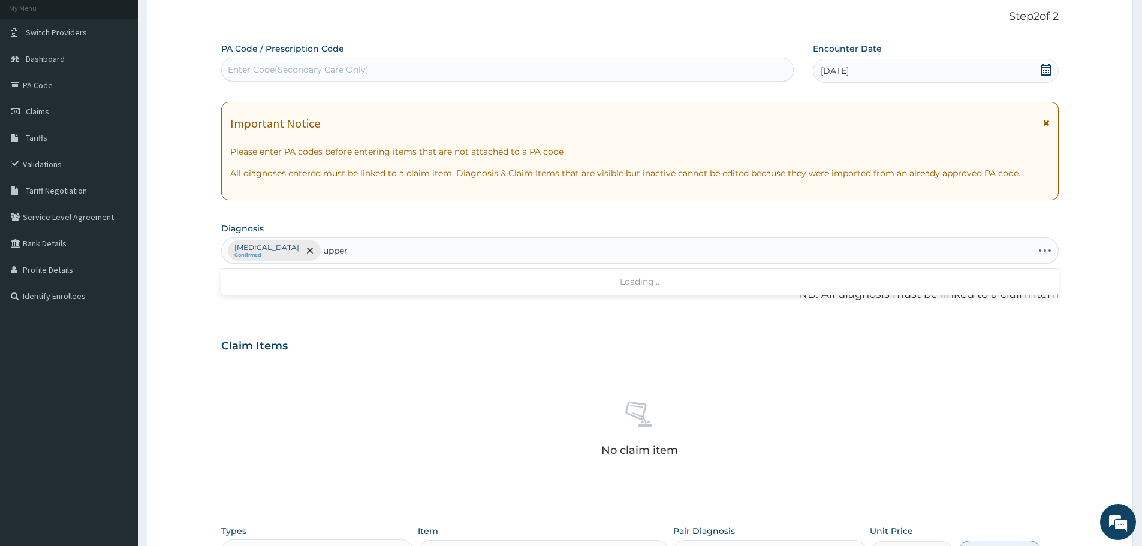
type input "upper"
click at [370, 368] on div "PA Code / Prescription Code Enter Code(Secondary Care Only) Encounter Date [DAT…" at bounding box center [640, 349] width 838 height 612
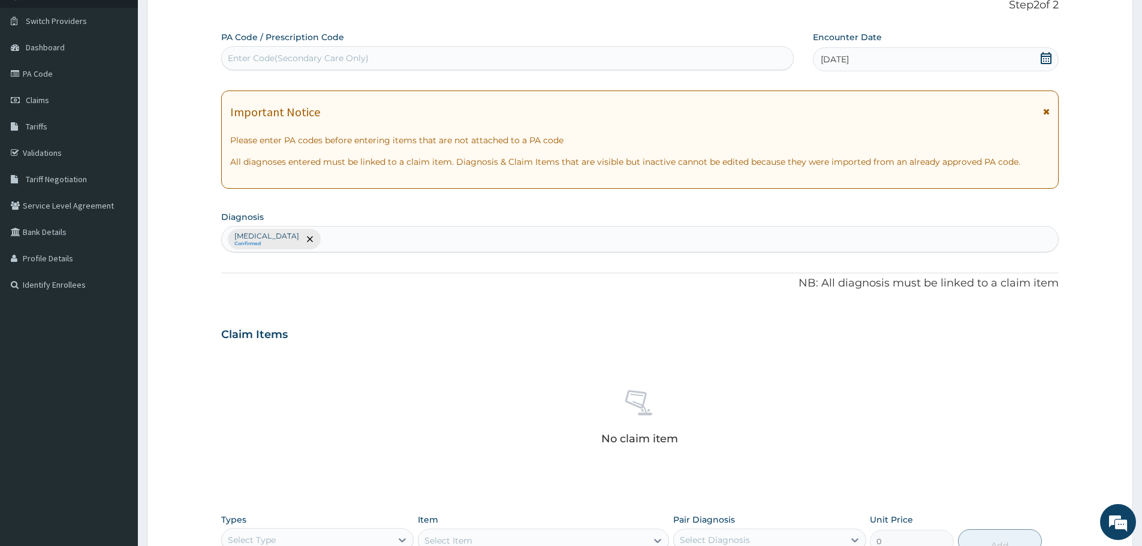
drag, startPoint x: 153, startPoint y: 574, endPoint x: 311, endPoint y: 226, distance: 382.6
click at [184, 335] on form "Step 2 of 2 PA Code / Prescription Code Enter Code(Secondary Care Only) Encount…" at bounding box center [640, 354] width 986 height 749
click at [360, 244] on div "[MEDICAL_DATA] Confirmed" at bounding box center [640, 239] width 836 height 25
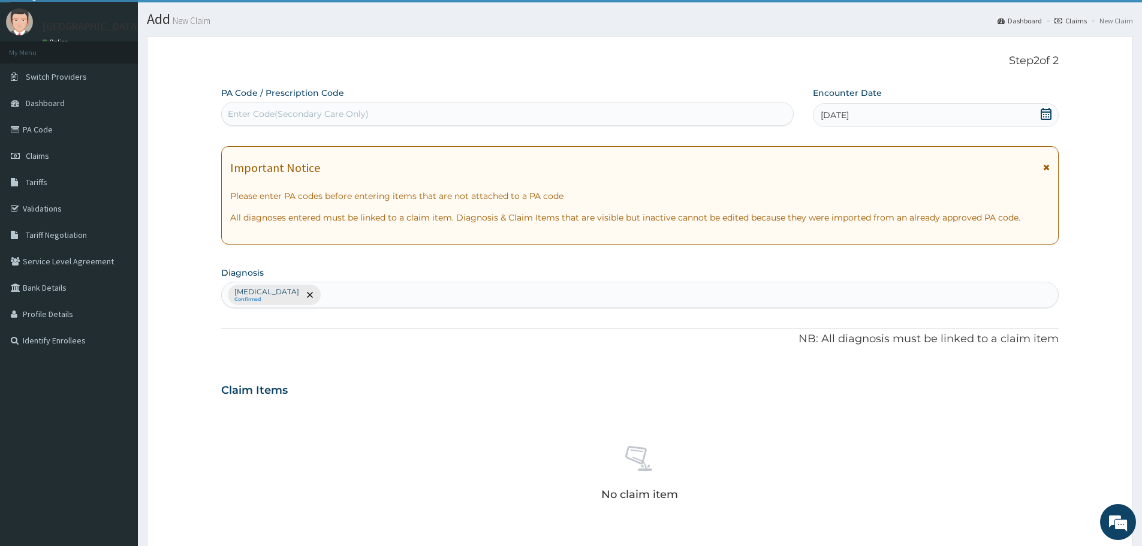
scroll to position [0, 0]
